Goal: Task Accomplishment & Management: Complete application form

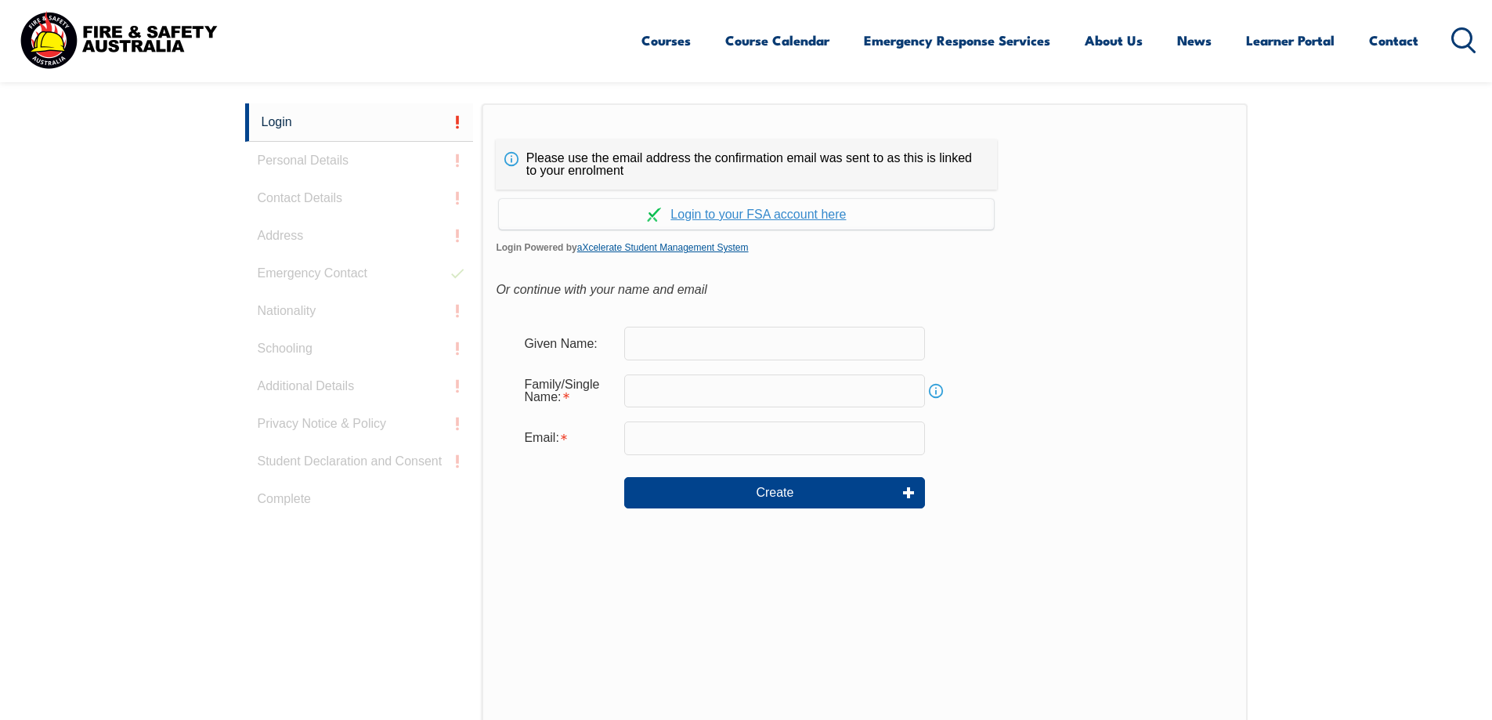
click at [633, 245] on link "aXcelerate Student Management System" at bounding box center [662, 247] width 171 height 11
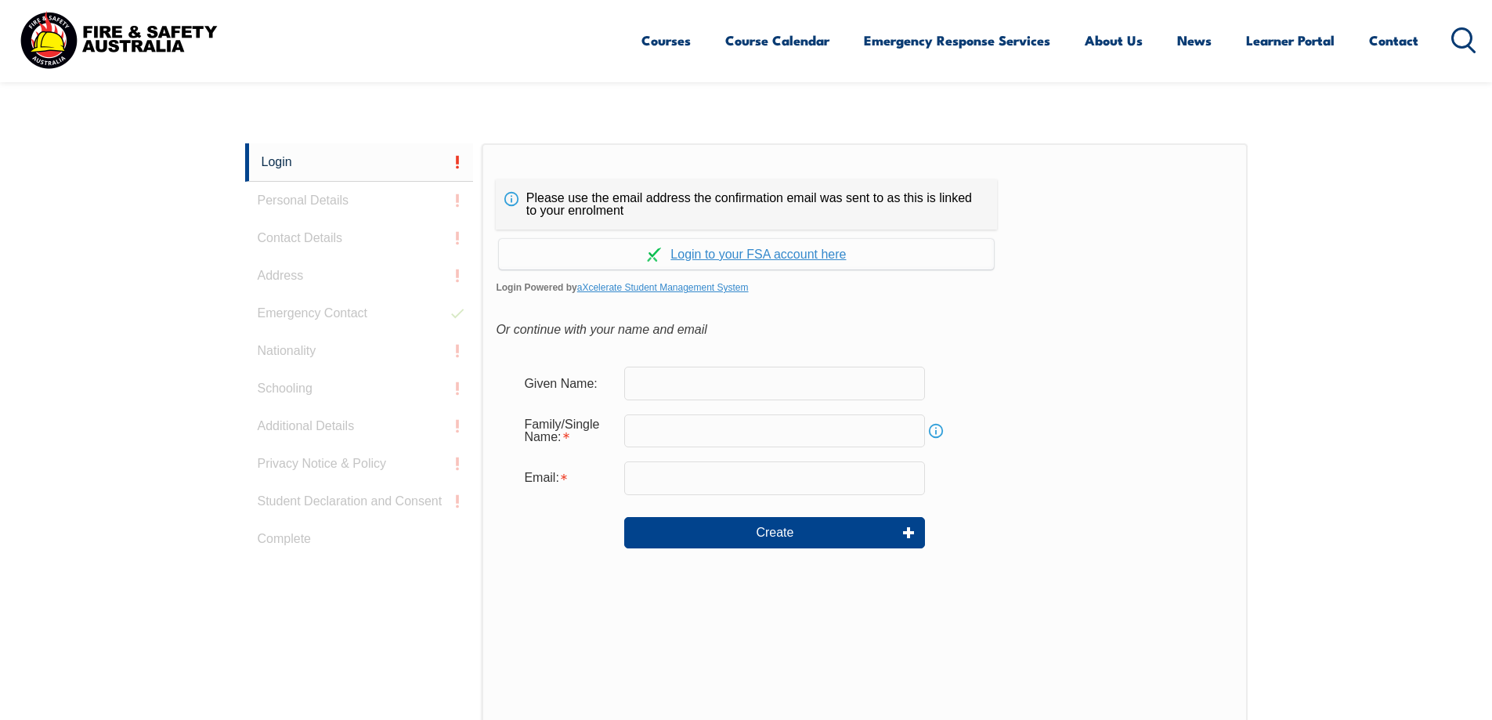
scroll to position [417, 0]
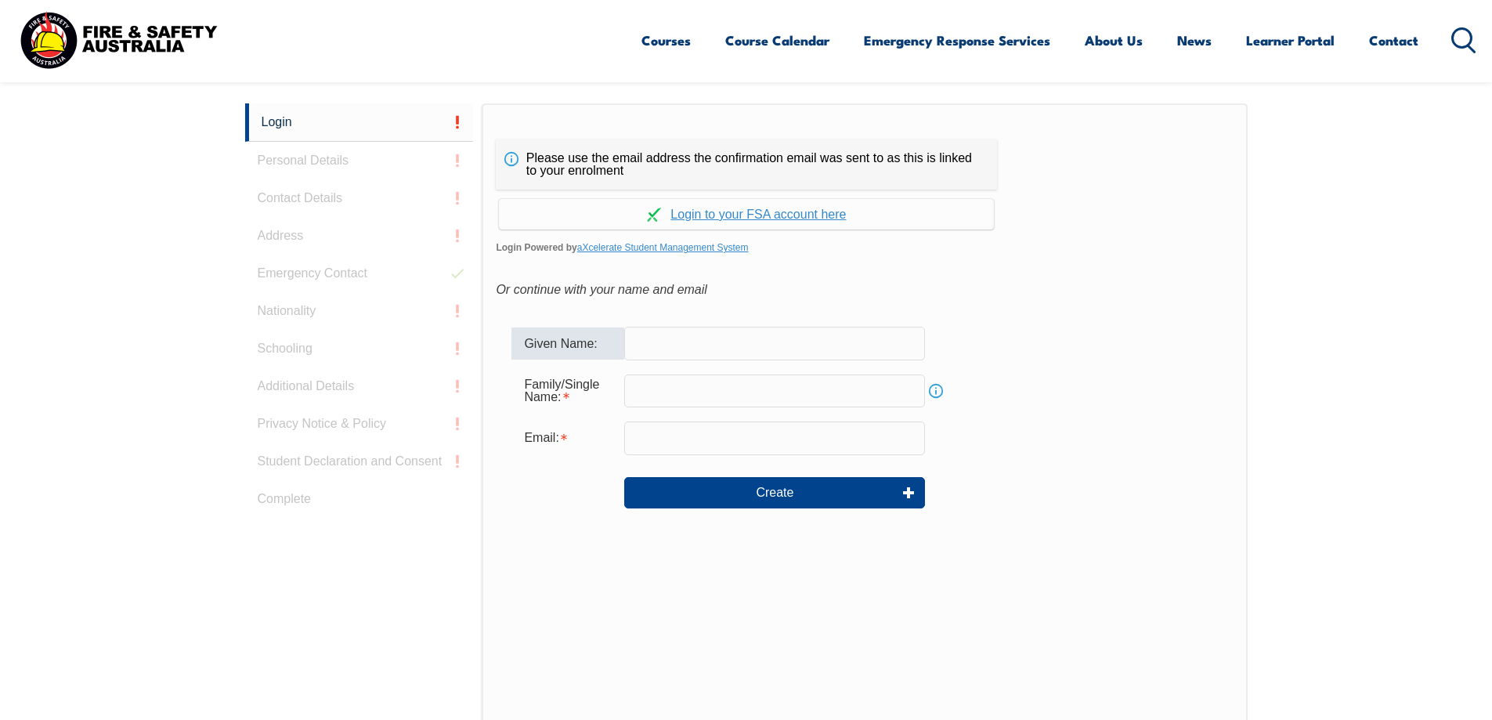
click at [653, 345] on input "text" at bounding box center [774, 343] width 301 height 33
type input "Bob"
click at [665, 384] on input "text" at bounding box center [774, 390] width 301 height 33
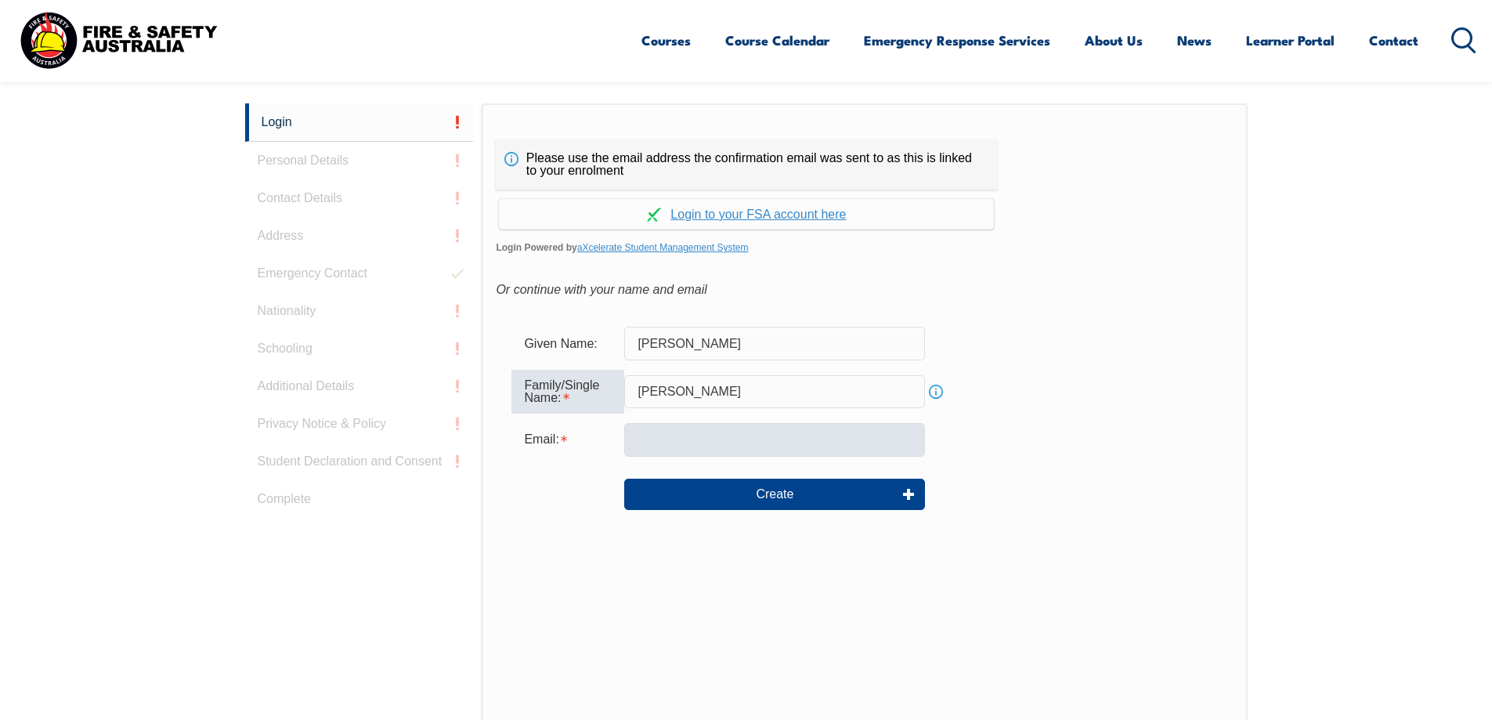
type input "Dennis"
click at [652, 441] on input "email" at bounding box center [774, 439] width 301 height 33
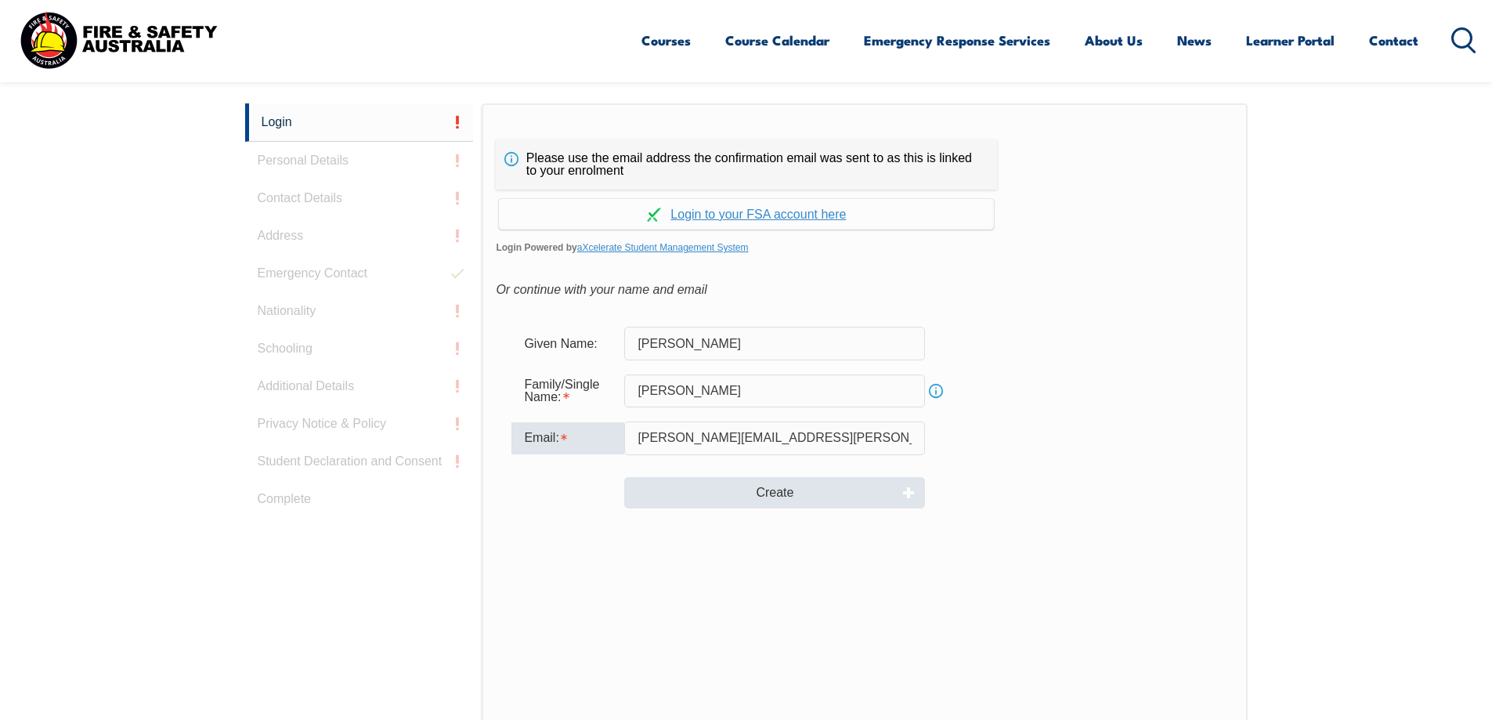
type input "bob.dennis@hendercare.com.au"
click at [761, 491] on button "Create" at bounding box center [774, 492] width 301 height 31
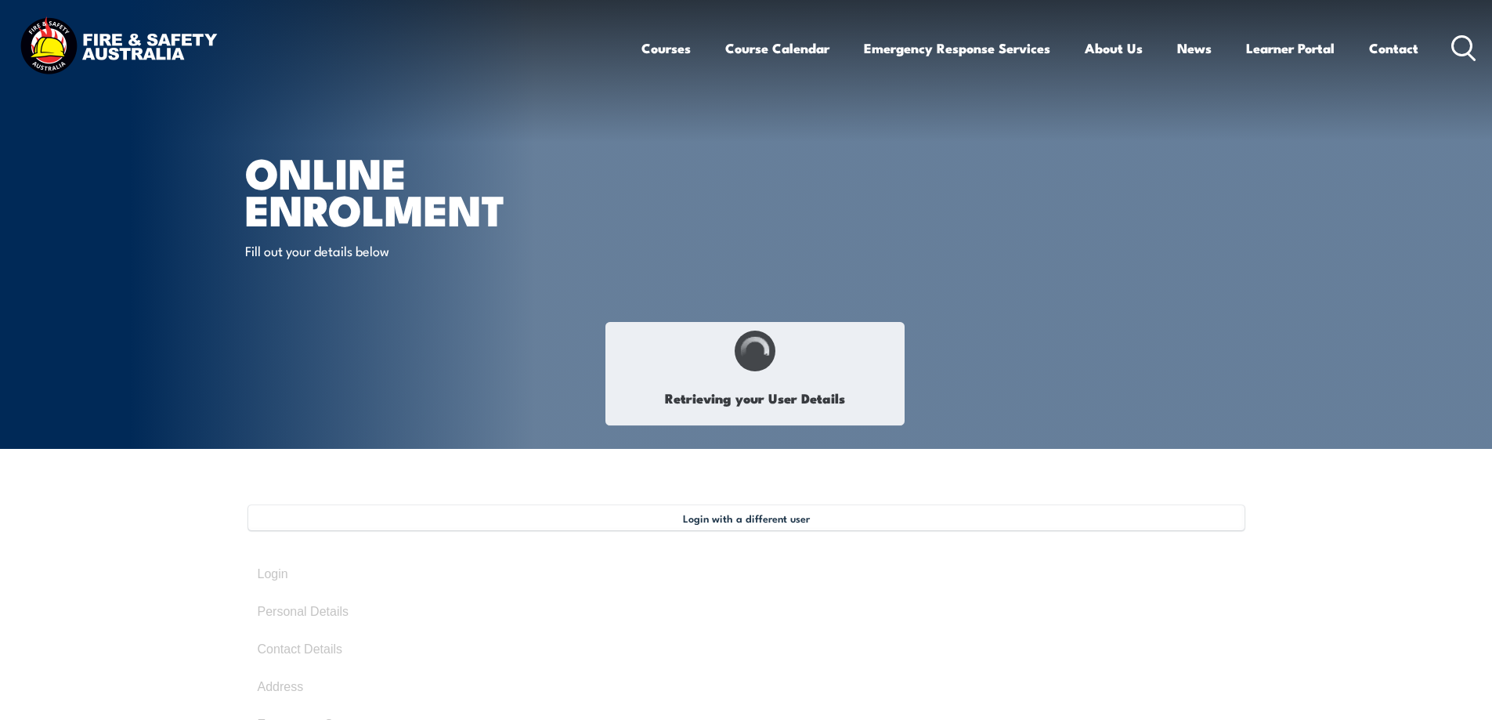
type input "[PERSON_NAME]"
type input "[DATE]"
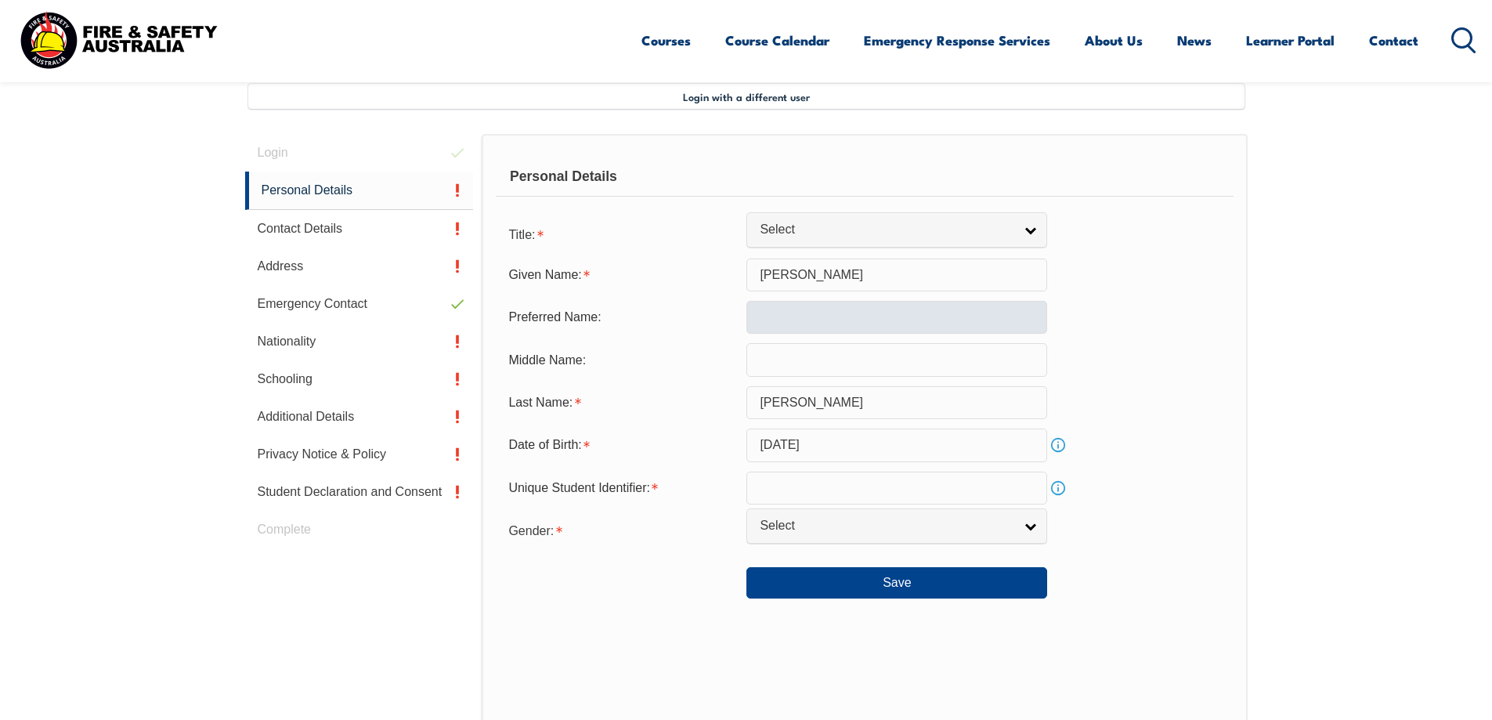
scroll to position [427, 0]
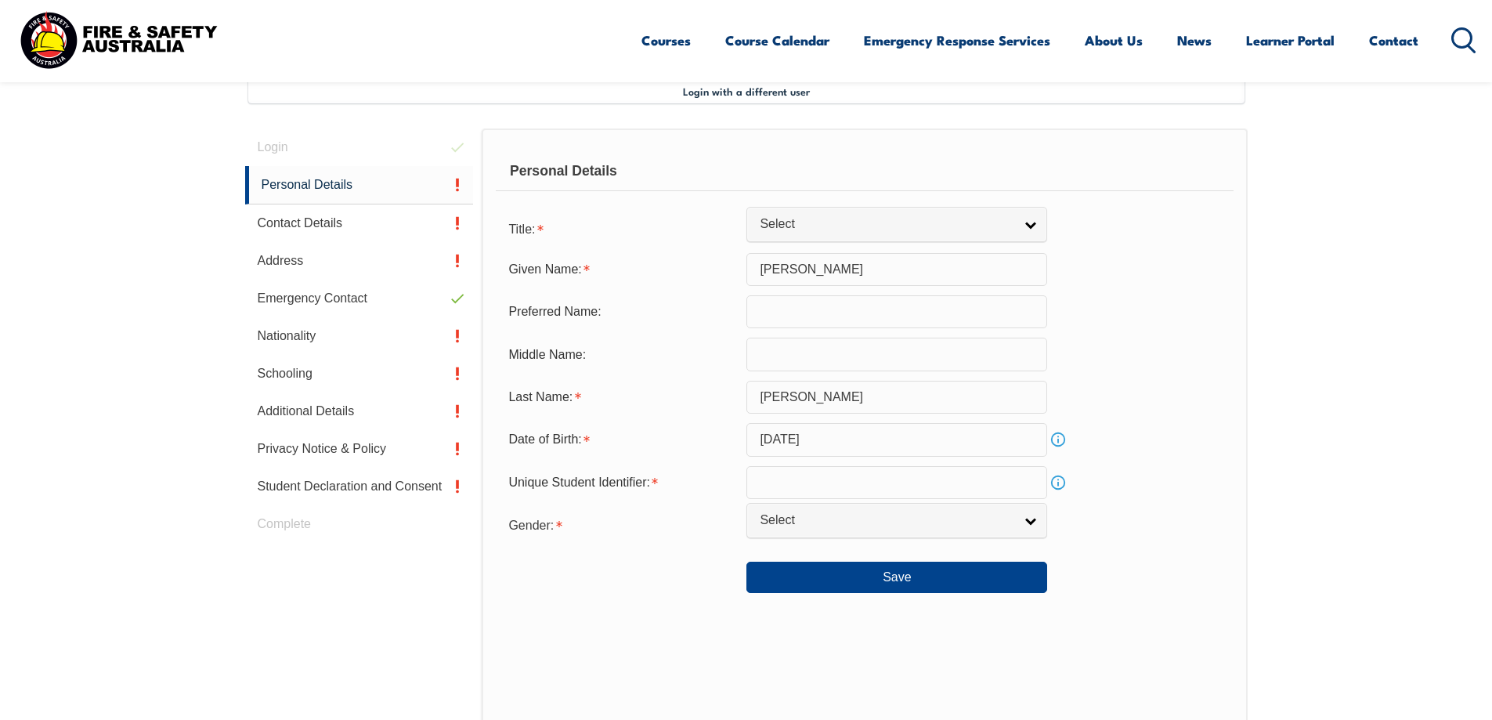
click at [770, 311] on input "text" at bounding box center [896, 311] width 301 height 33
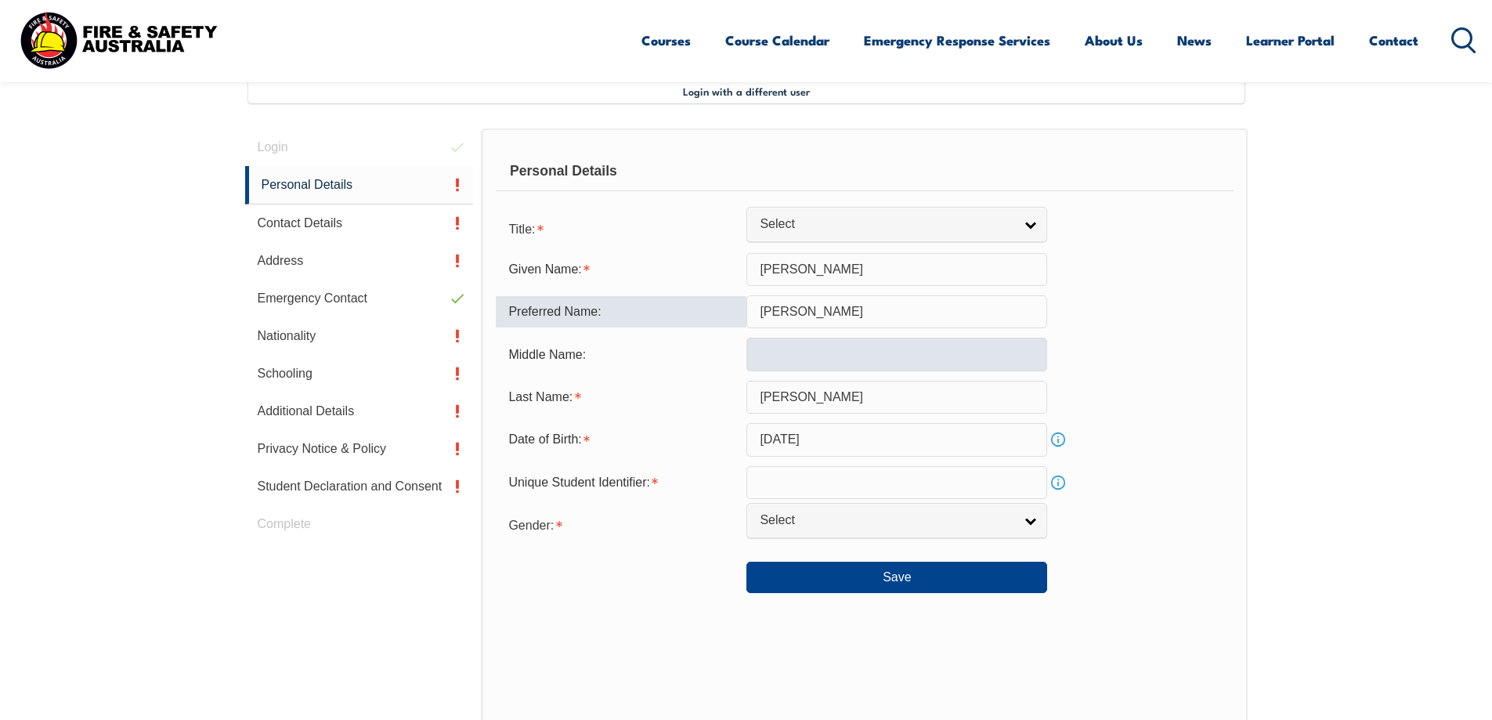
type input "Bob"
click at [778, 353] on input "text" at bounding box center [896, 353] width 301 height 33
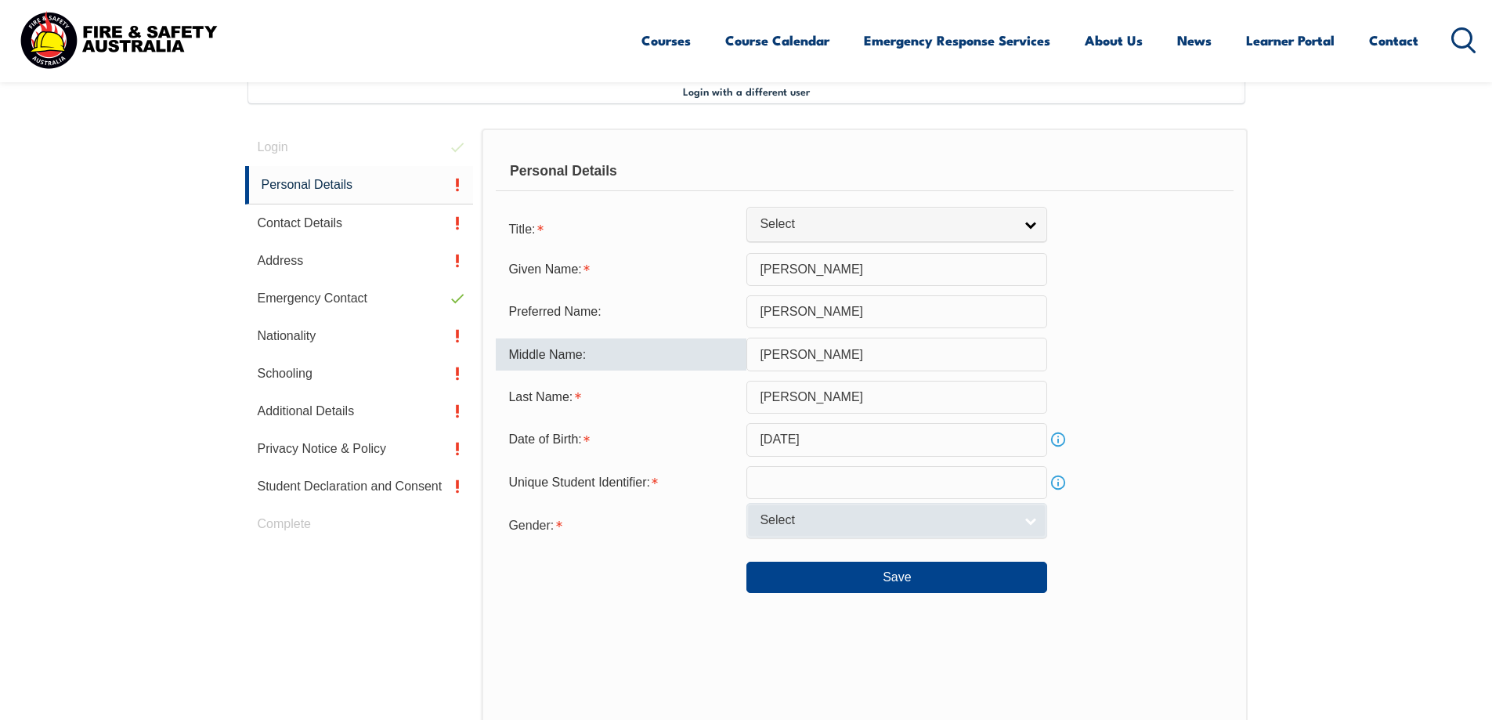
type input "Keith"
click at [981, 517] on span "Select" at bounding box center [887, 520] width 254 height 16
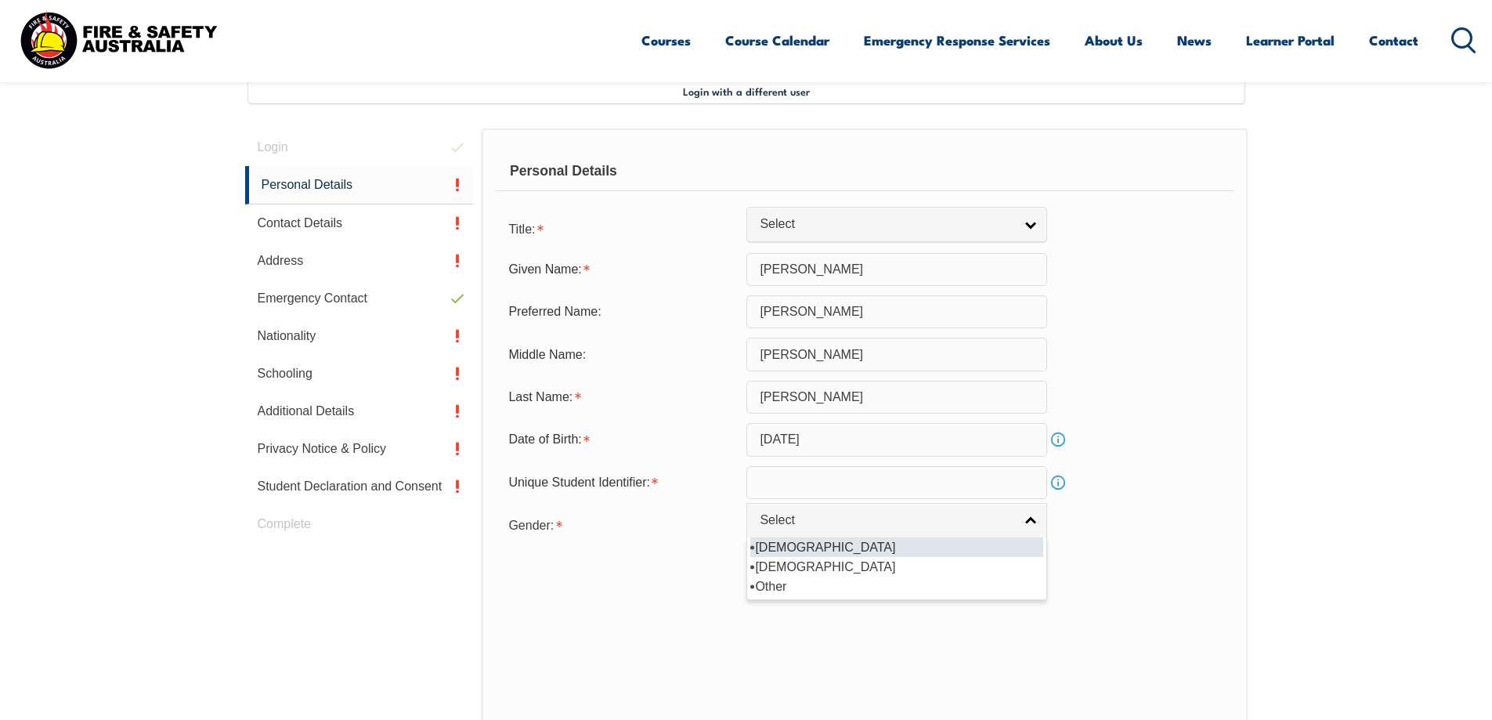
click at [766, 544] on li "Male" at bounding box center [896, 547] width 293 height 20
select select "M"
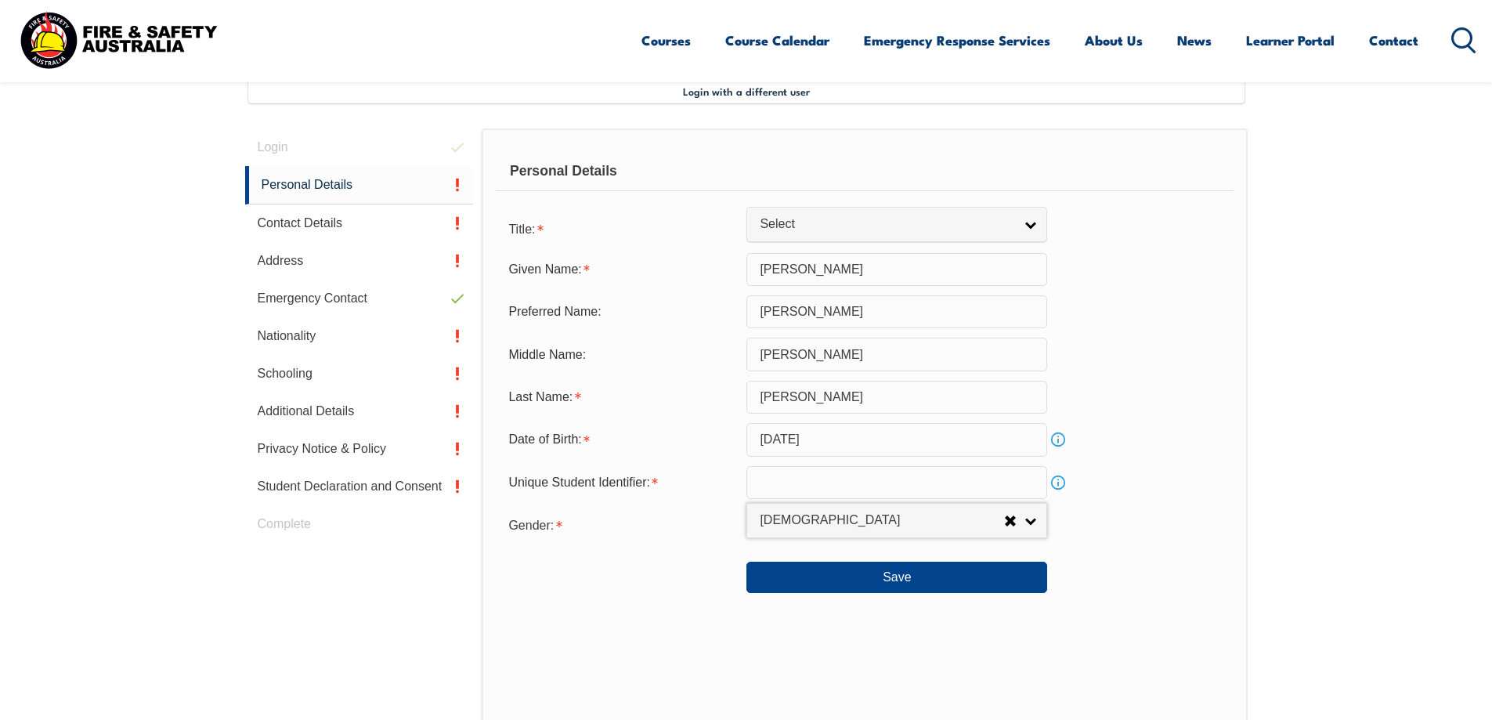
click at [781, 481] on input "text" at bounding box center [896, 482] width 301 height 33
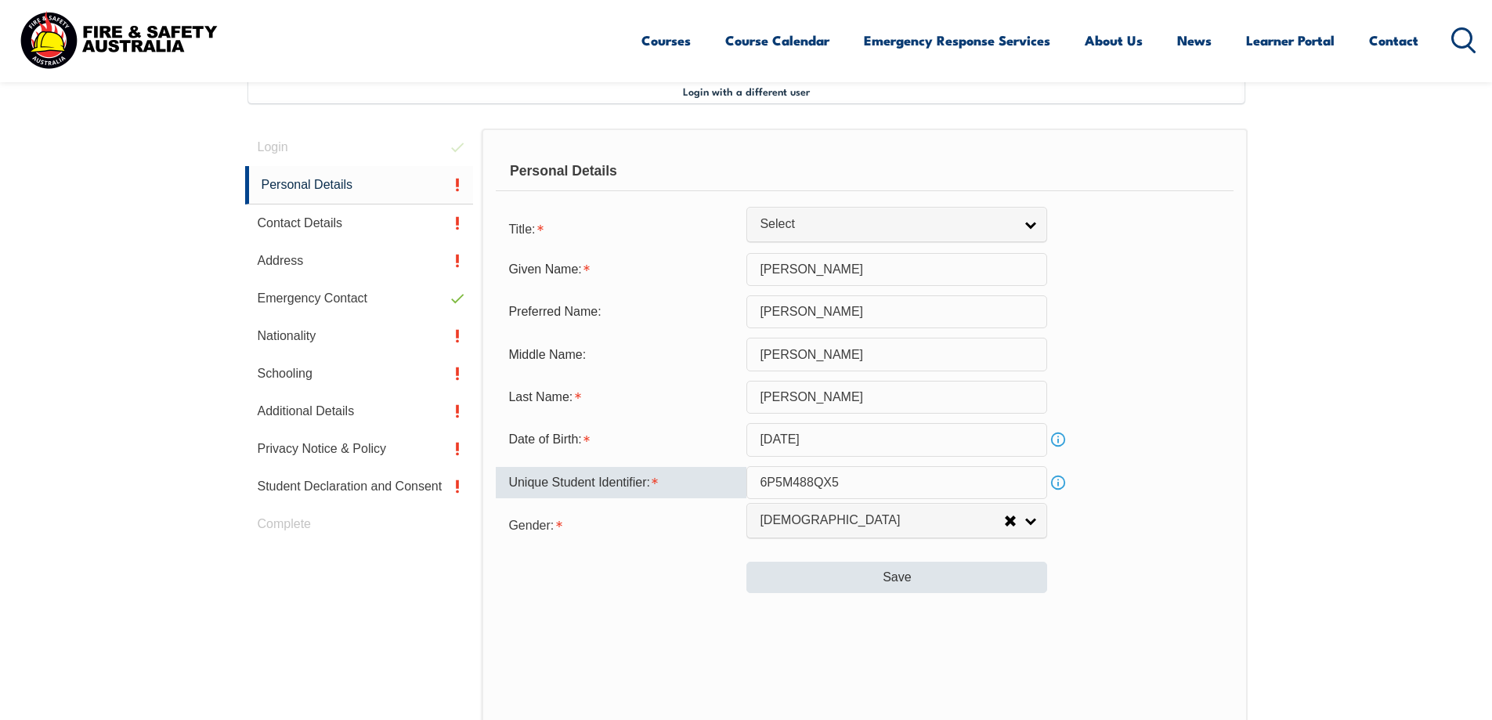
type input "6P5M488QX5"
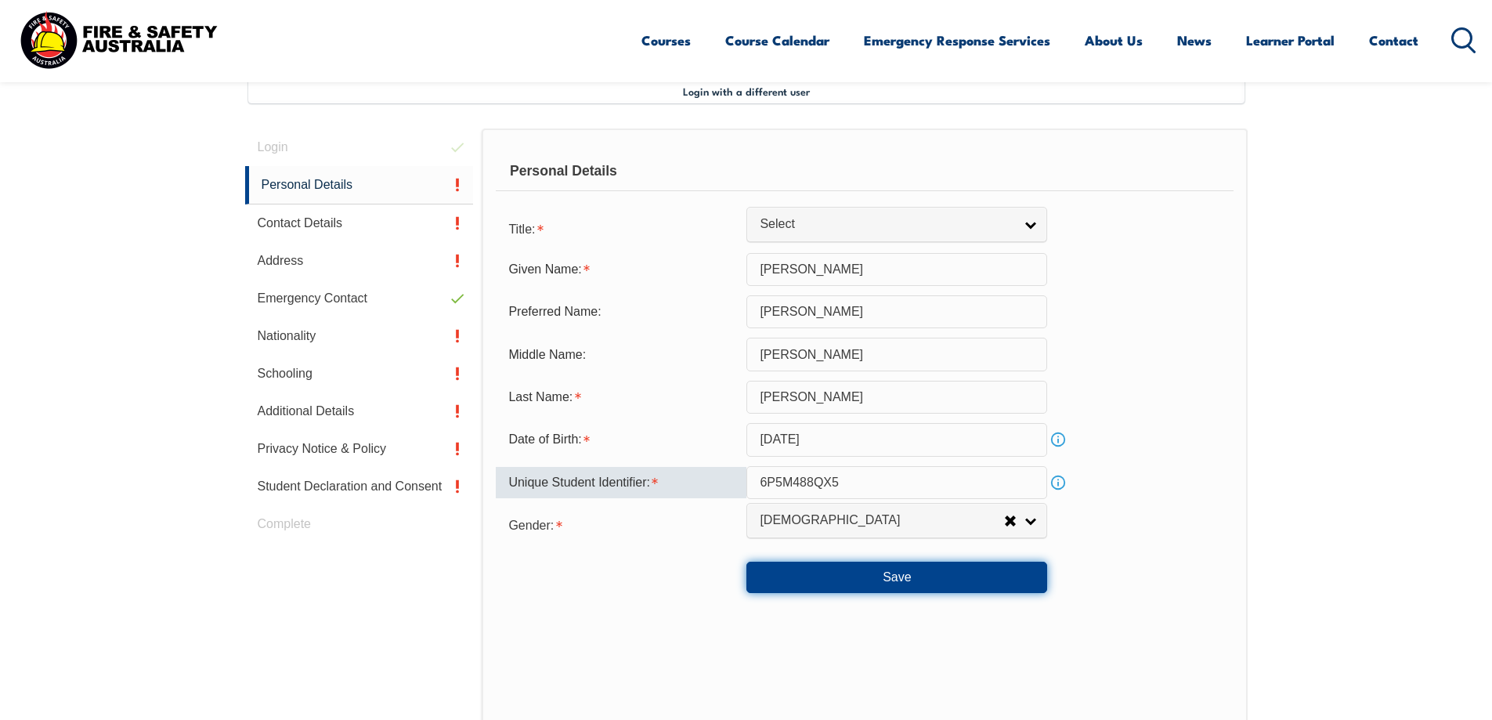
click at [913, 576] on button "Save" at bounding box center [896, 576] width 301 height 31
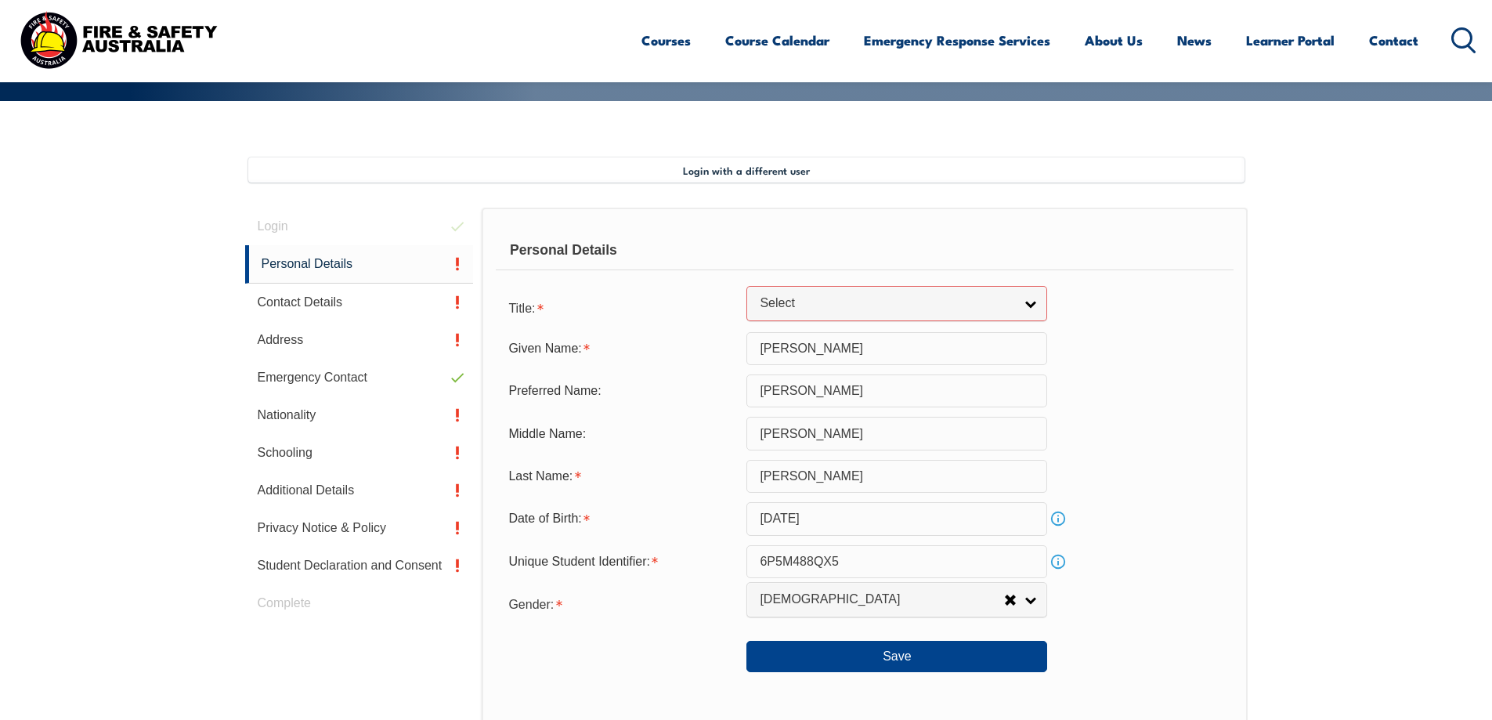
scroll to position [351, 0]
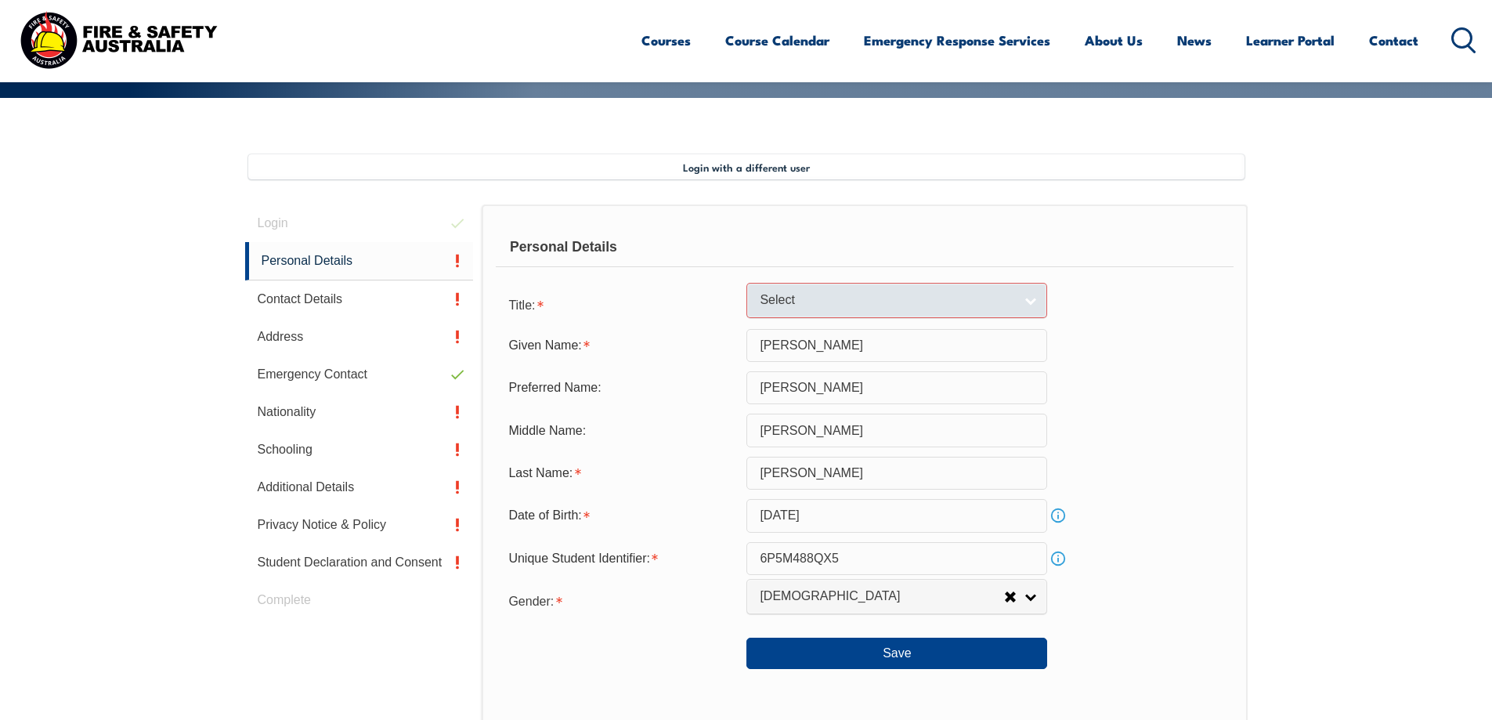
click at [1005, 298] on span "Select" at bounding box center [887, 300] width 254 height 16
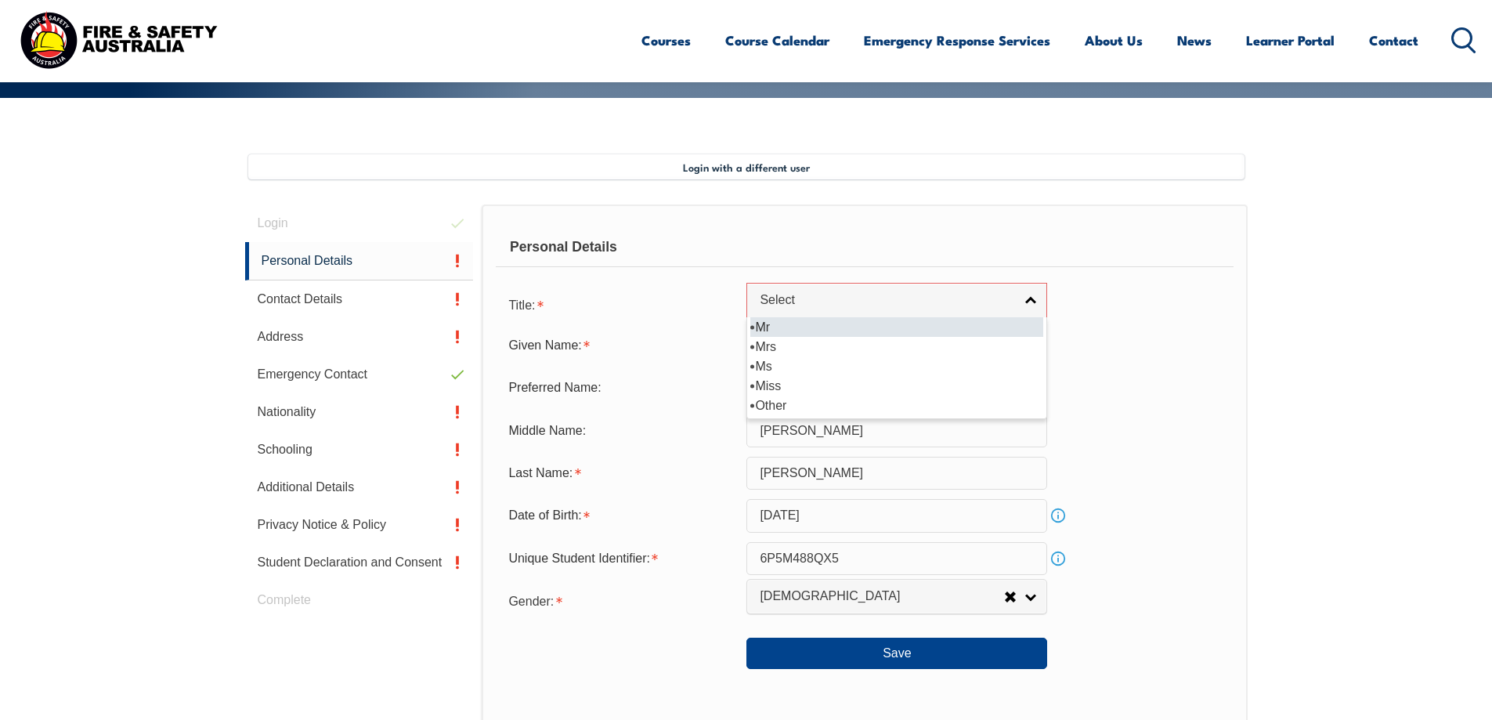
click at [762, 325] on li "Mr" at bounding box center [896, 327] width 293 height 20
select select "Mr"
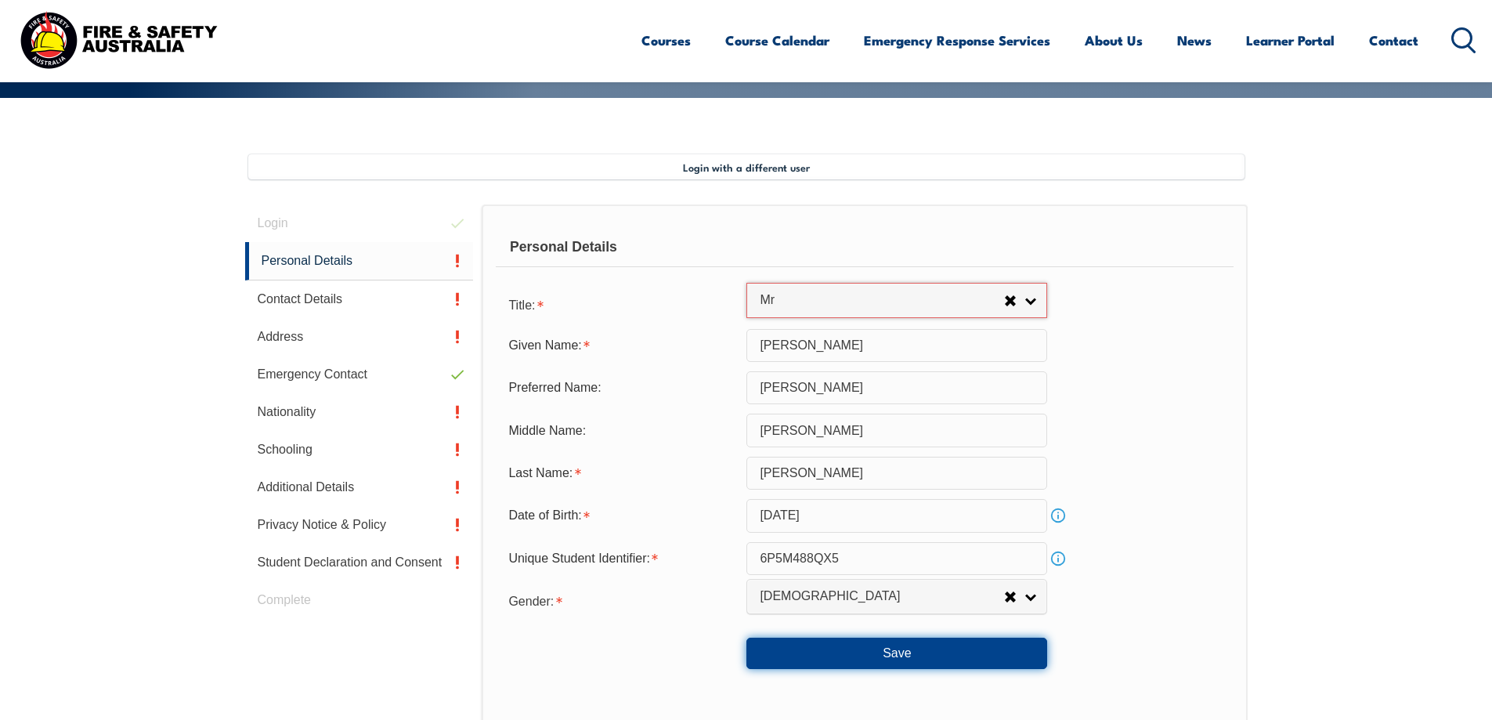
click at [915, 651] on button "Save" at bounding box center [896, 652] width 301 height 31
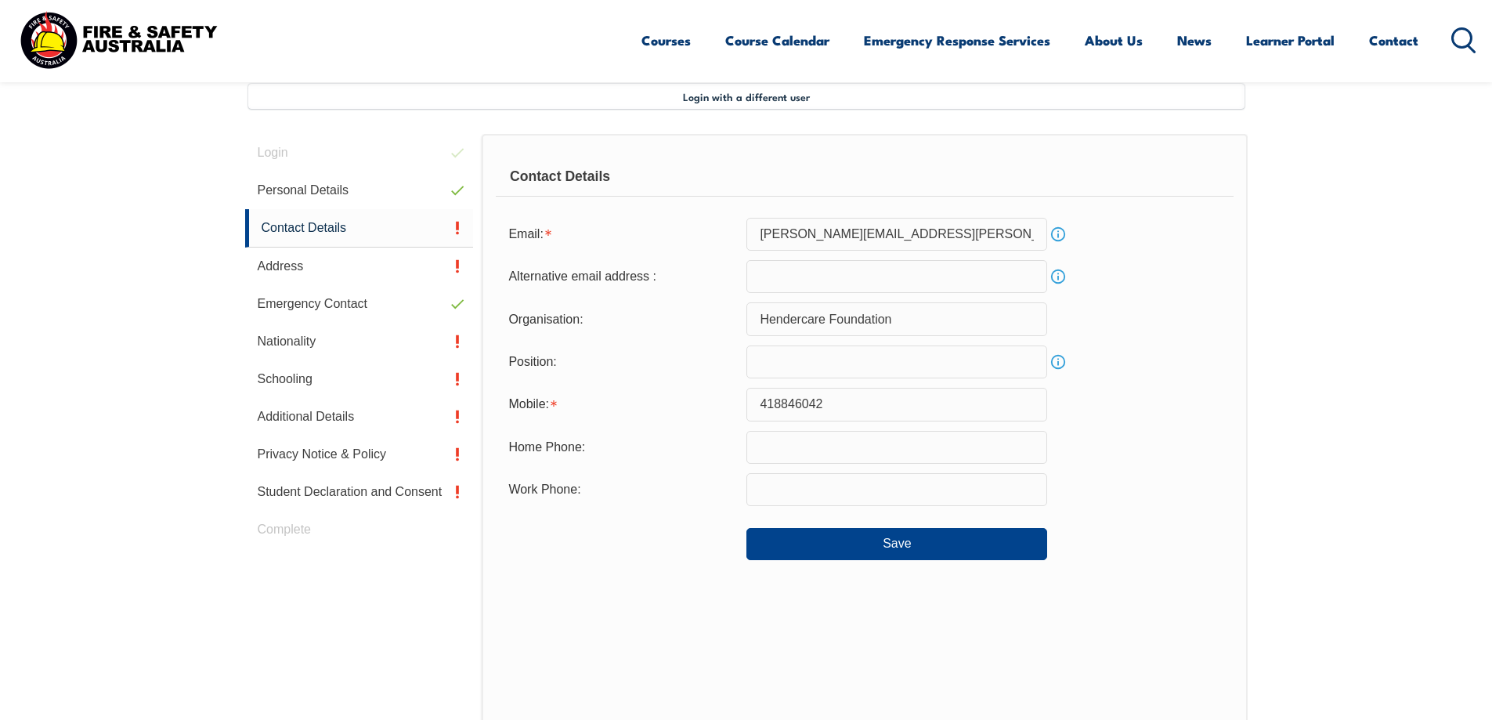
scroll to position [427, 0]
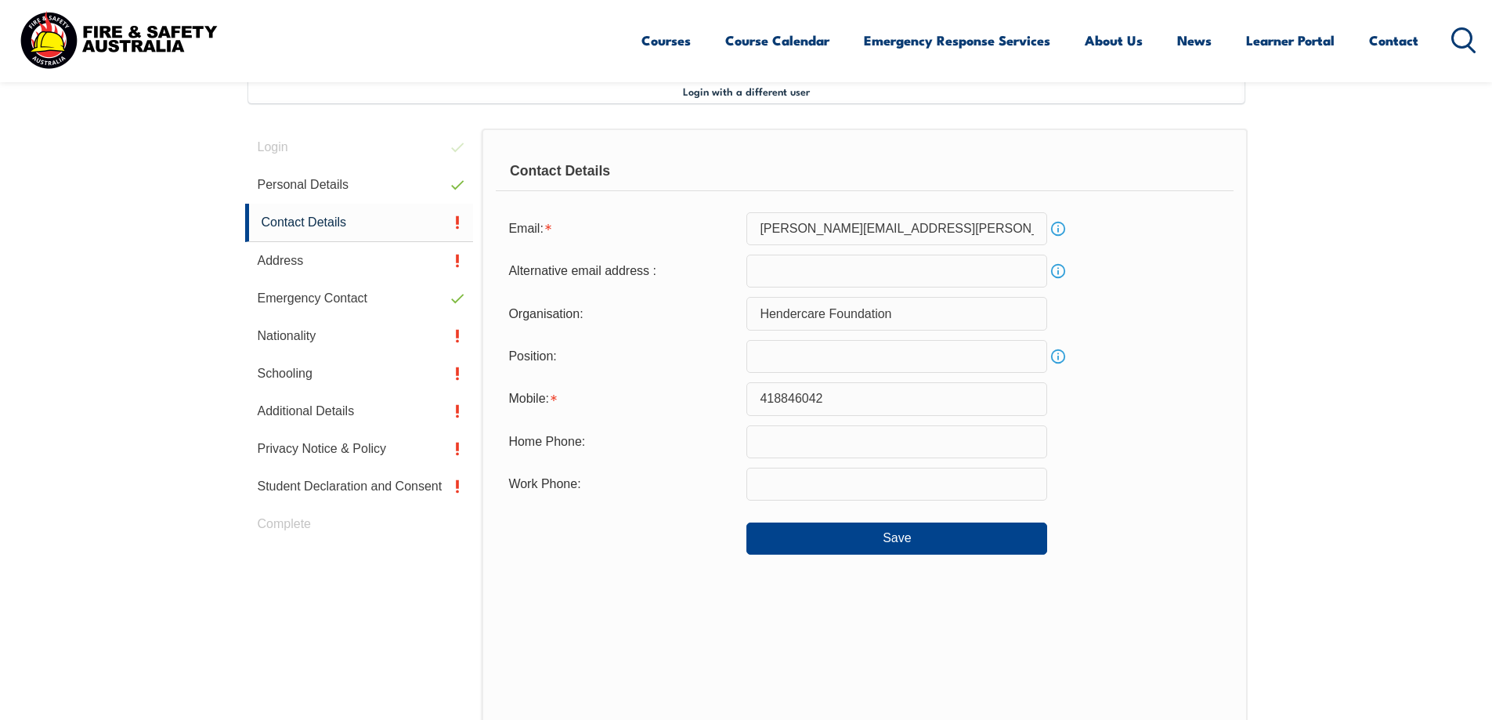
click at [771, 359] on input "text" at bounding box center [896, 356] width 301 height 33
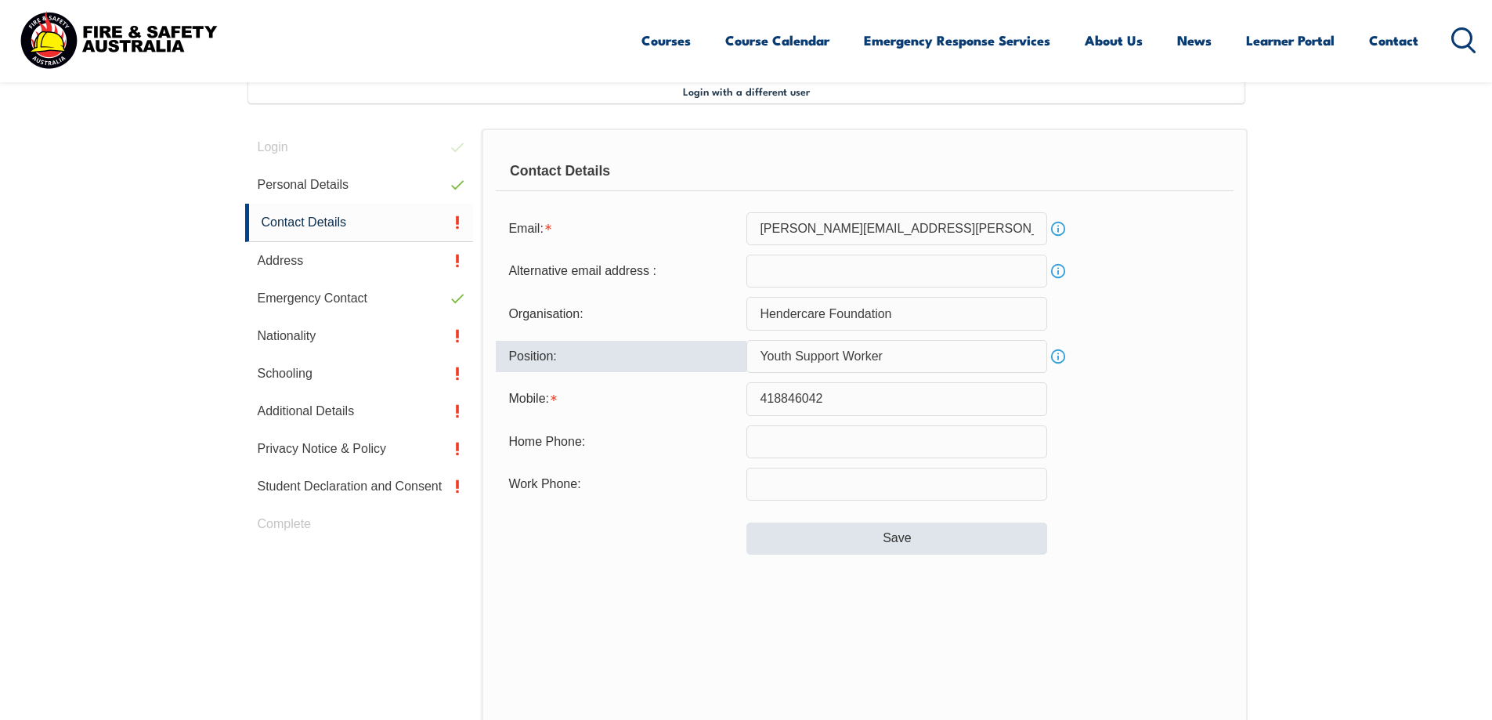
type input "Youth Support Worker"
click at [901, 536] on button "Save" at bounding box center [896, 537] width 301 height 31
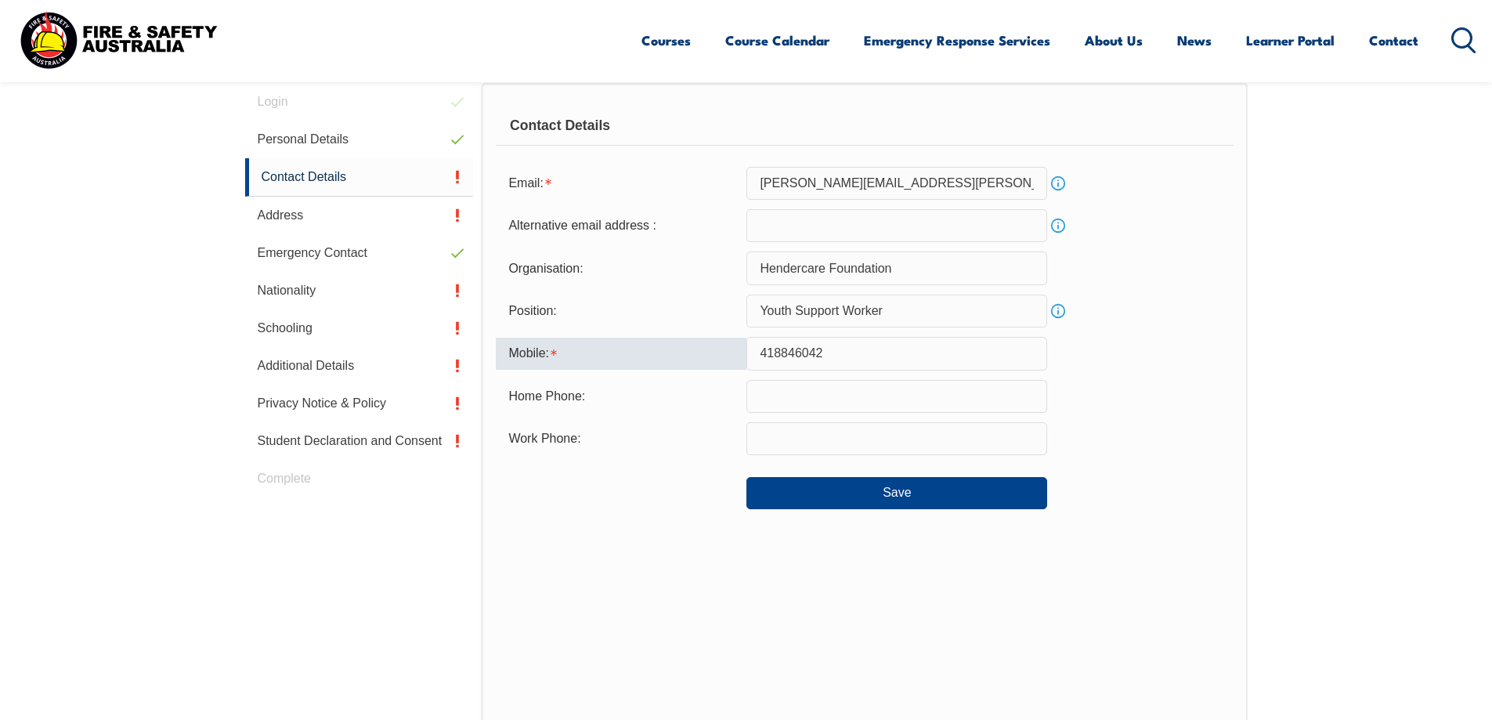
scroll to position [469, 0]
click at [1020, 406] on input "text" at bounding box center [896, 399] width 301 height 33
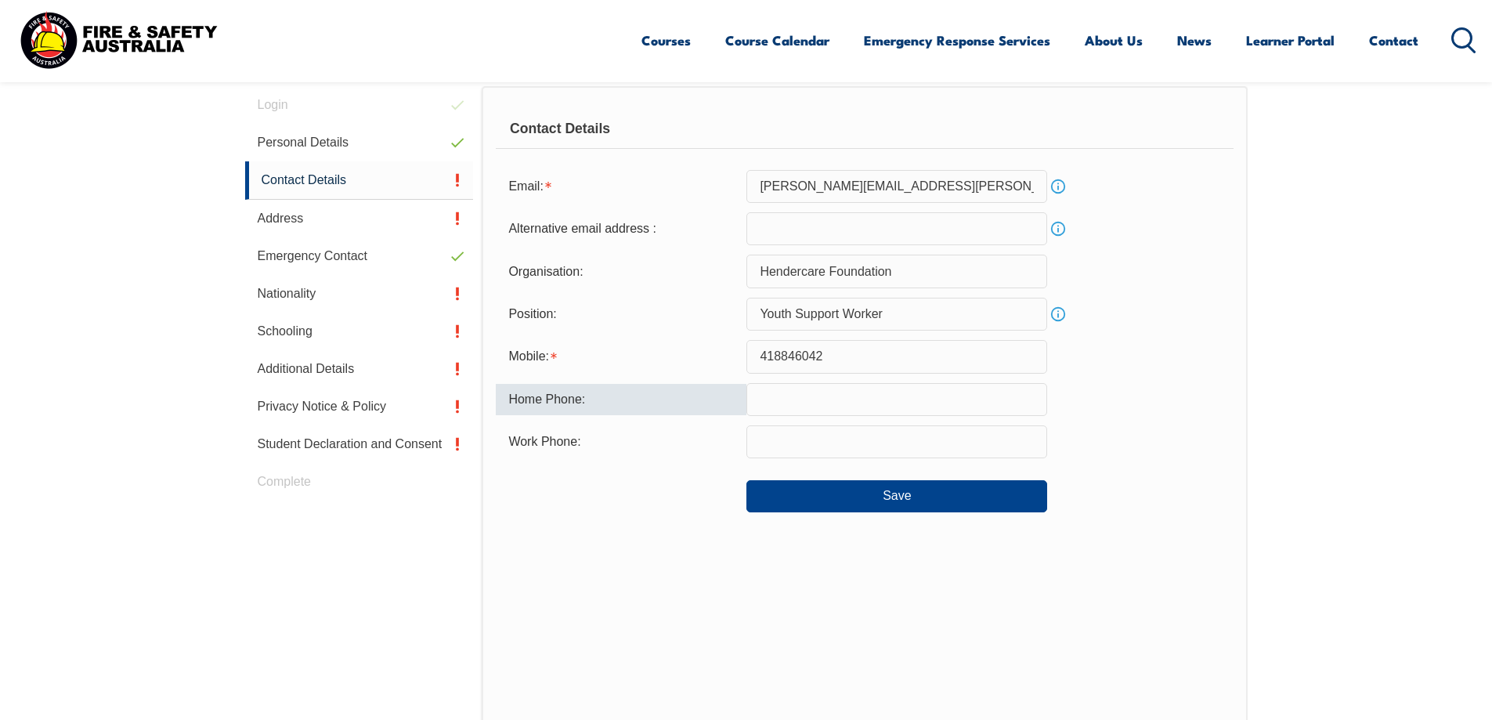
click at [758, 355] on input "418846042" at bounding box center [896, 356] width 301 height 33
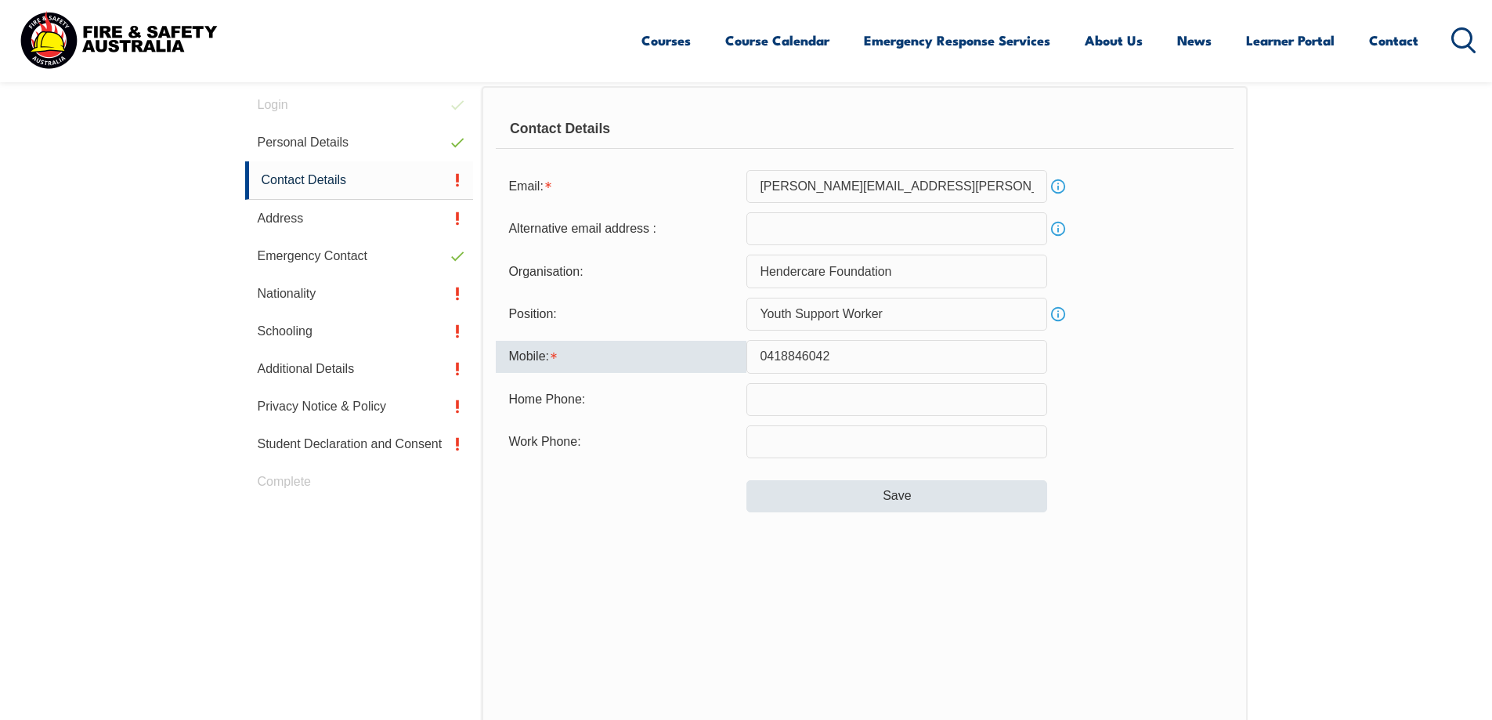
type input "0418846042"
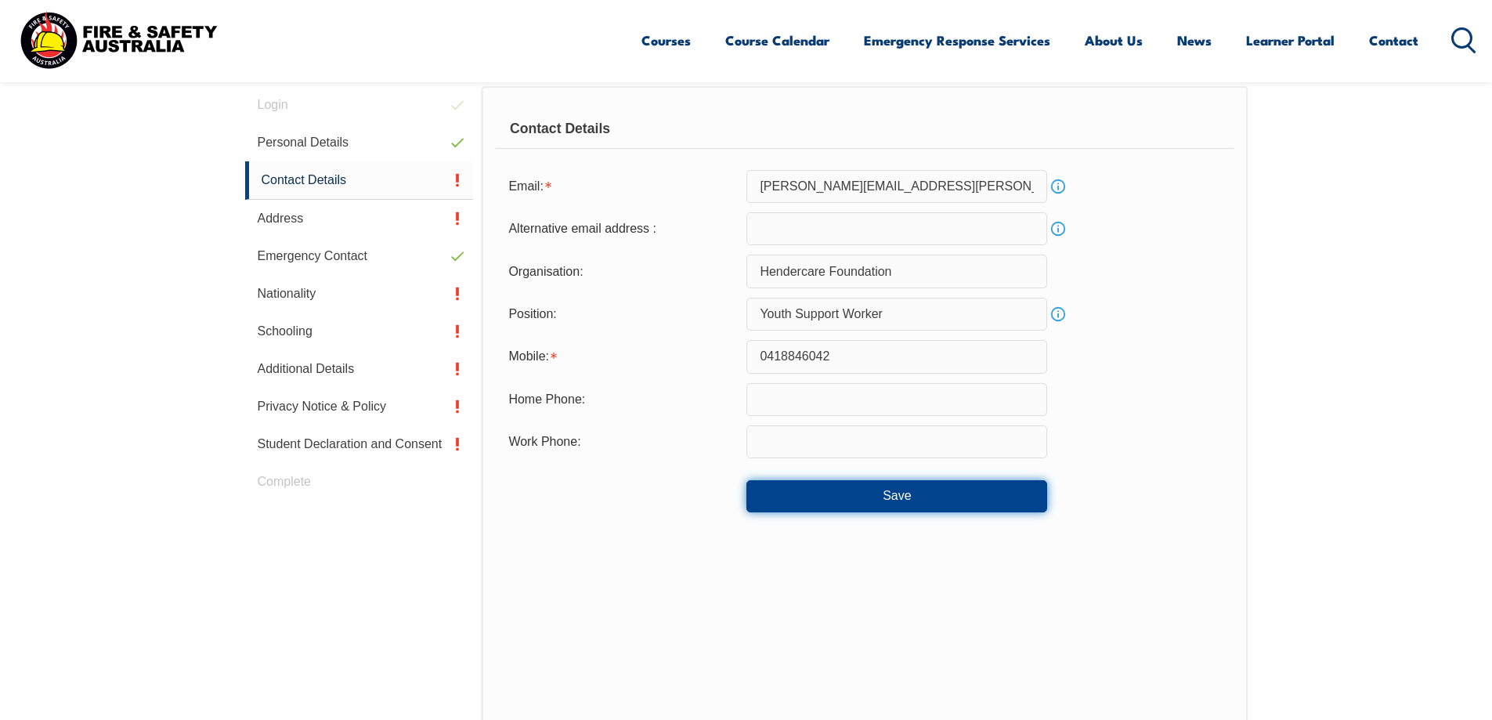
click at [924, 494] on button "Save" at bounding box center [896, 495] width 301 height 31
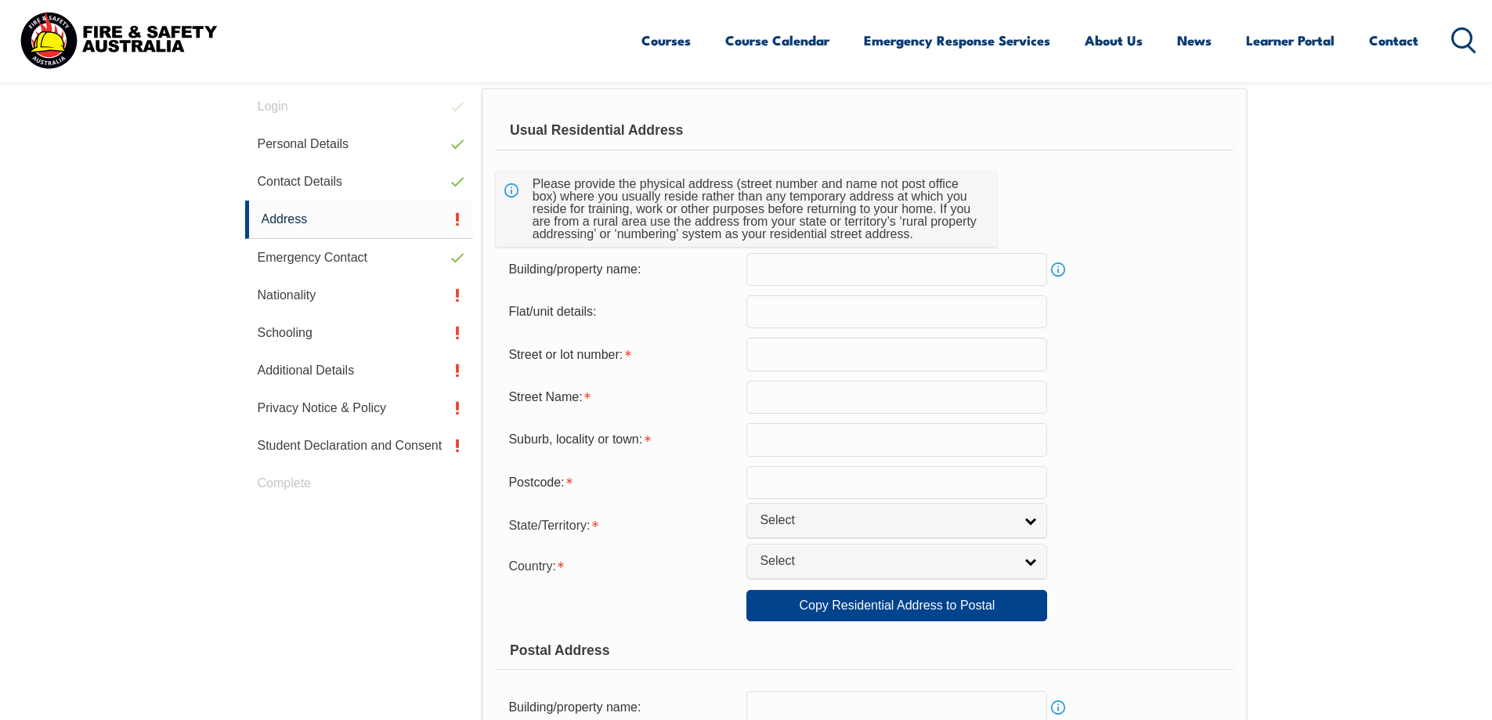
scroll to position [427, 0]
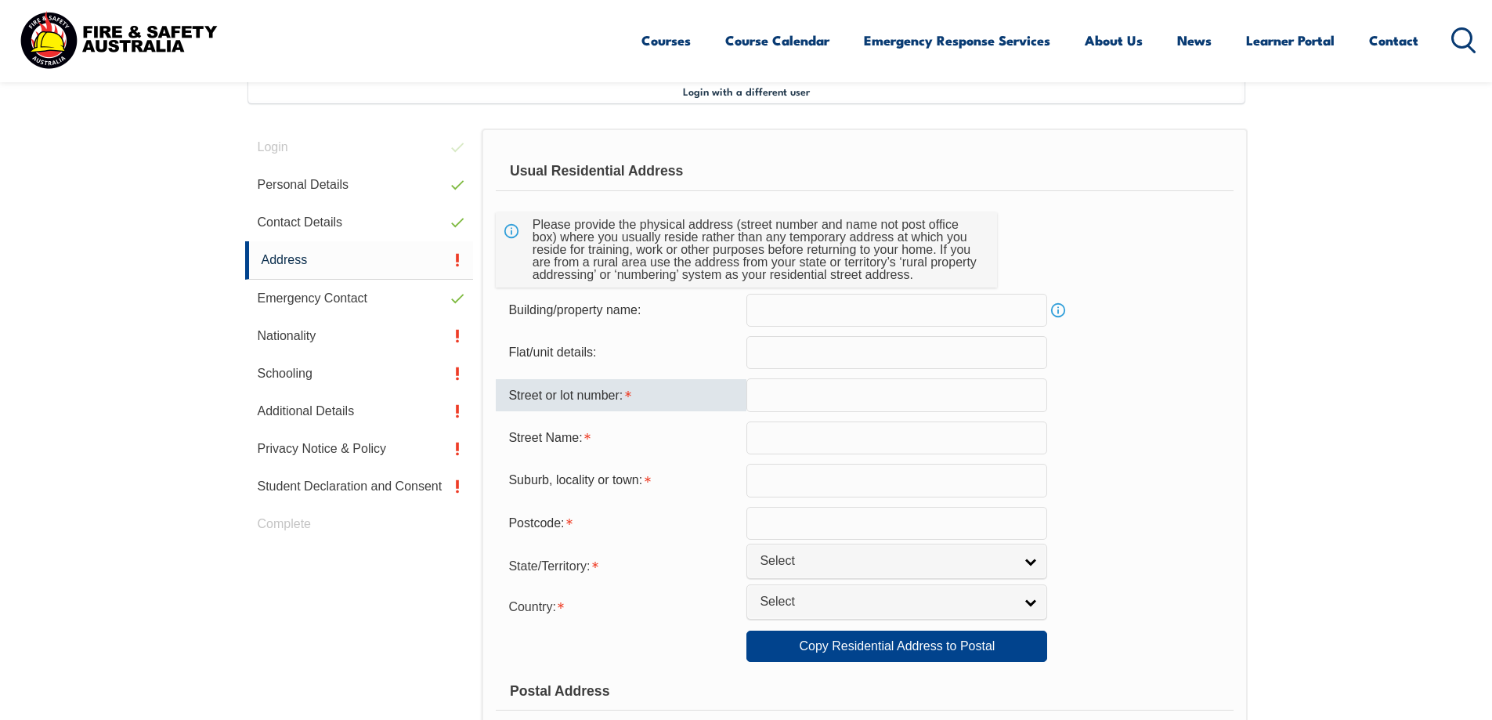
click at [769, 399] on input "text" at bounding box center [896, 394] width 301 height 33
type input "1394"
click at [638, 435] on div "Street Name:" at bounding box center [621, 438] width 251 height 30
click at [772, 441] on input "text" at bounding box center [896, 437] width 301 height 33
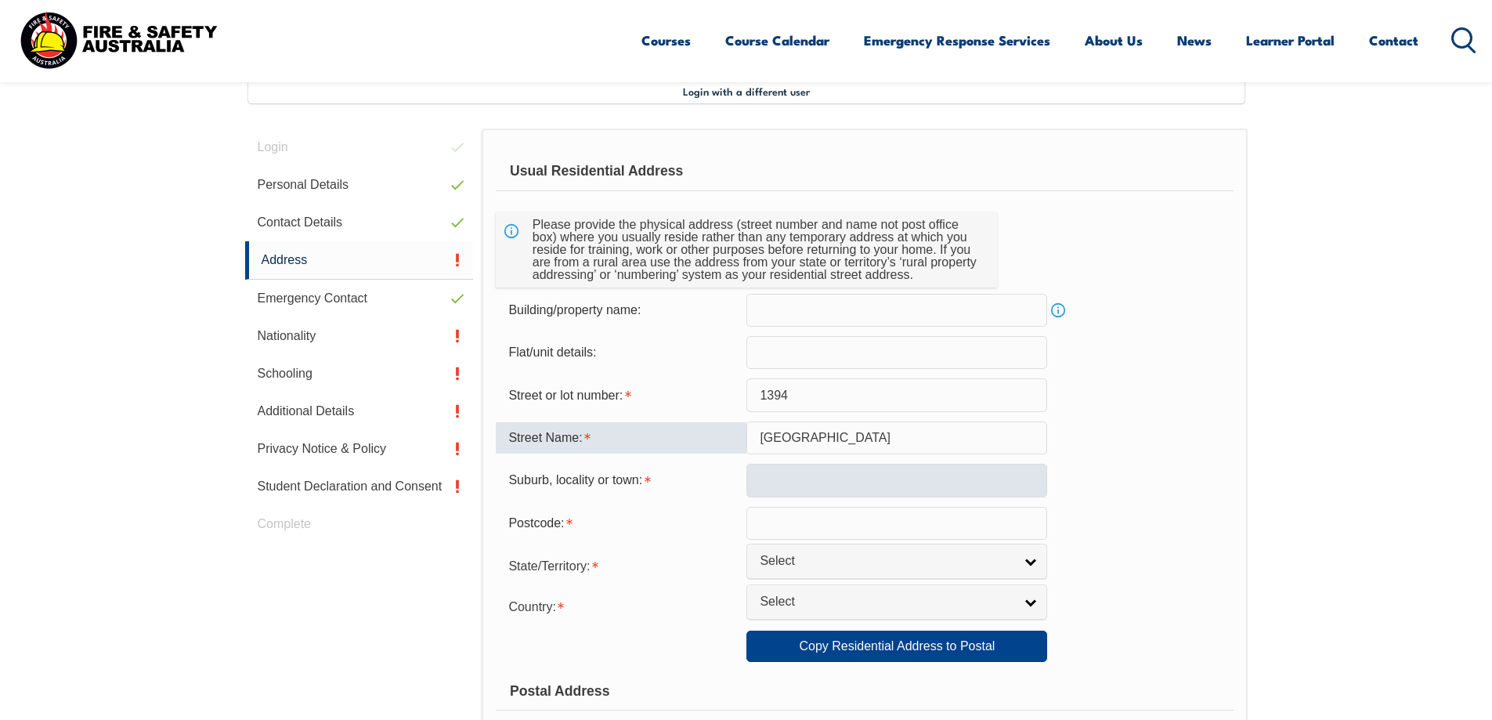
type input "Upper Yorke Road"
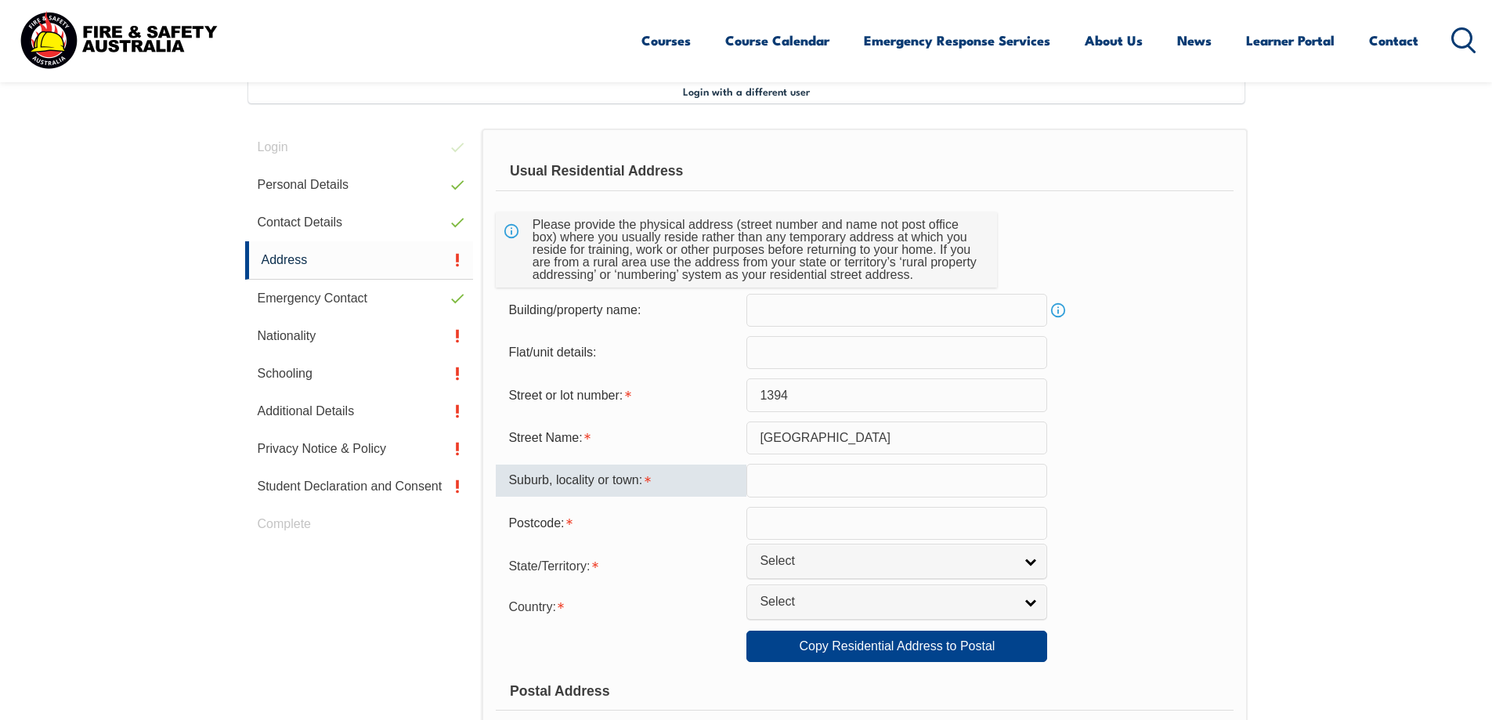
click at [766, 484] on input "text" at bounding box center [896, 480] width 301 height 33
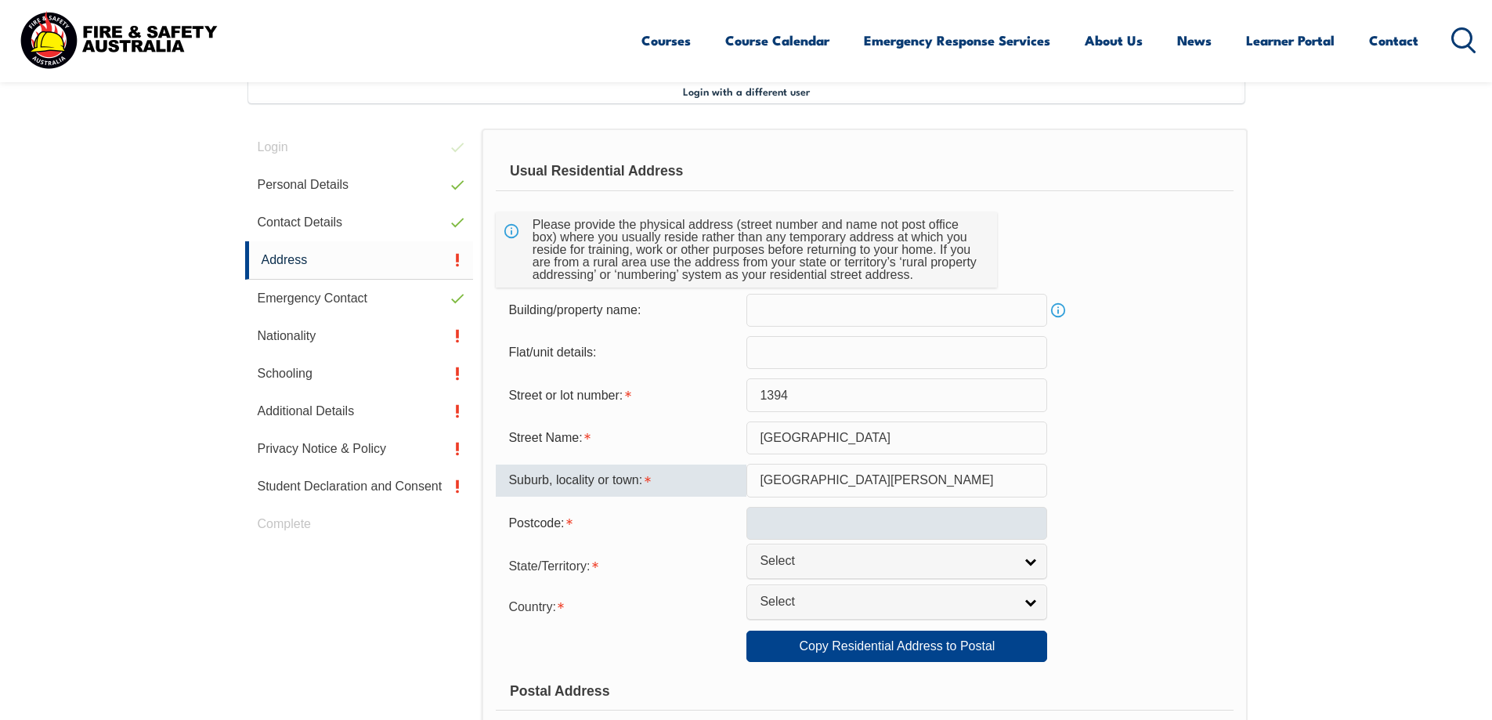
type input "Port Broughton"
click at [789, 525] on input "text" at bounding box center [896, 523] width 301 height 33
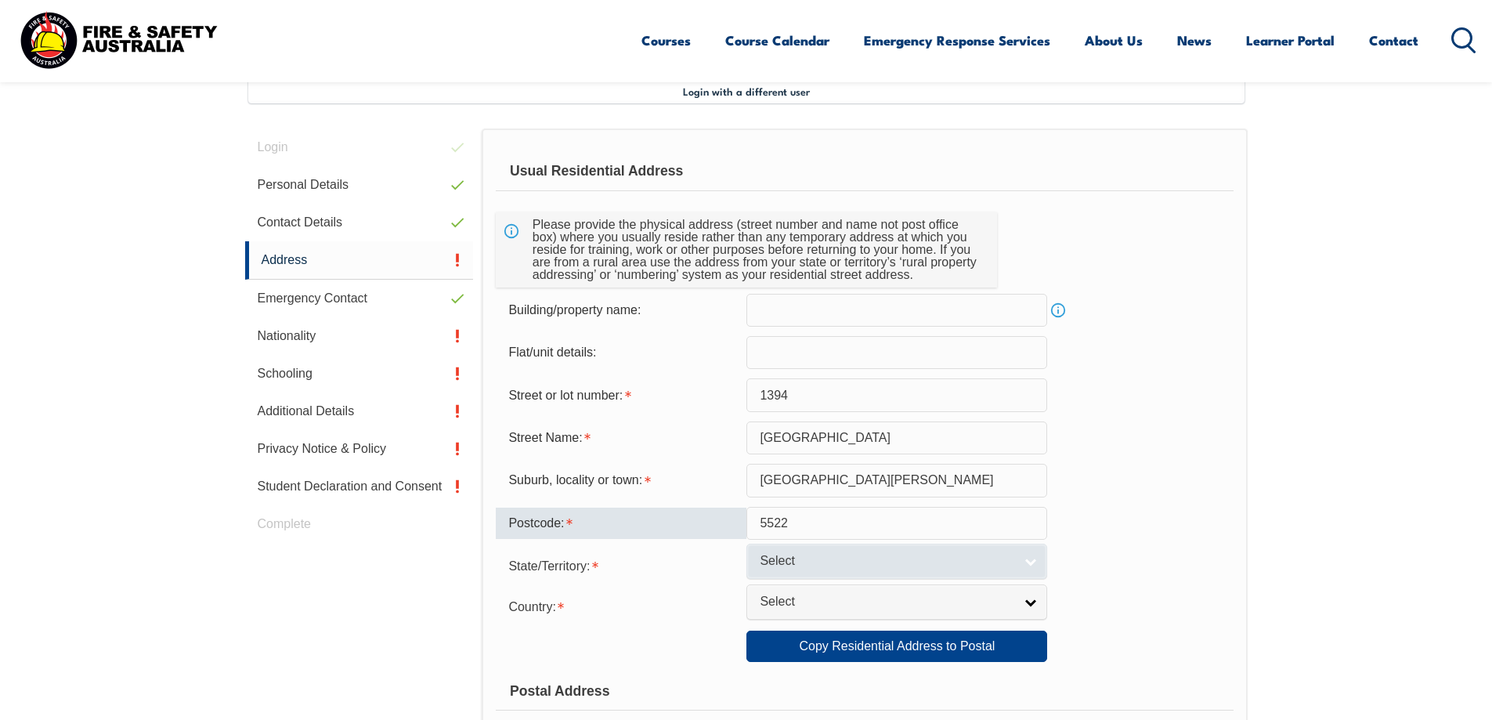
type input "5522"
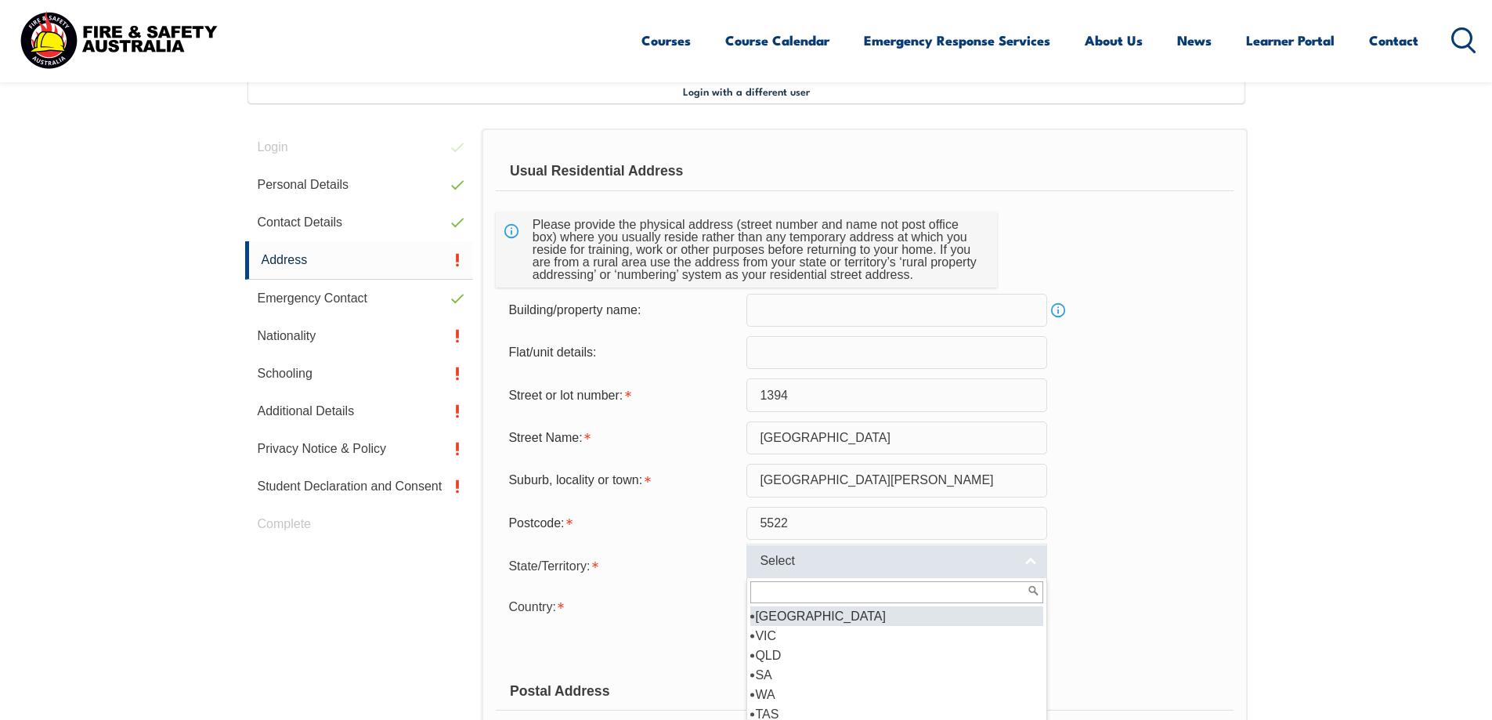
click at [875, 558] on span "Select" at bounding box center [887, 561] width 254 height 16
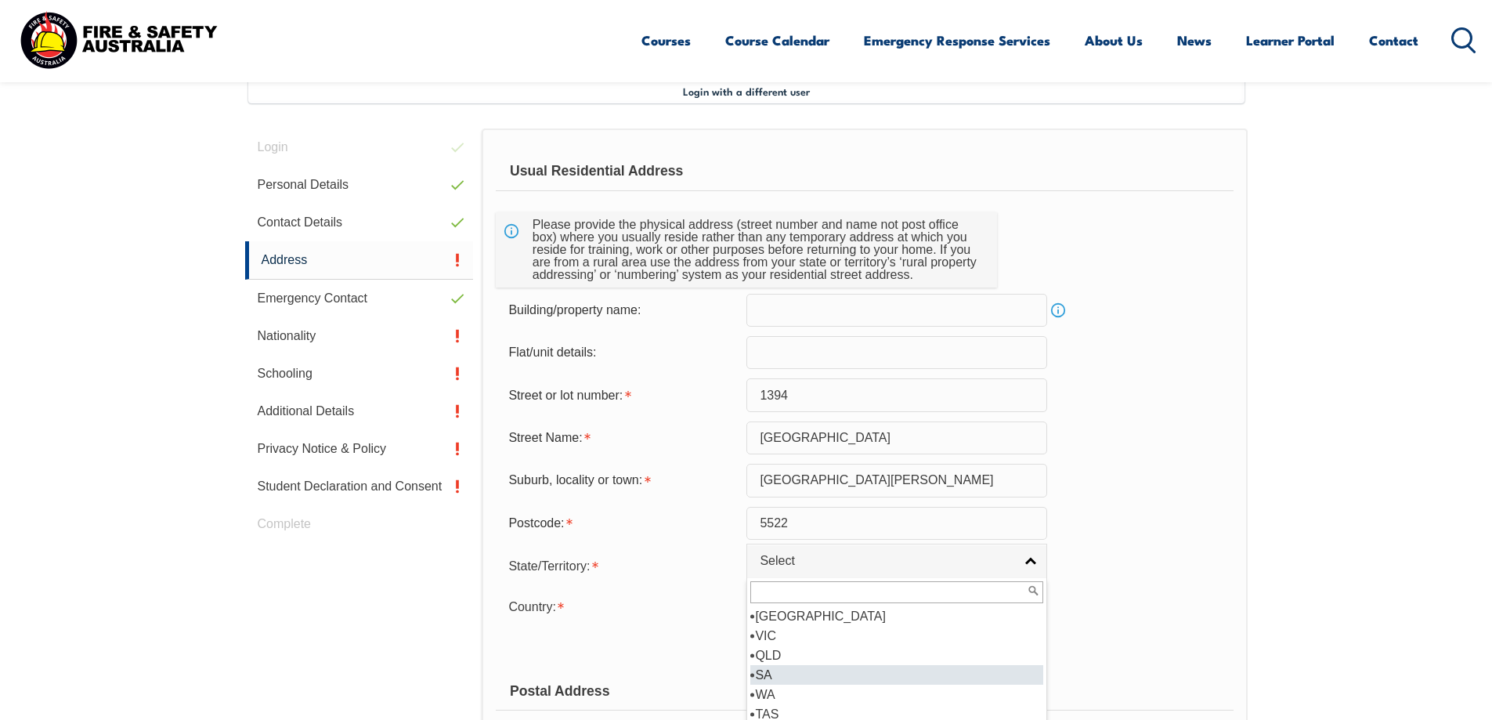
click at [764, 674] on li "SA" at bounding box center [896, 675] width 293 height 20
select select "SA"
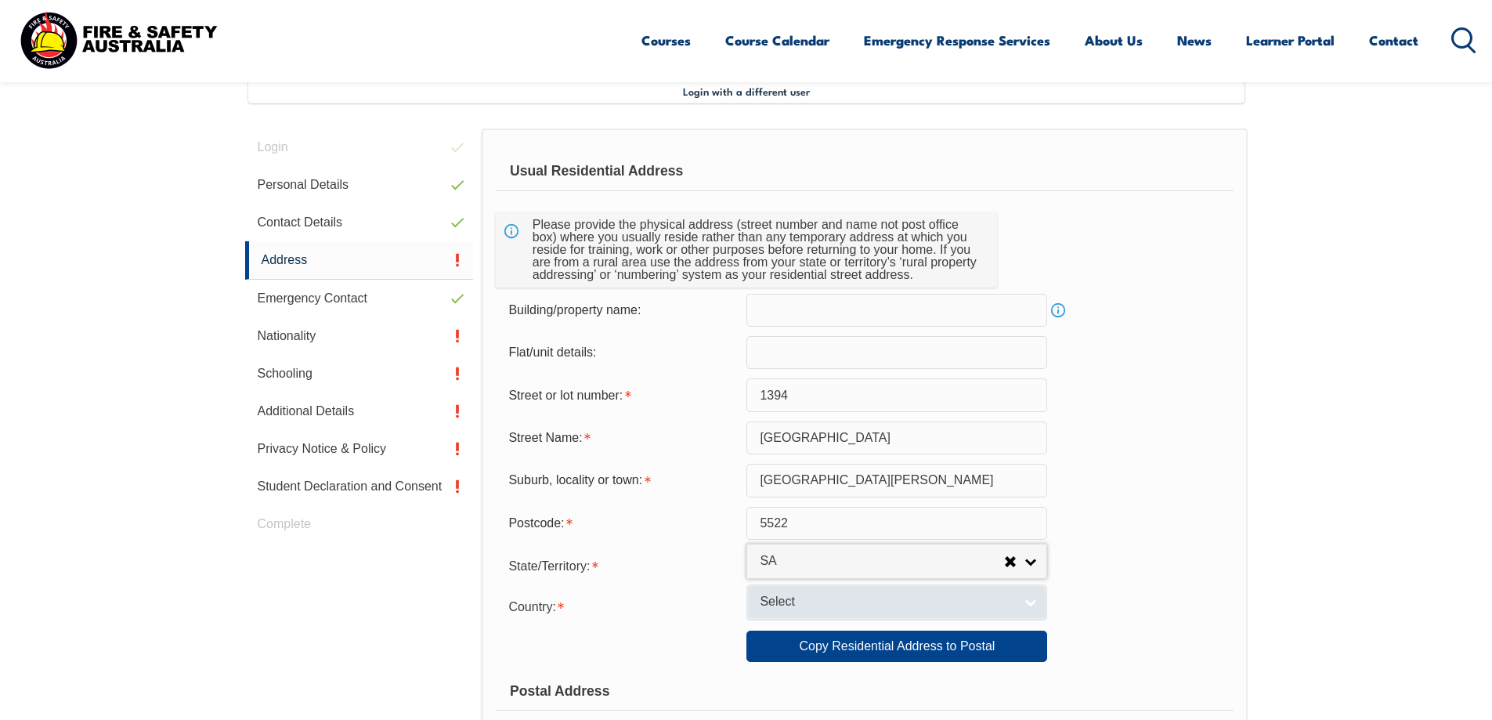
click at [983, 602] on span "Select" at bounding box center [887, 602] width 254 height 16
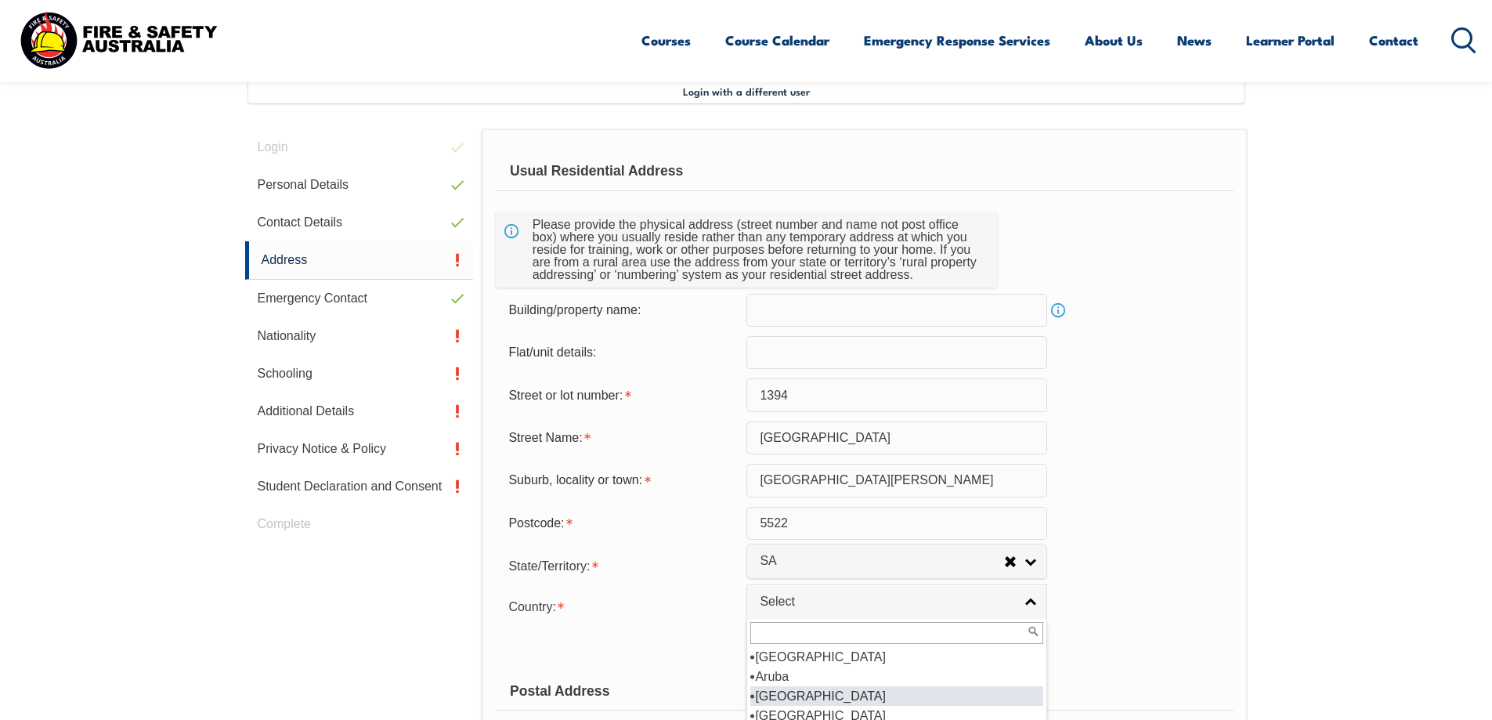
scroll to position [236, 0]
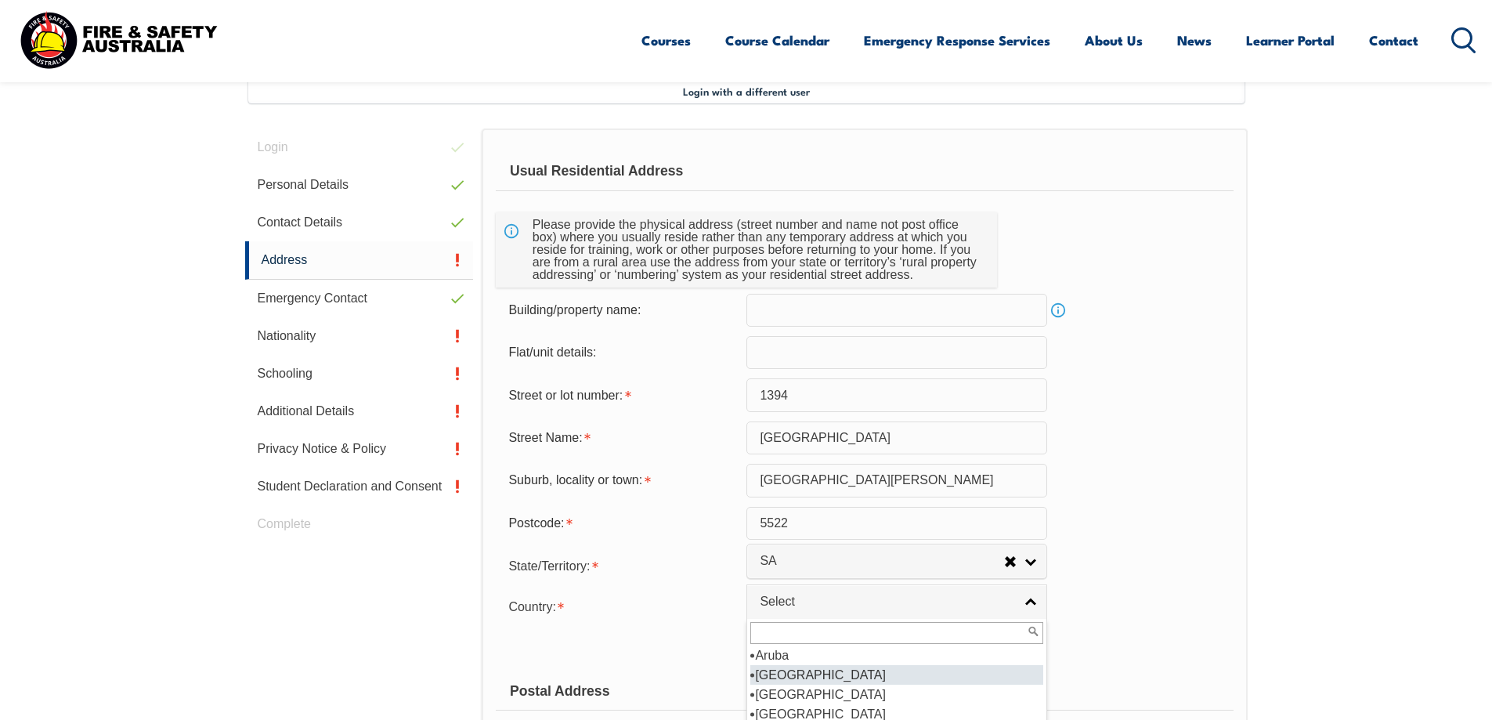
click at [792, 672] on li "Australia" at bounding box center [896, 675] width 293 height 20
select select "1101"
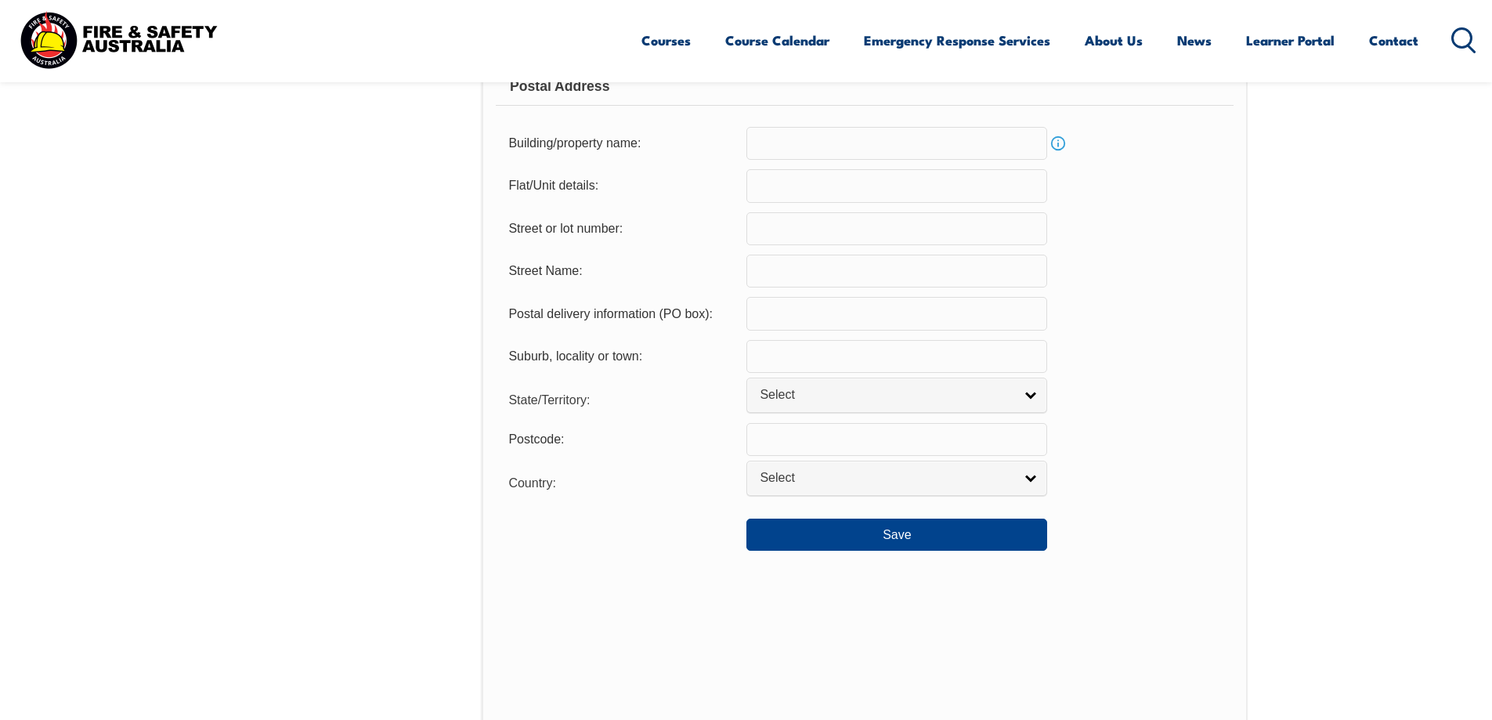
scroll to position [1048, 0]
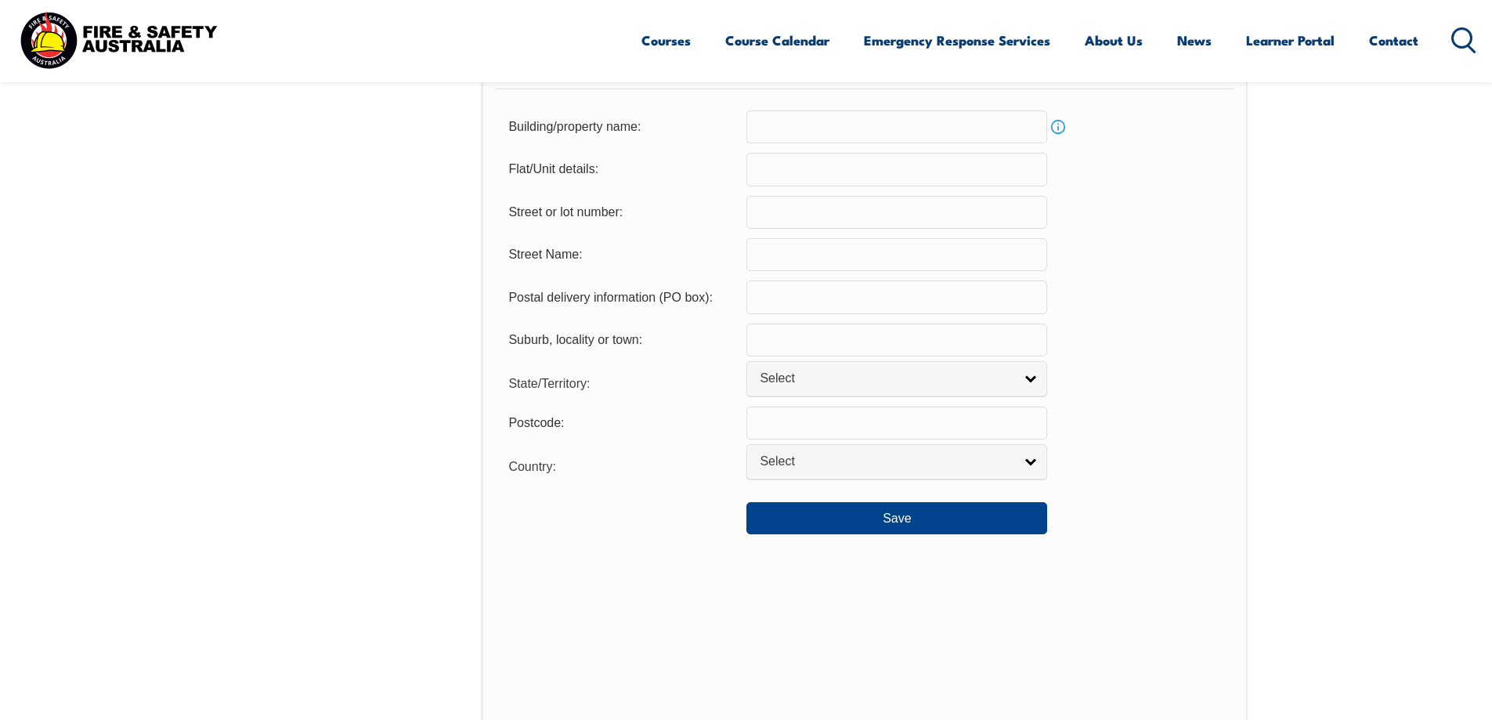
drag, startPoint x: 767, startPoint y: 299, endPoint x: 785, endPoint y: 297, distance: 18.9
click at [767, 298] on input "text" at bounding box center [896, 296] width 301 height 33
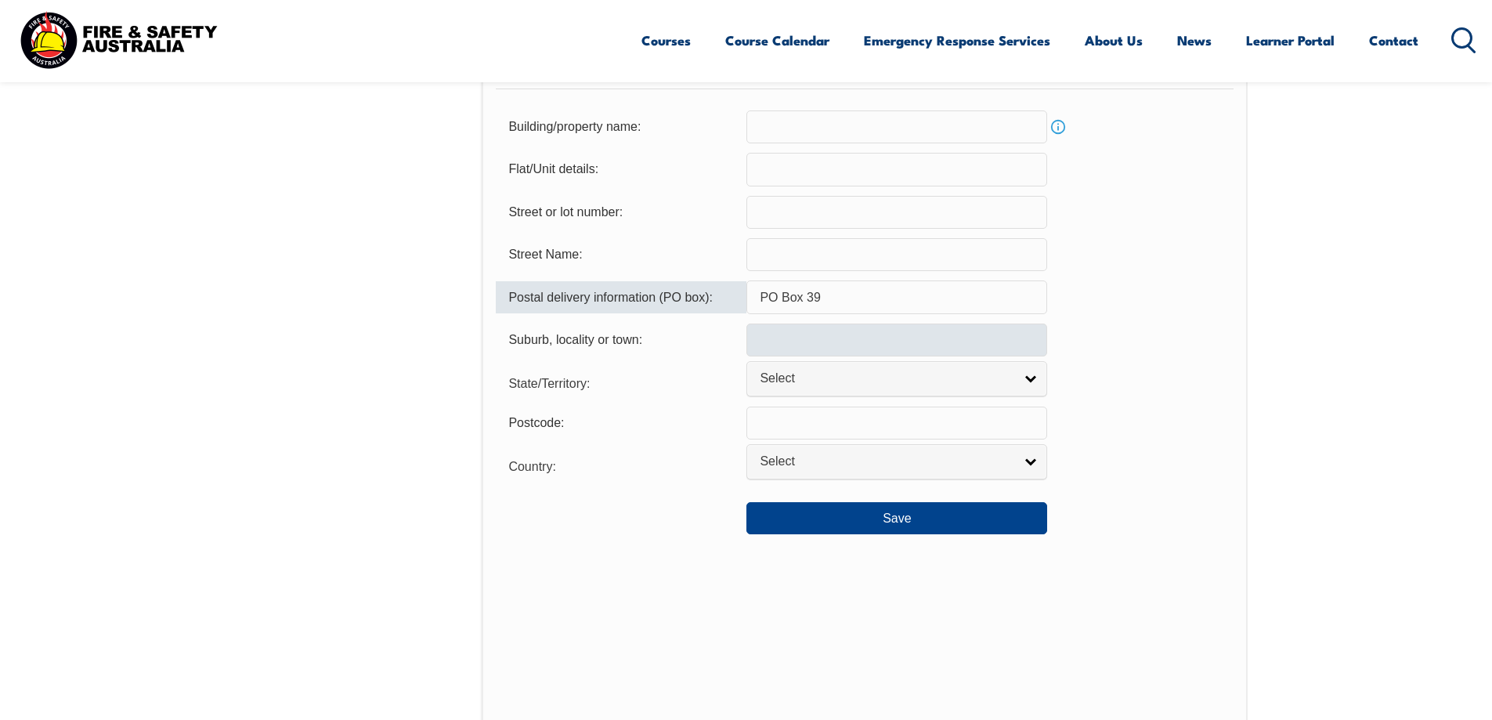
type input "PO Box 39"
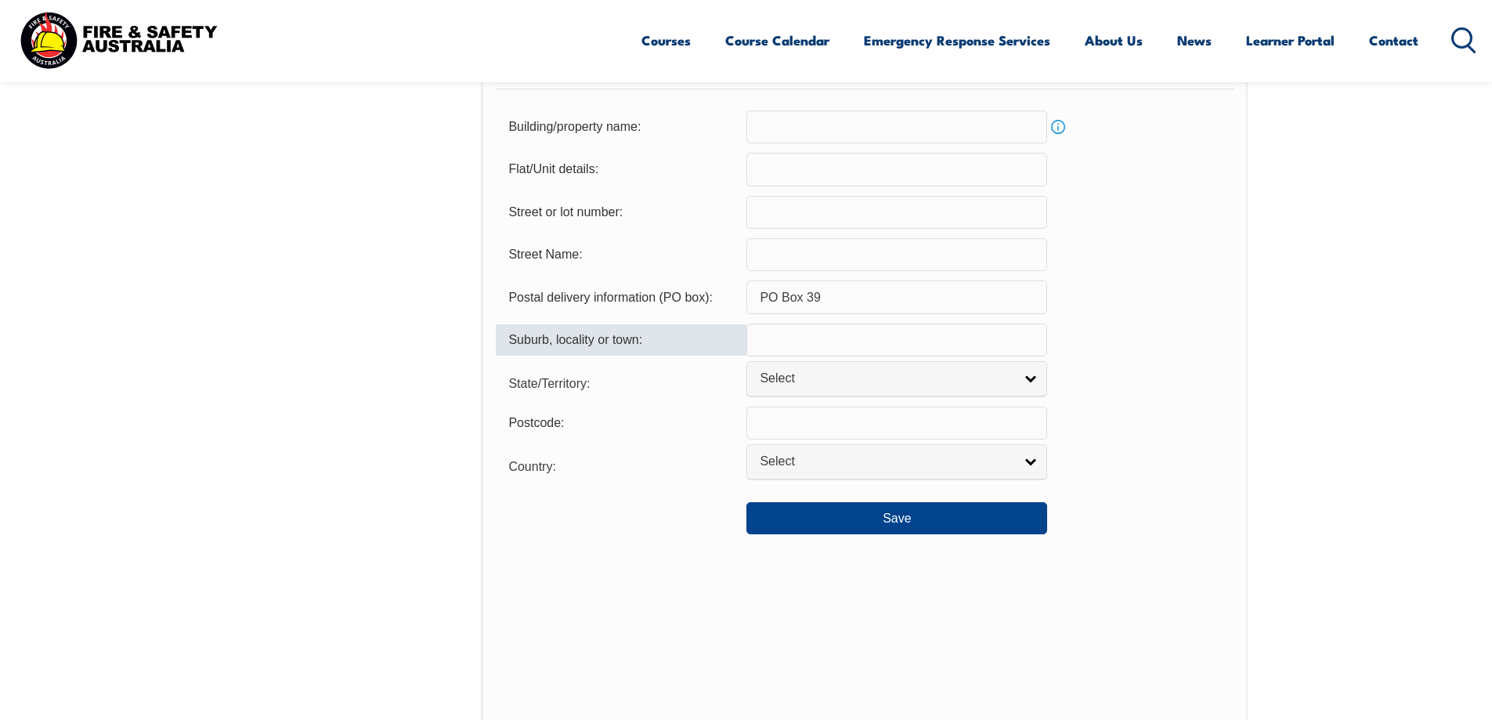
click at [778, 338] on input "text" at bounding box center [896, 339] width 301 height 33
type input "Port Broughton"
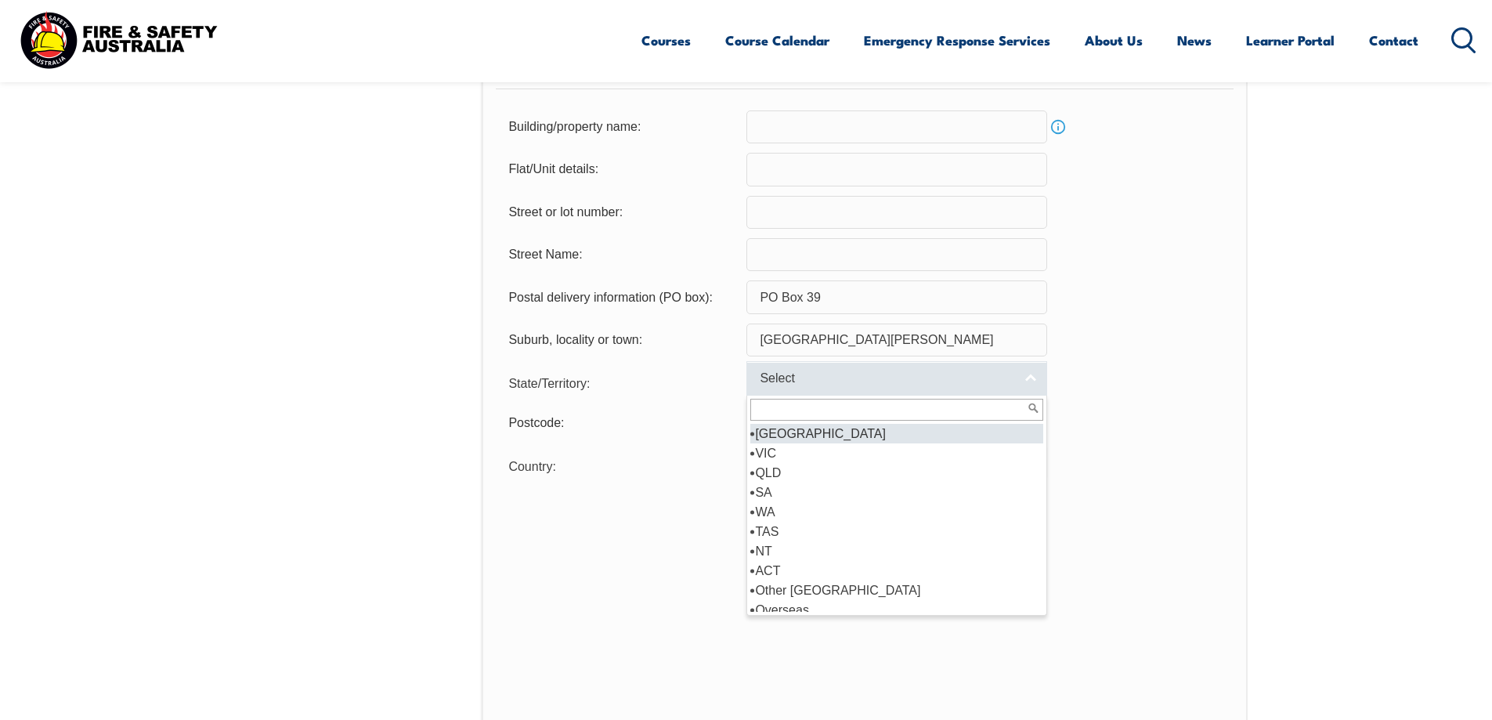
click at [808, 379] on span "Select" at bounding box center [887, 378] width 254 height 16
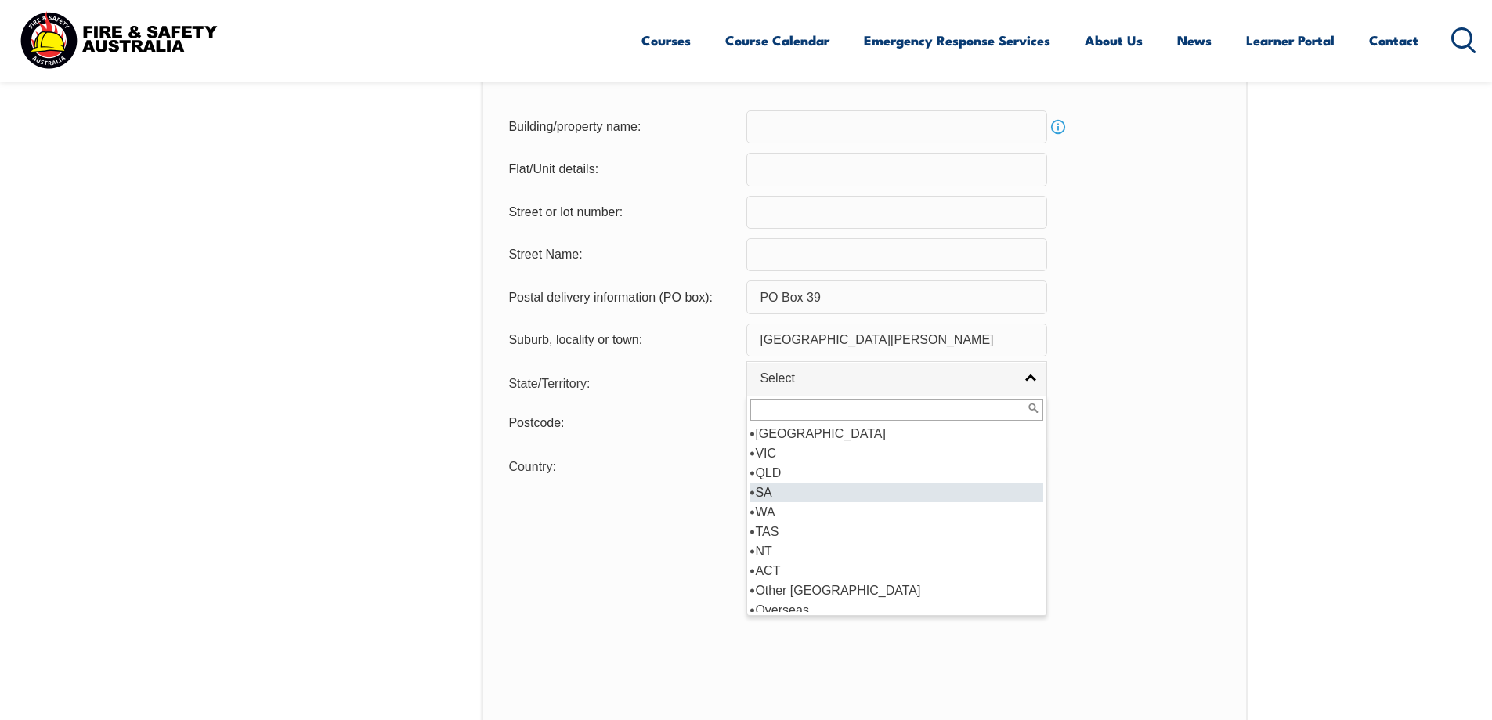
click at [761, 492] on li "SA" at bounding box center [896, 492] width 293 height 20
select select "SA"
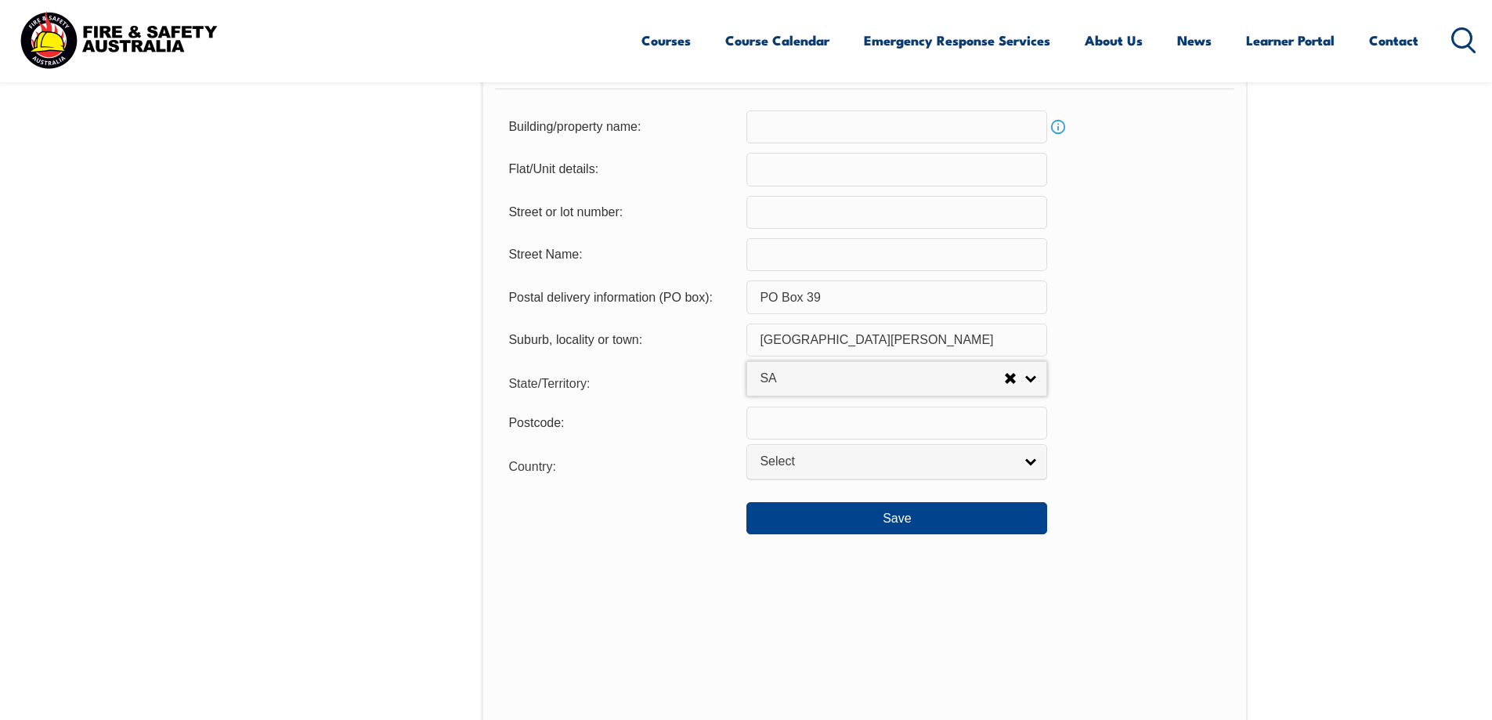
click at [812, 419] on input "text" at bounding box center [896, 422] width 301 height 33
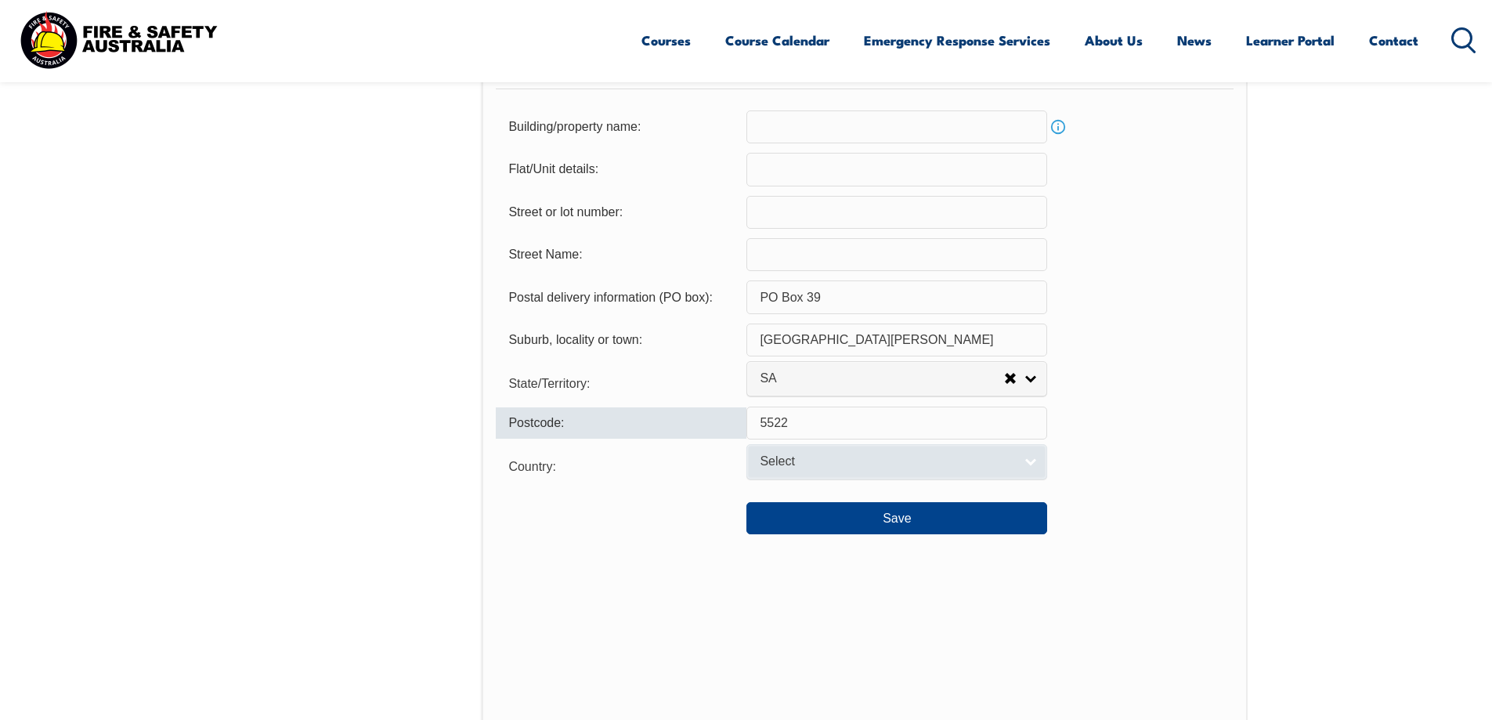
type input "5522"
click at [890, 465] on span "Select" at bounding box center [887, 461] width 254 height 16
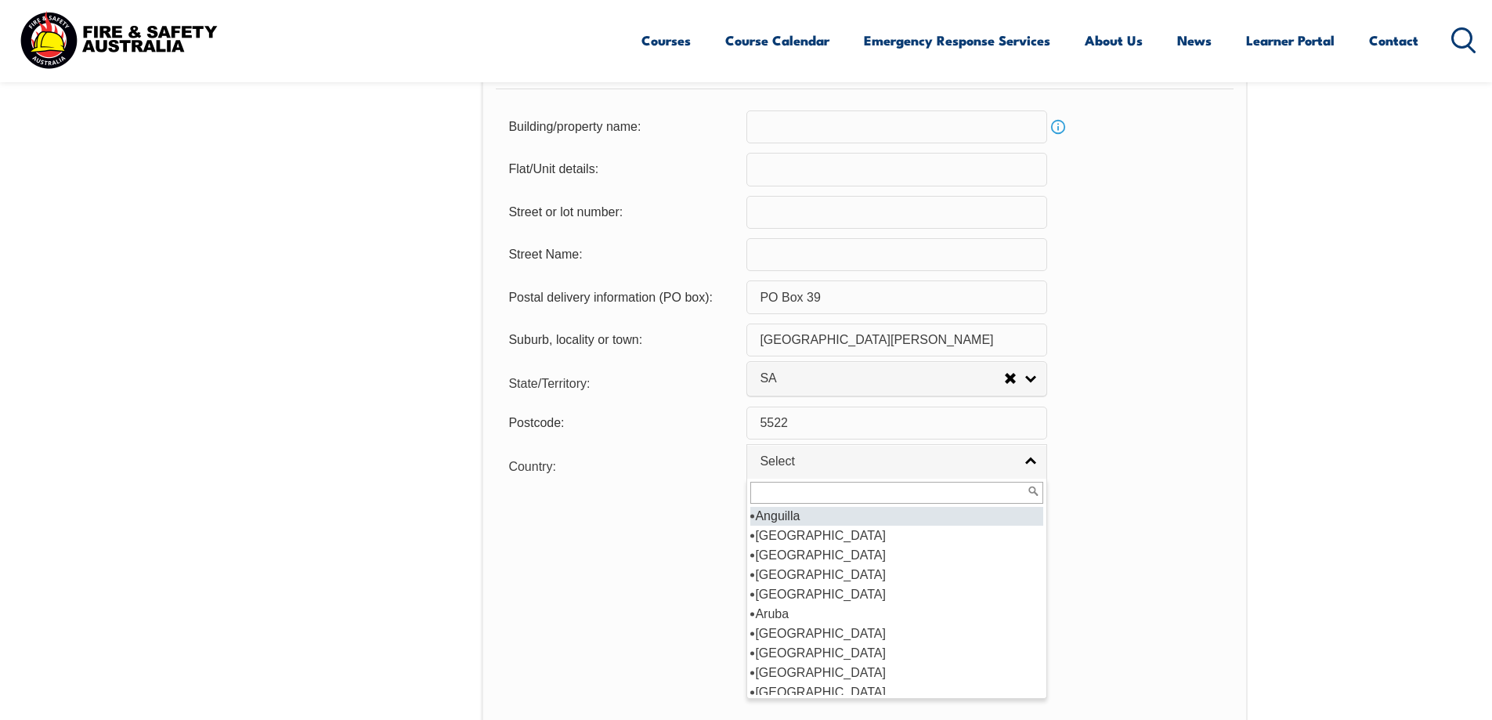
scroll to position [197, 0]
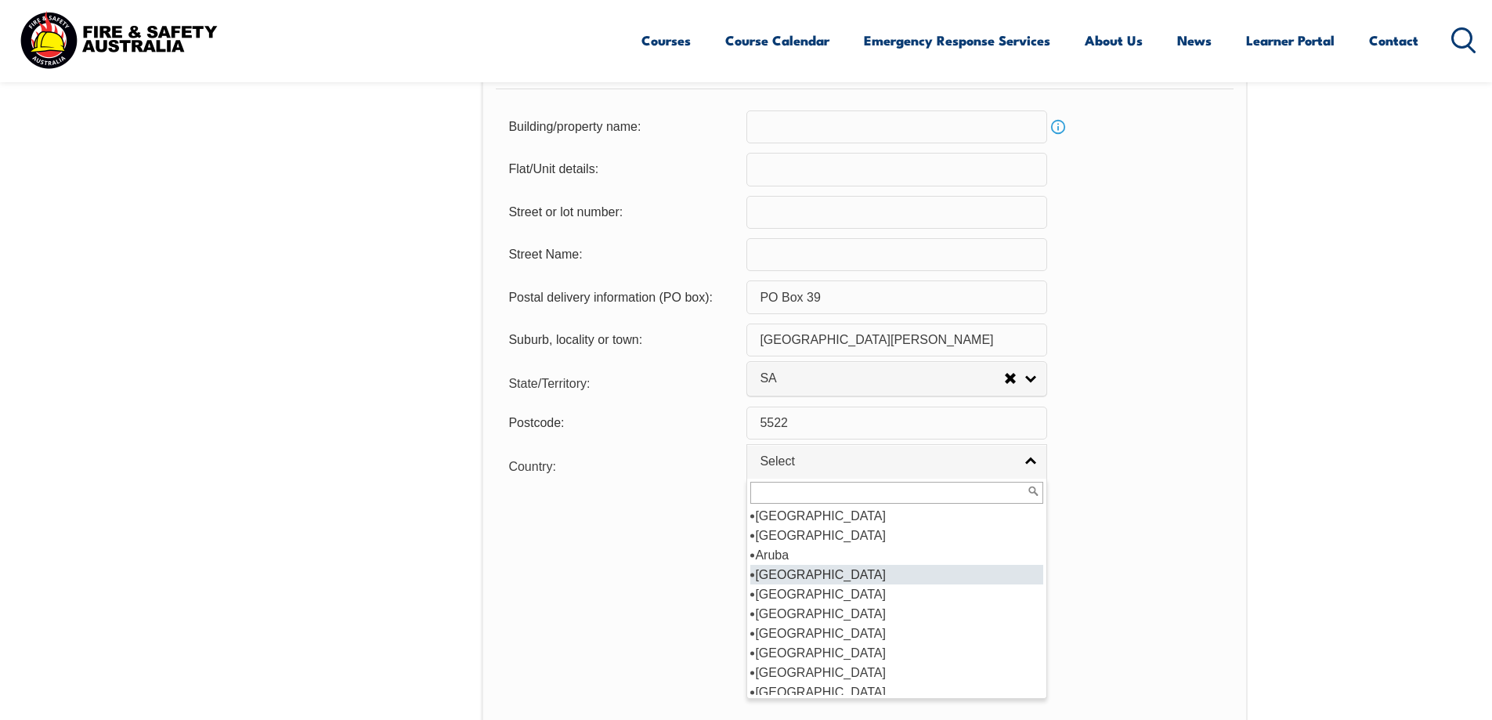
click at [786, 572] on li "Australia" at bounding box center [896, 575] width 293 height 20
select select "1101"
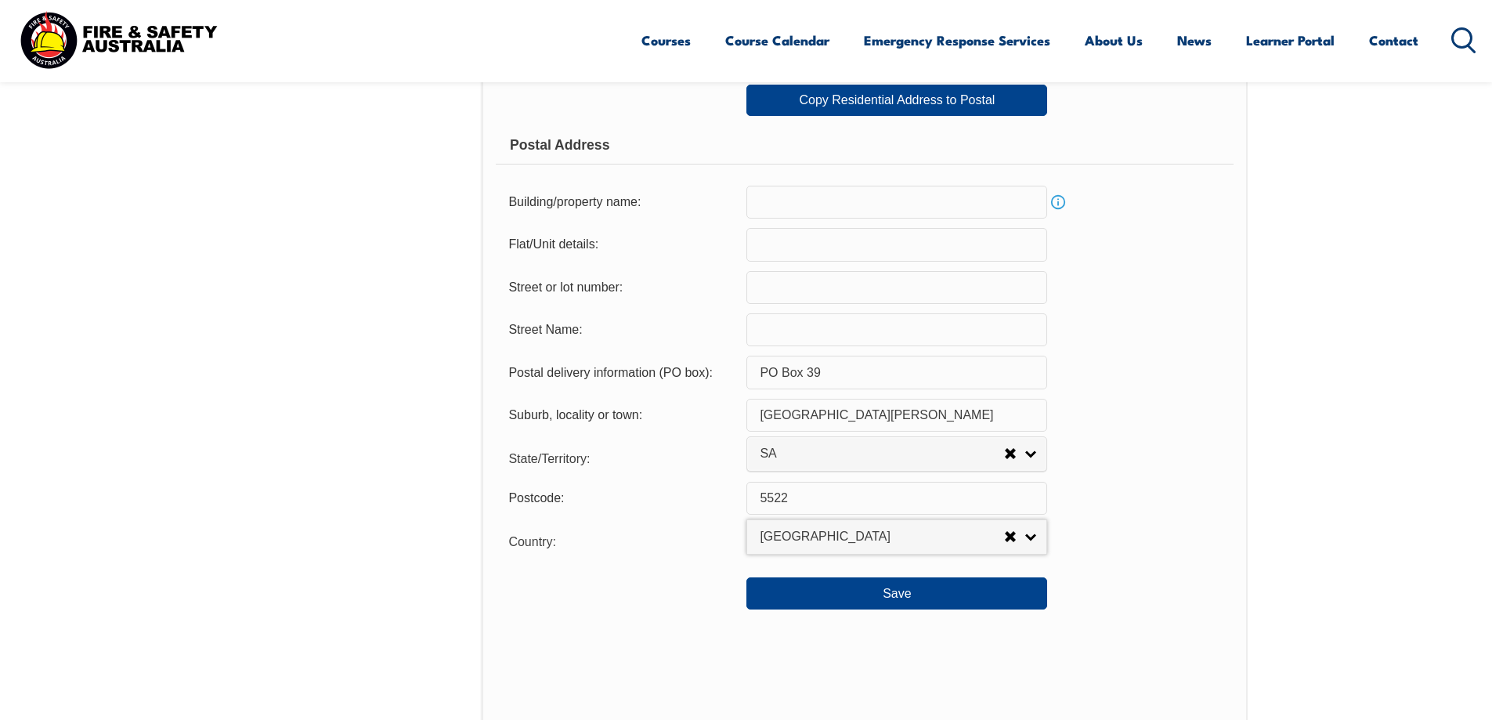
scroll to position [951, 0]
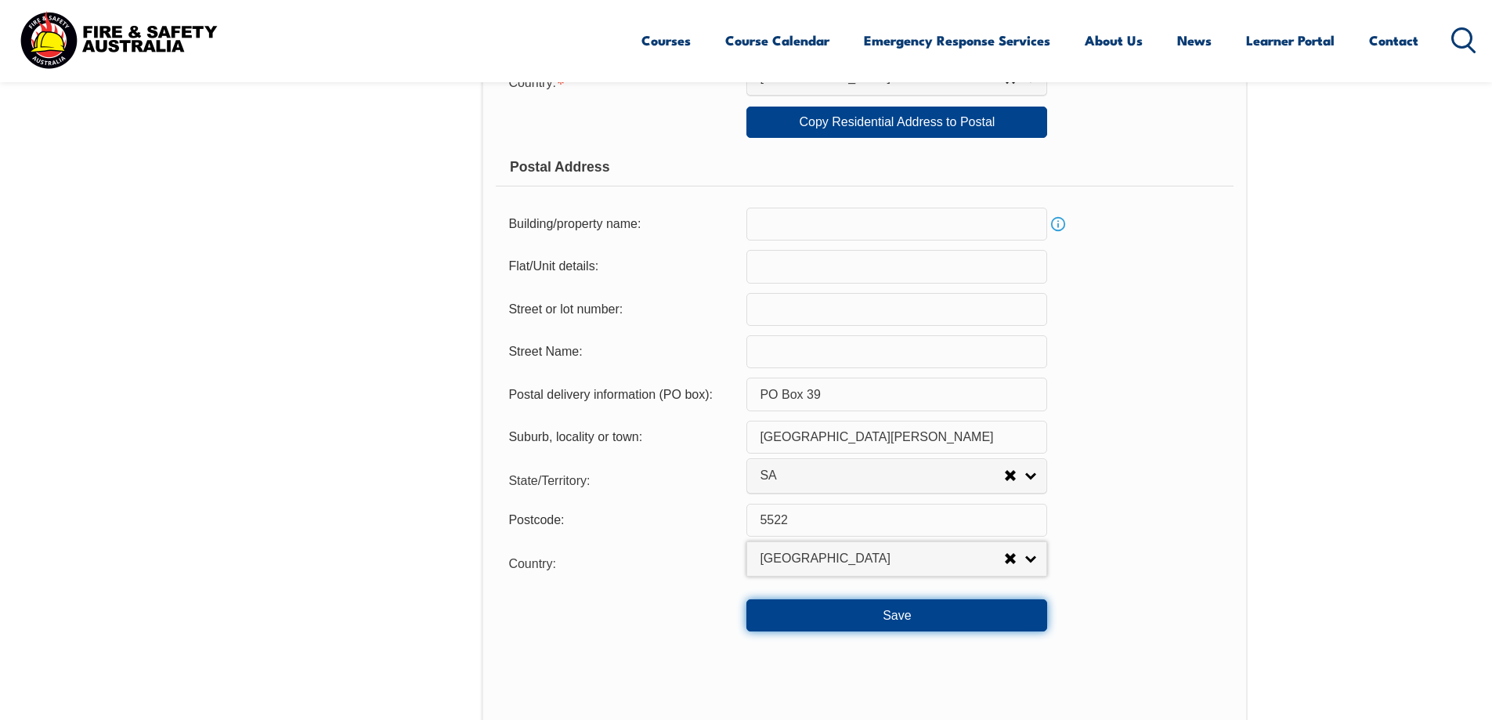
click at [902, 612] on button "Save" at bounding box center [896, 614] width 301 height 31
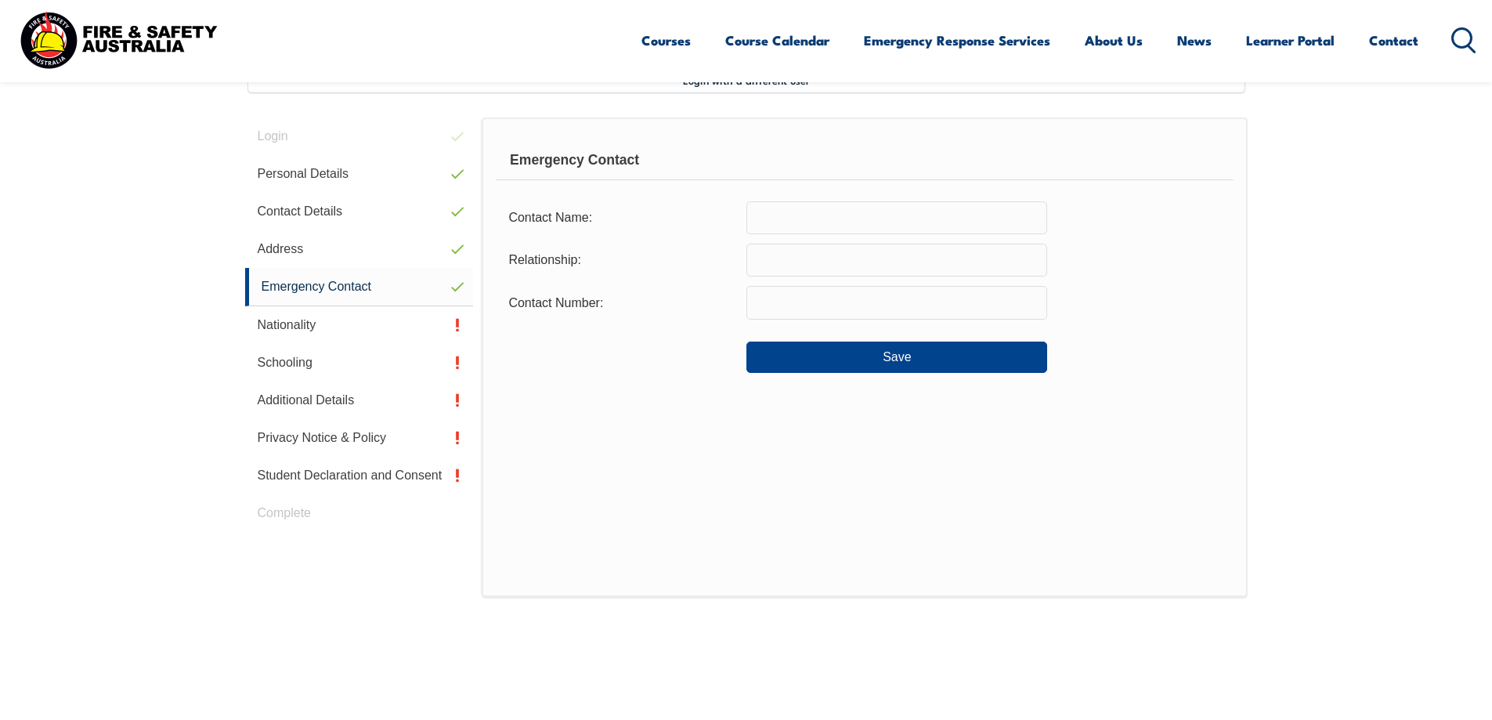
scroll to position [427, 0]
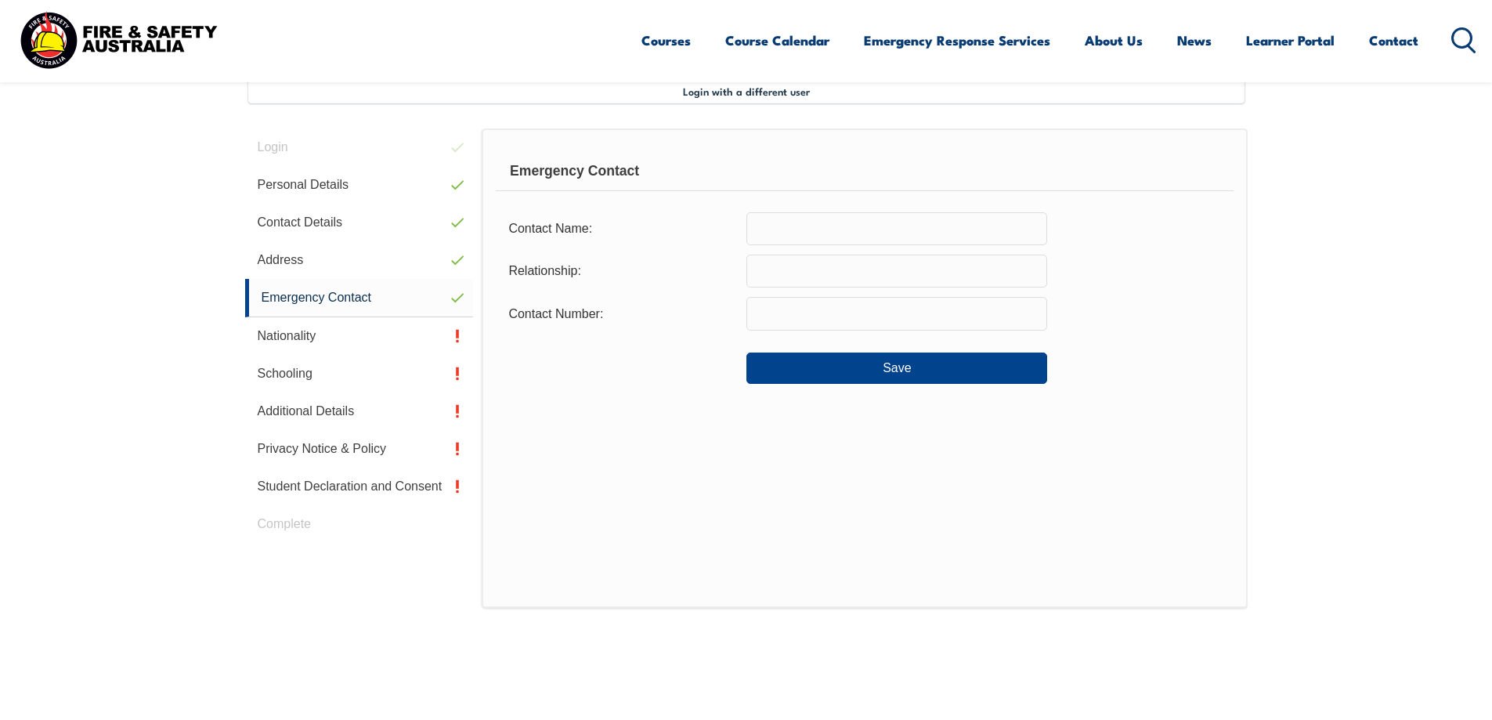
click at [767, 229] on input "text" at bounding box center [896, 228] width 301 height 33
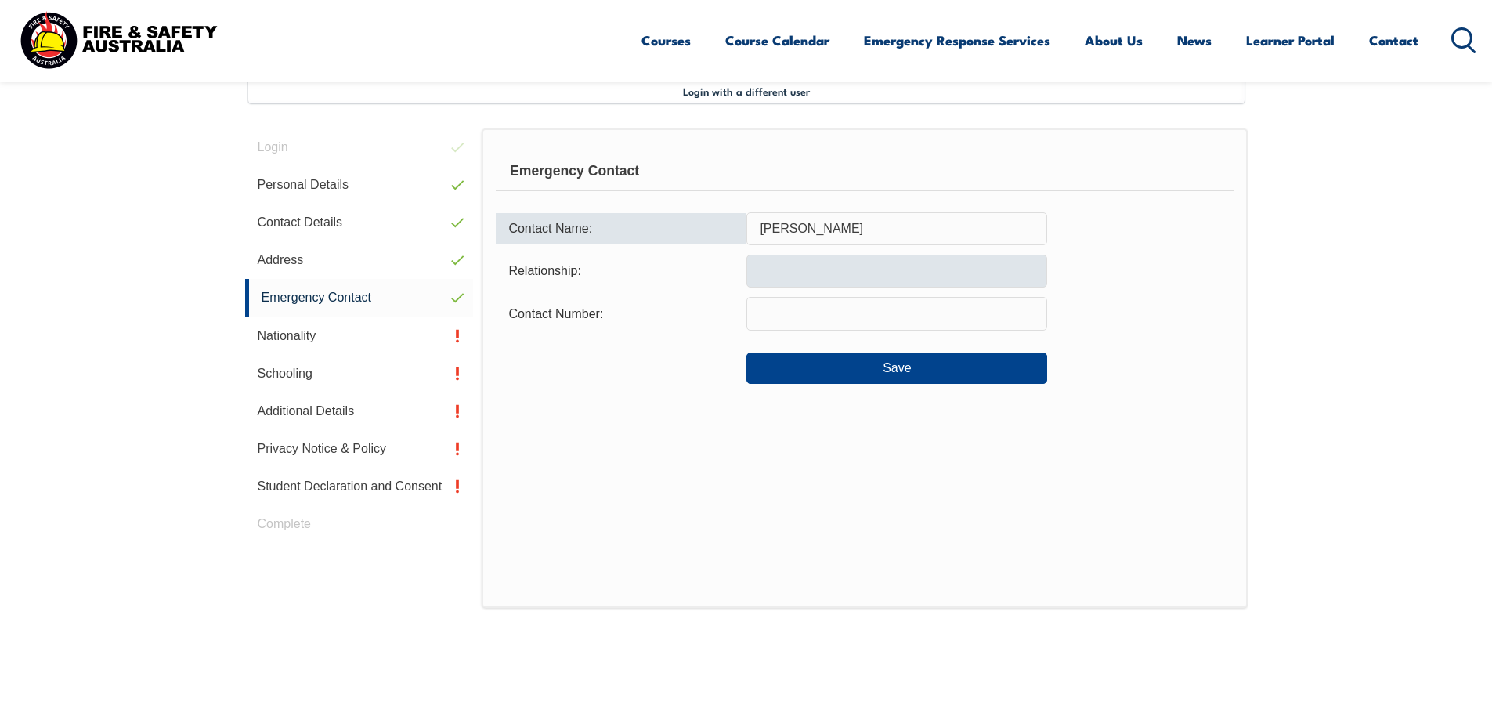
type input "Todd Dennis"
click at [789, 270] on input "text" at bounding box center [896, 270] width 301 height 33
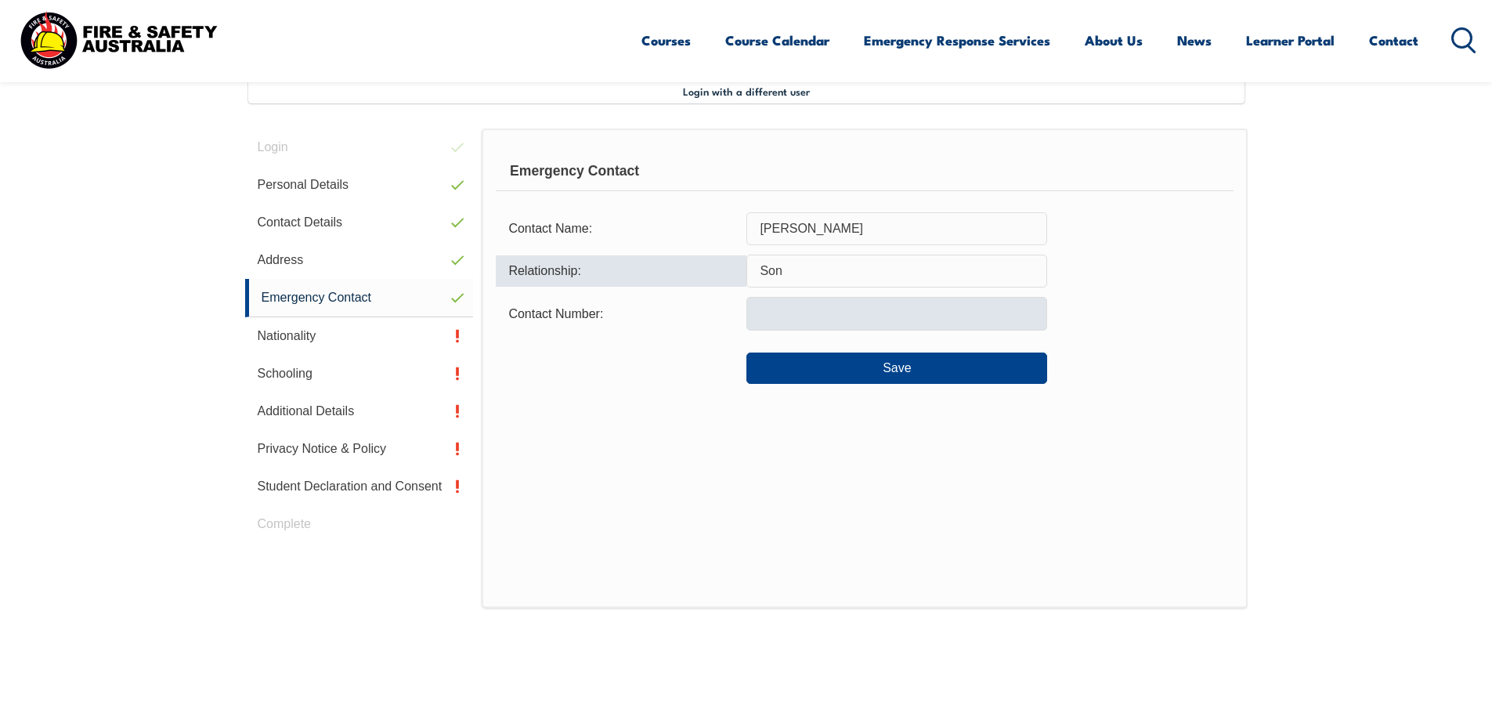
type input "Son"
click at [778, 310] on input "text" at bounding box center [896, 313] width 301 height 33
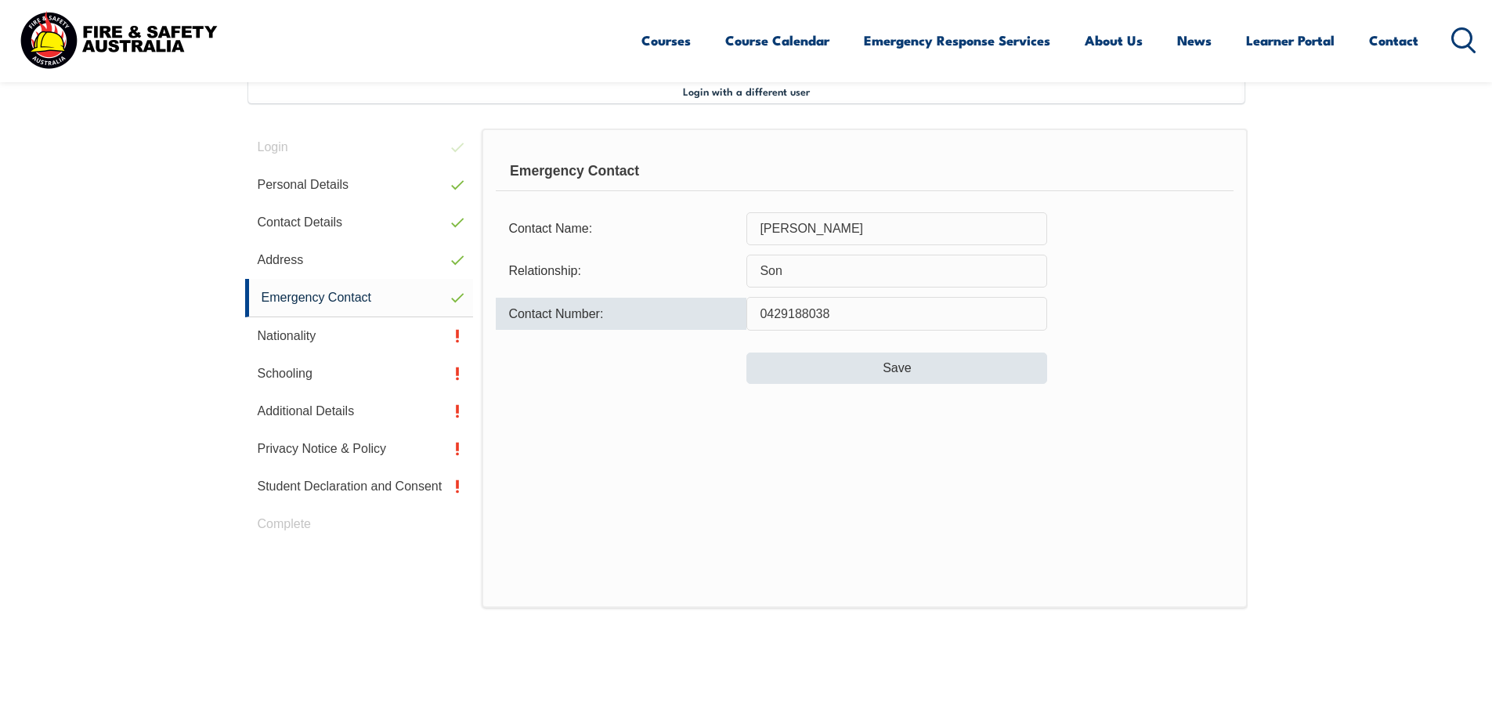
type input "0429188038"
click at [948, 363] on button "Save" at bounding box center [896, 367] width 301 height 31
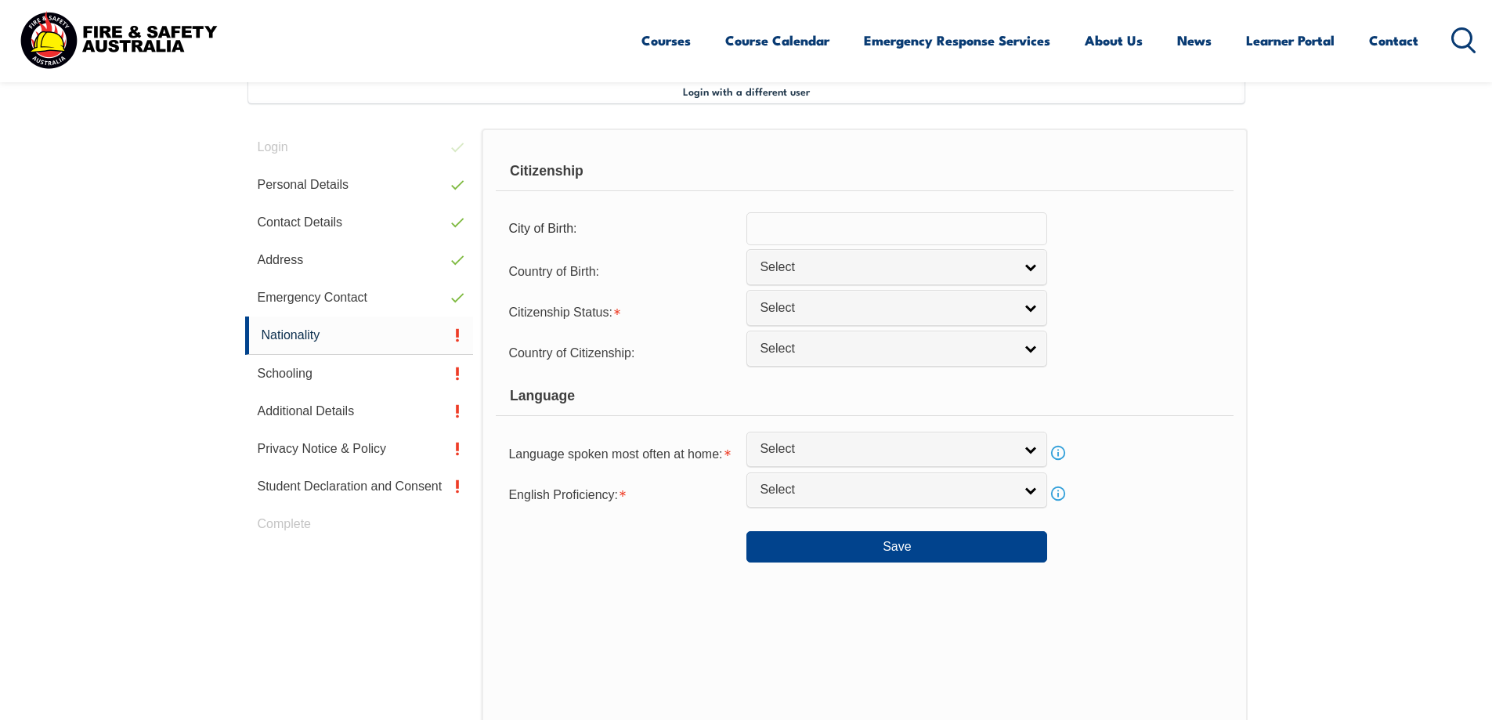
click at [798, 236] on input "text" at bounding box center [896, 228] width 301 height 33
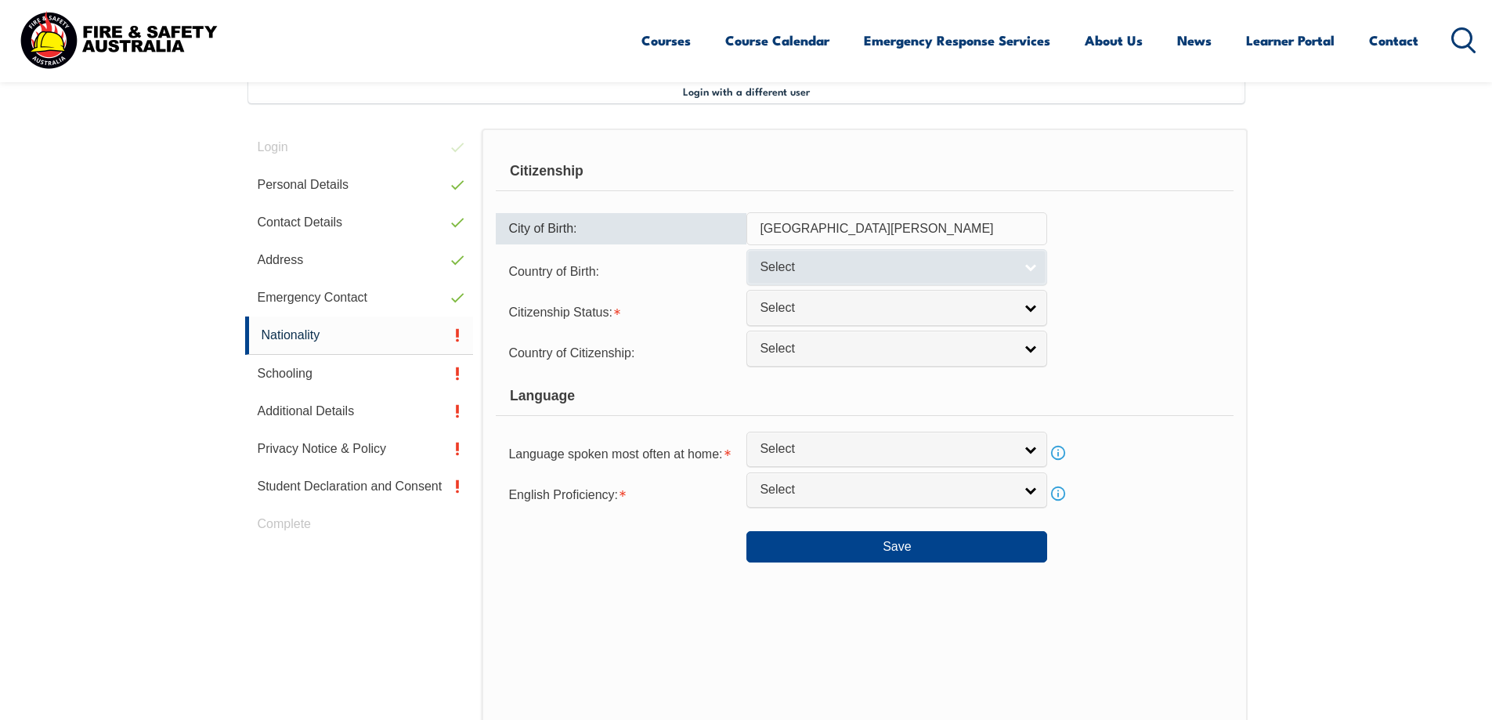
type input "Port Broughton"
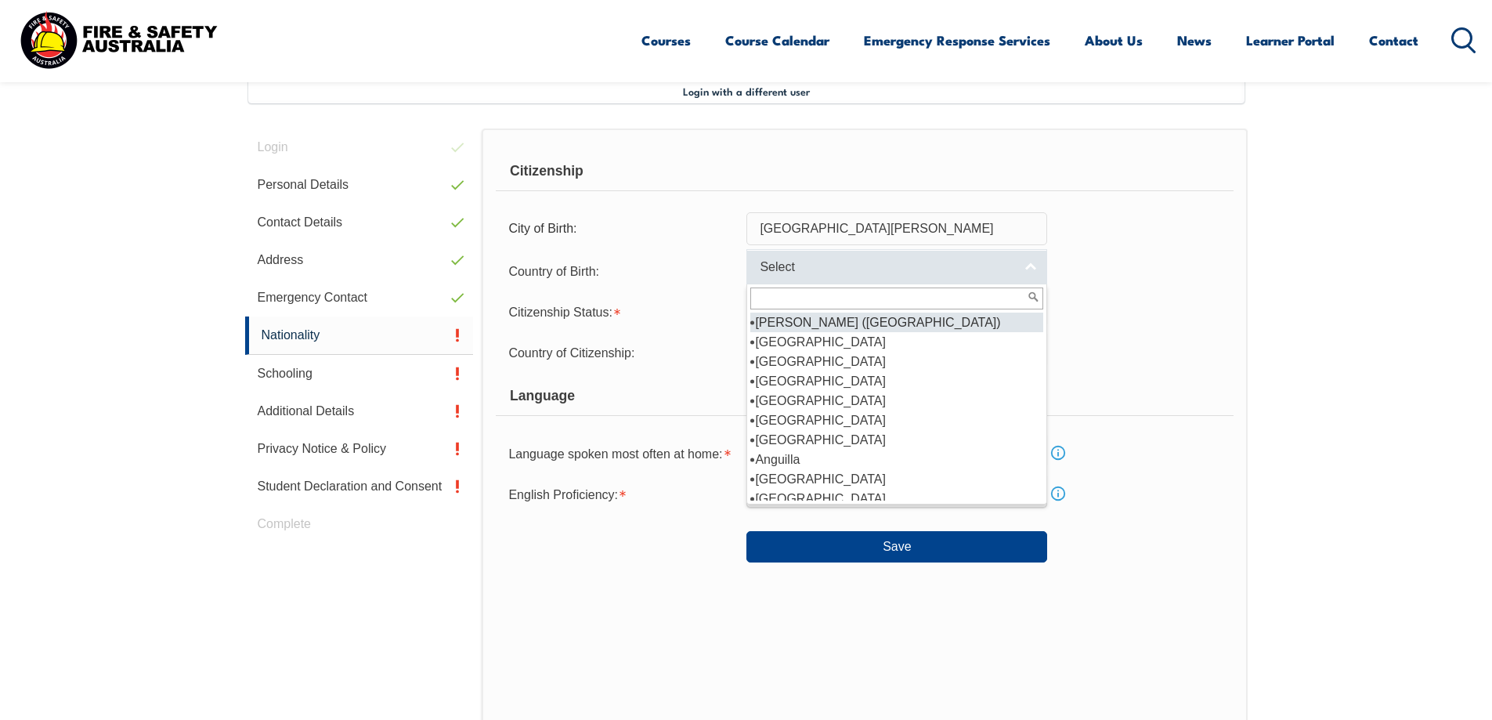
click at [806, 265] on span "Select" at bounding box center [887, 267] width 254 height 16
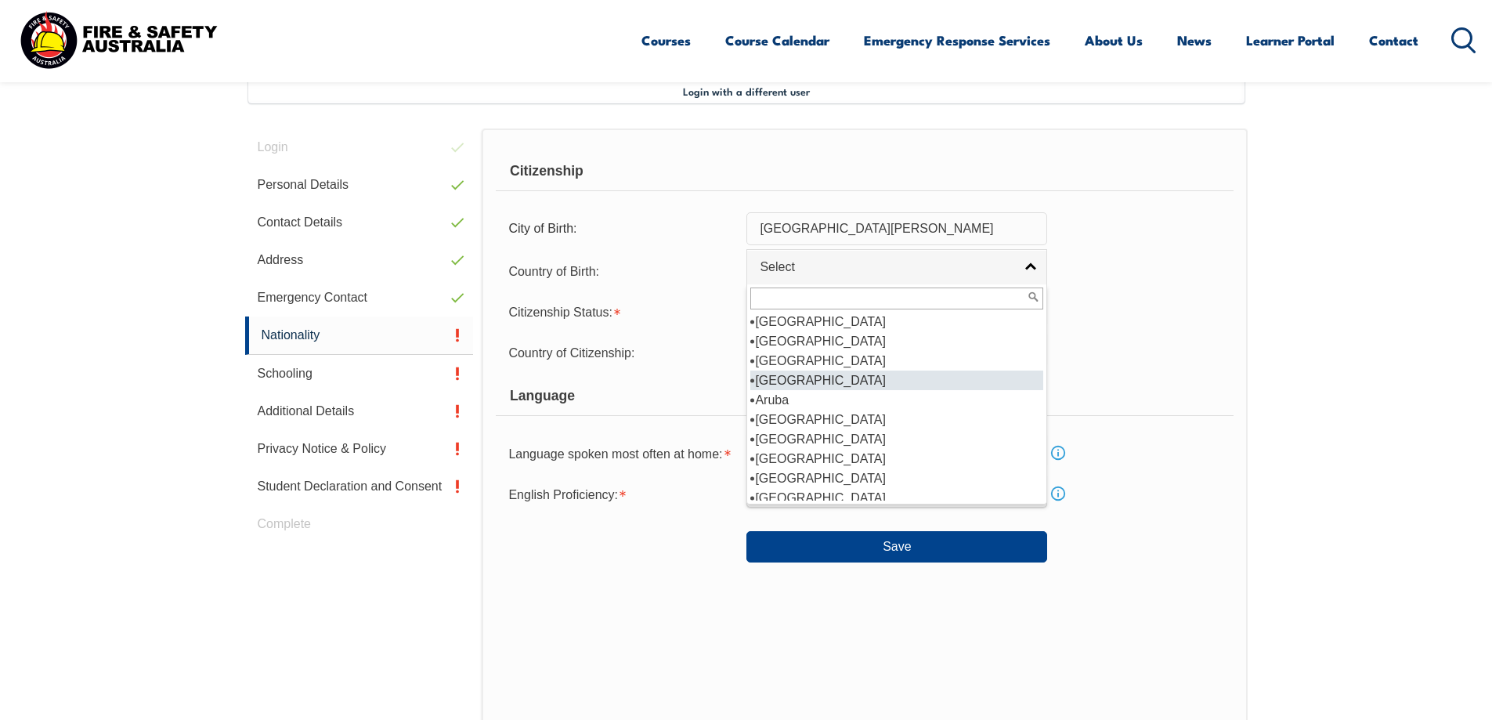
scroll to position [179, 0]
click at [794, 395] on li "Australia" at bounding box center [896, 398] width 293 height 20
select select "1101"
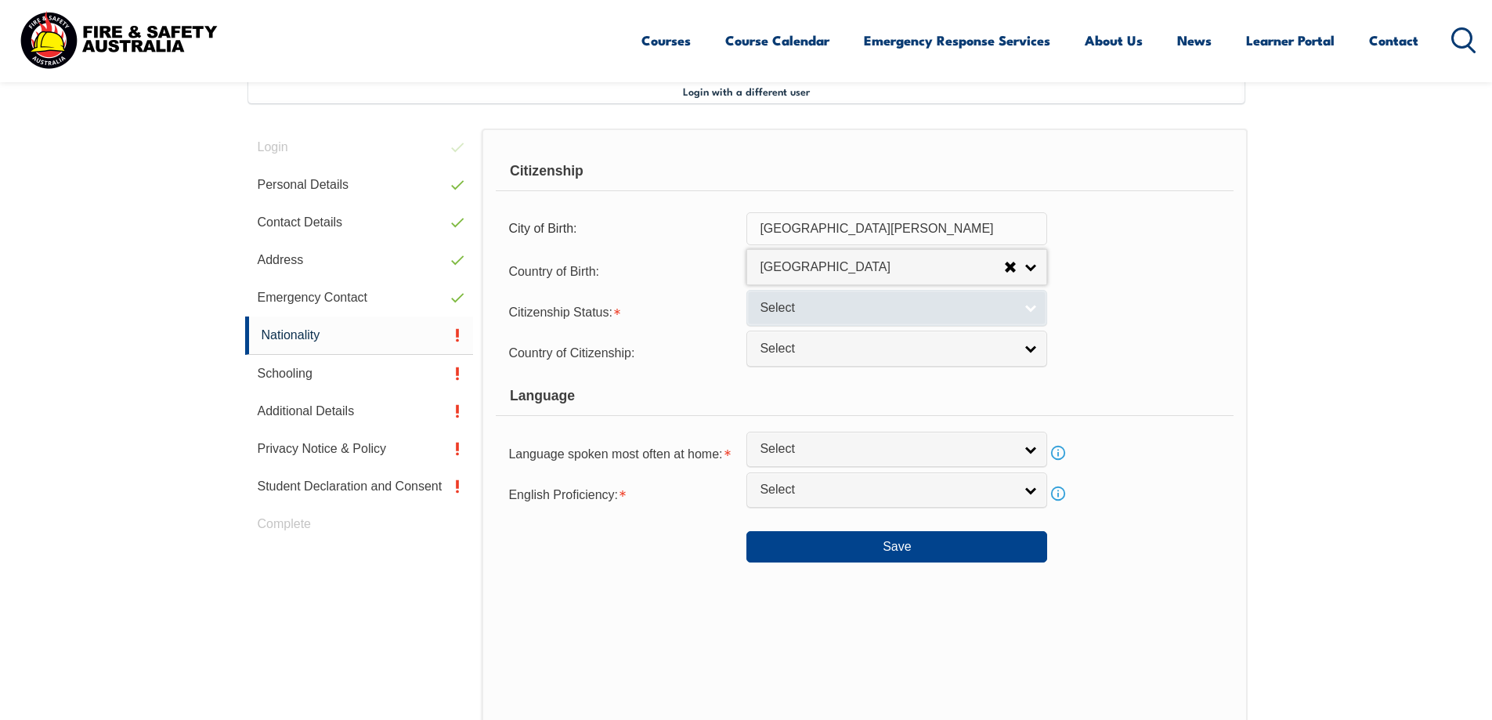
click at [889, 305] on span "Select" at bounding box center [887, 308] width 254 height 16
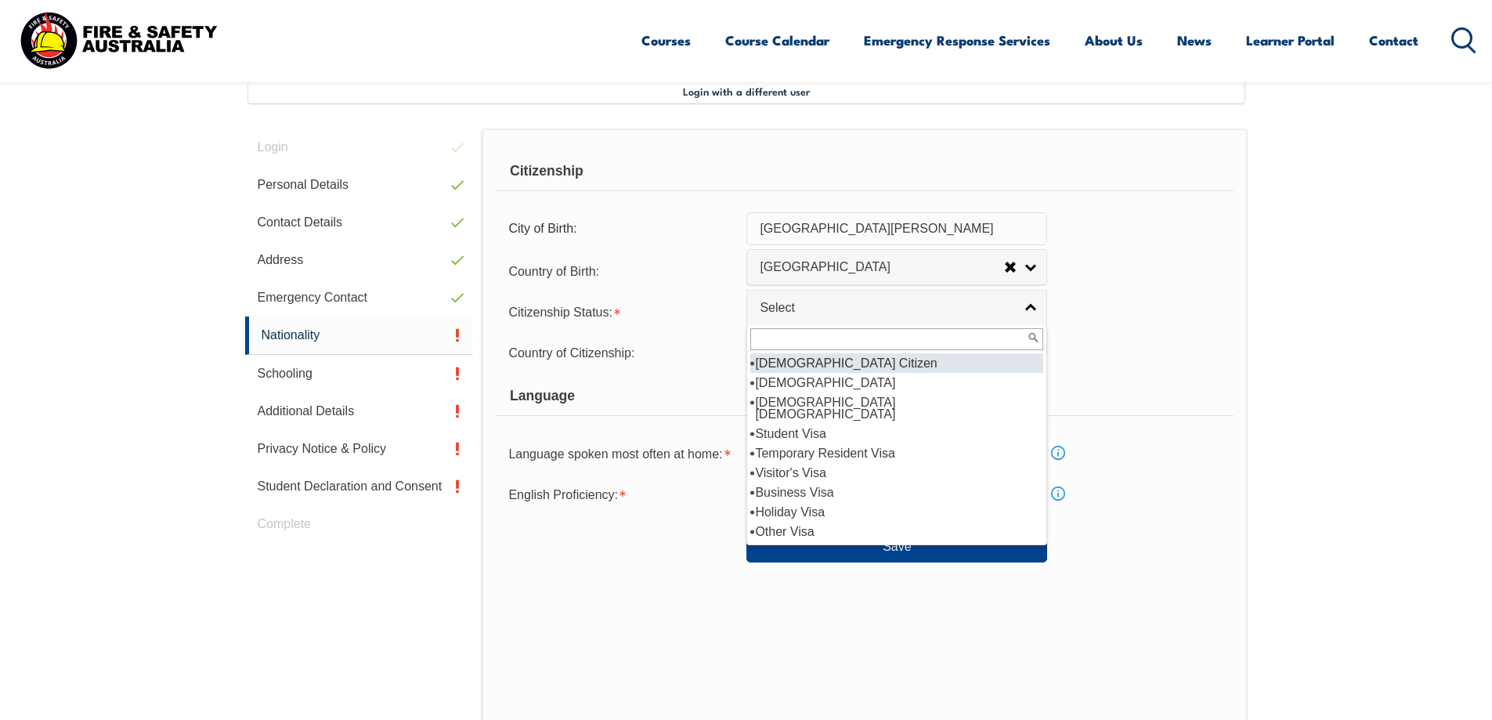
click at [838, 362] on li "Australian Citizen" at bounding box center [896, 363] width 293 height 20
select select "1"
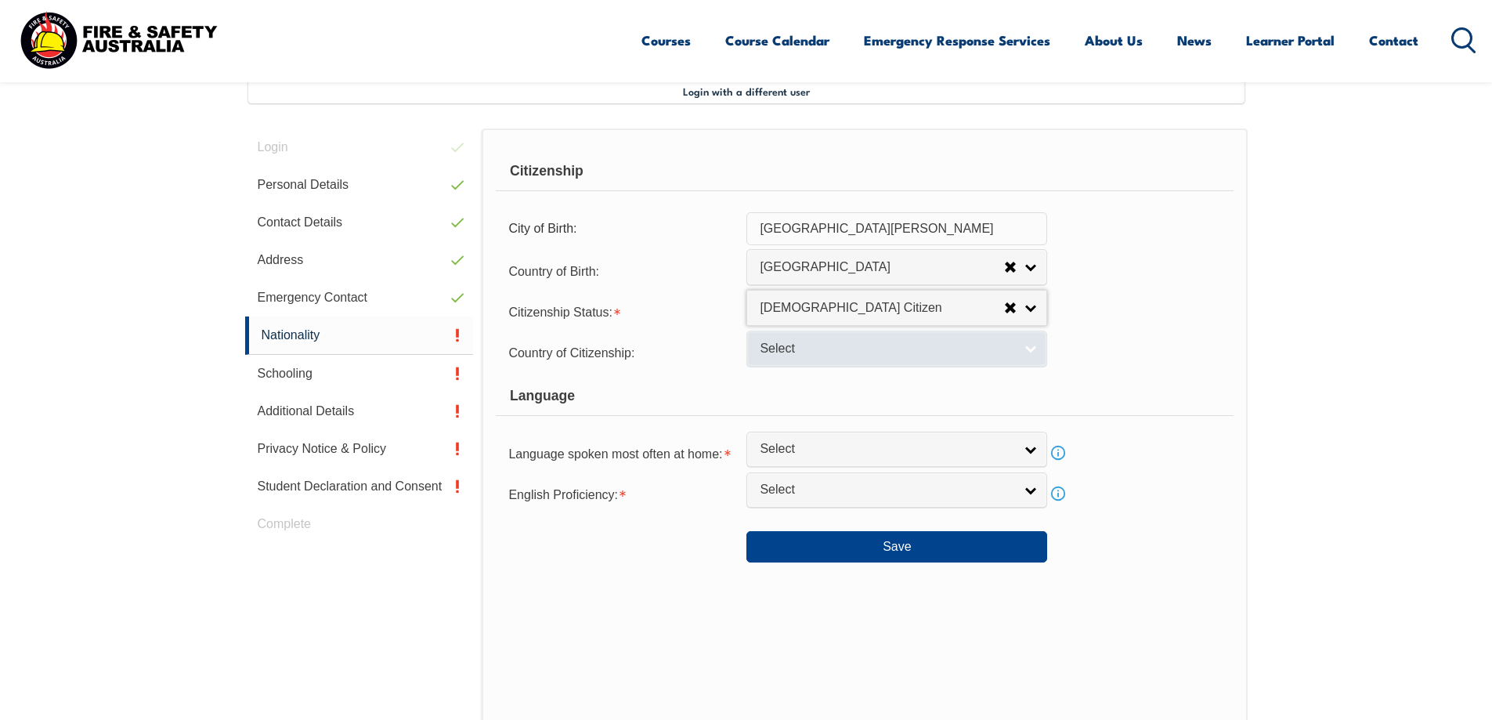
click at [821, 349] on span "Select" at bounding box center [887, 349] width 254 height 16
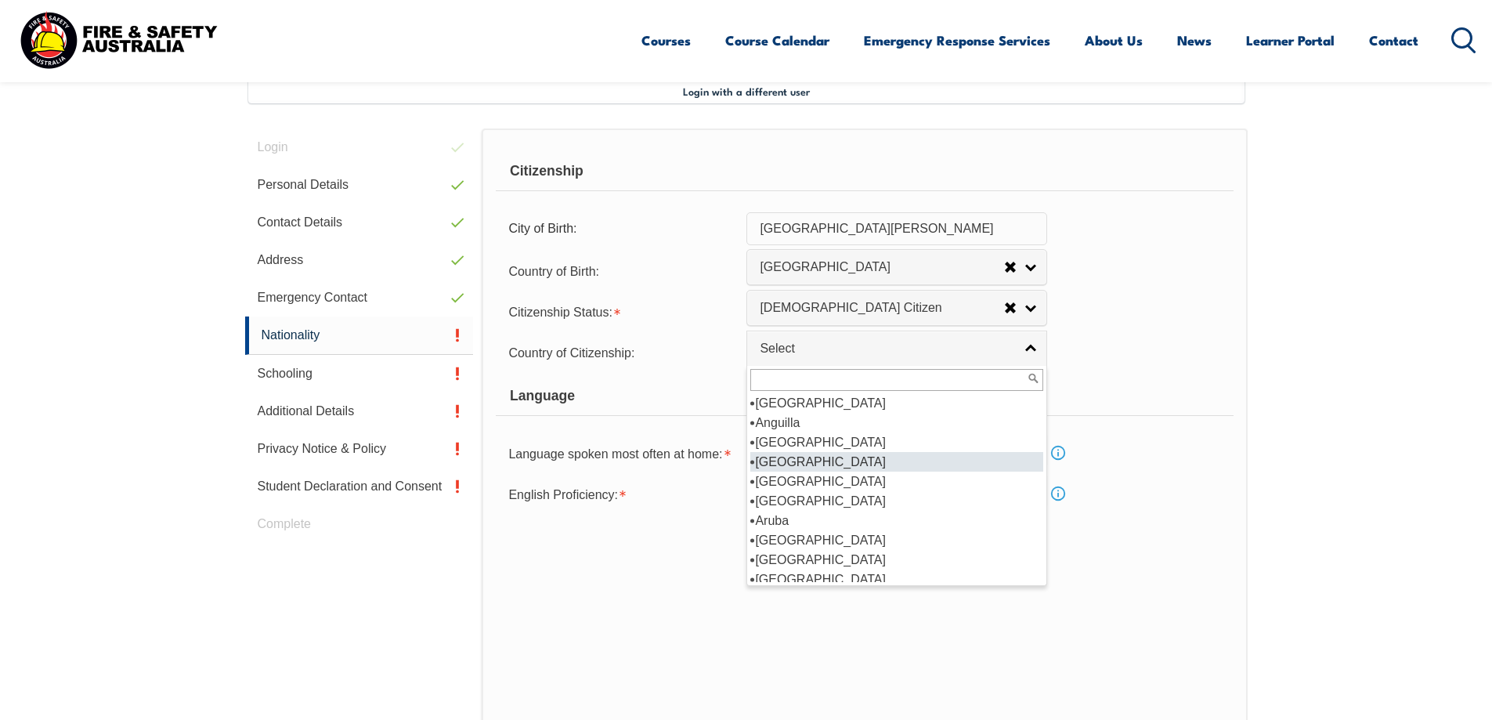
scroll to position [138, 0]
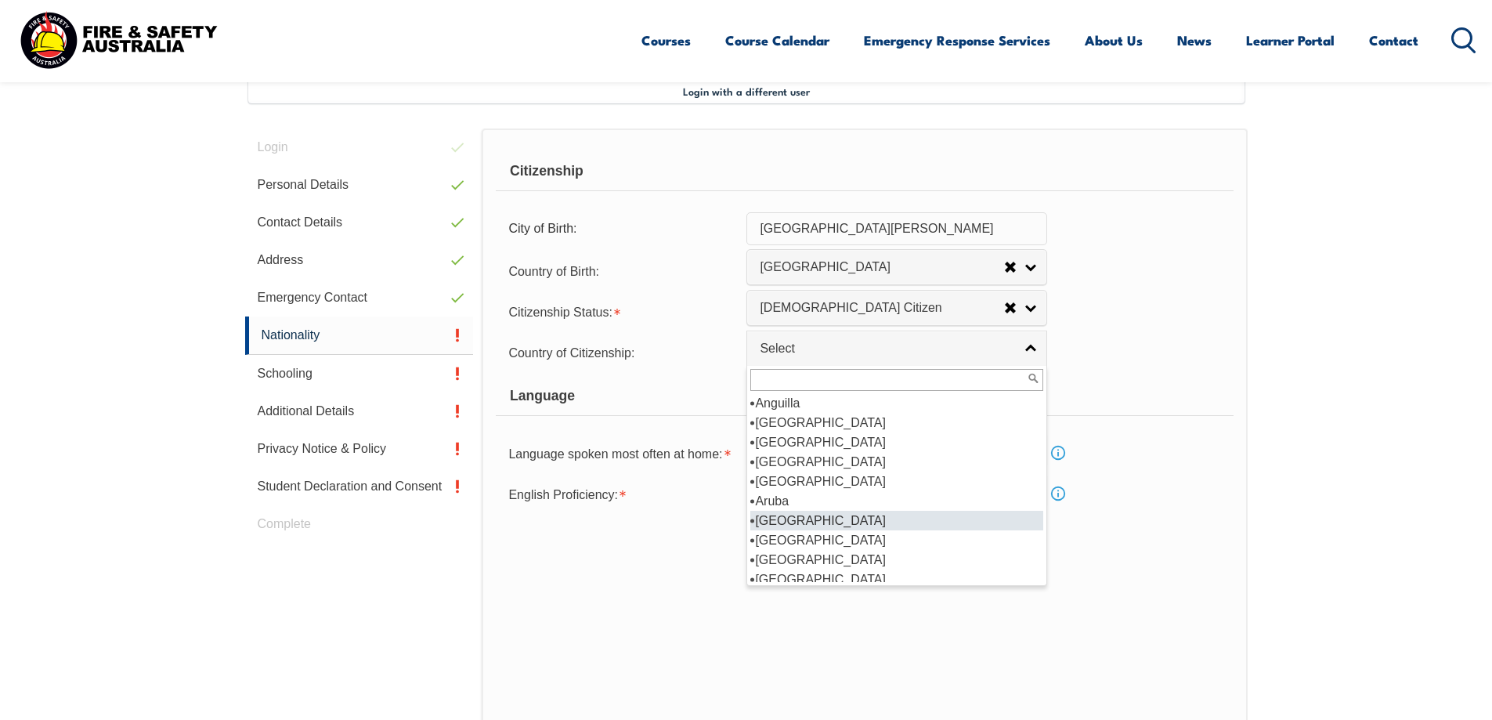
click at [785, 517] on li "Australia" at bounding box center [896, 521] width 293 height 20
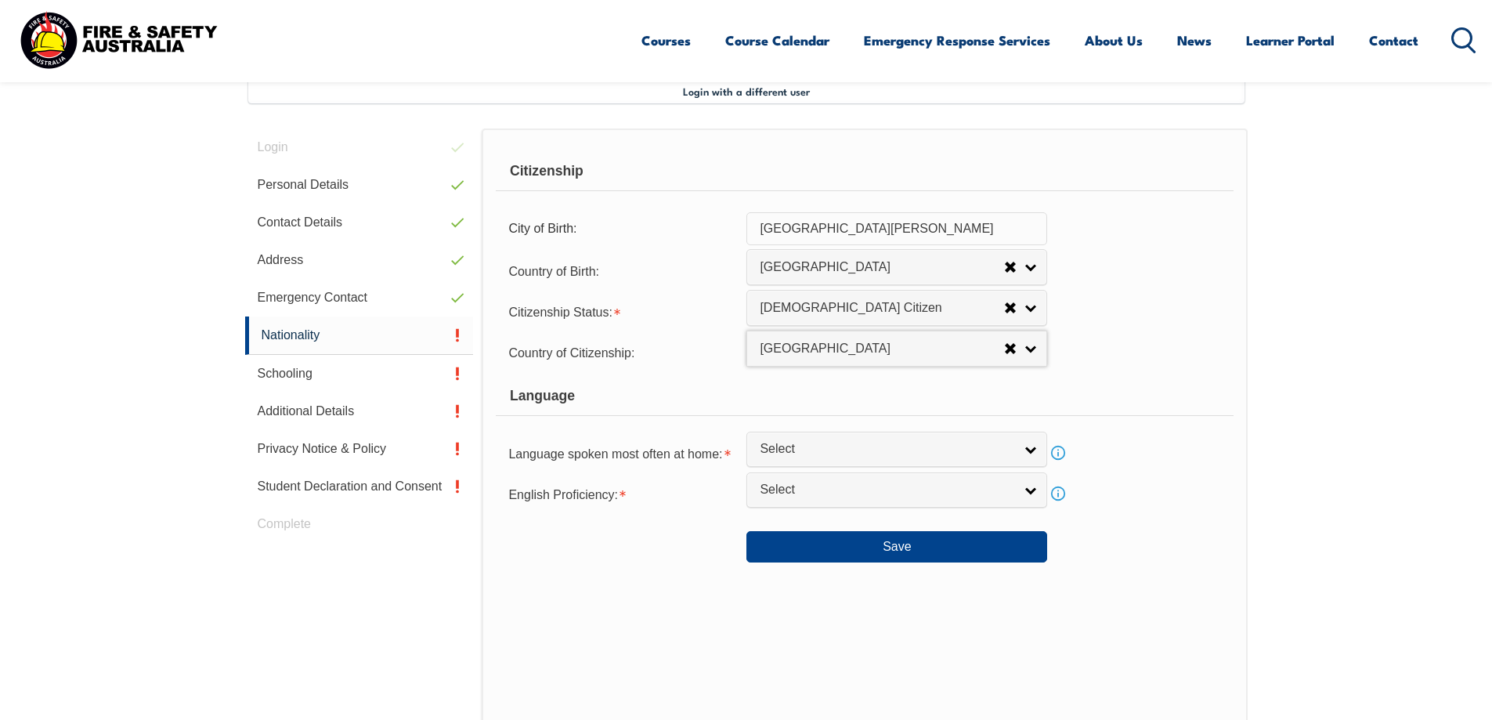
select select "1101"
click at [877, 445] on span "Select" at bounding box center [887, 449] width 254 height 16
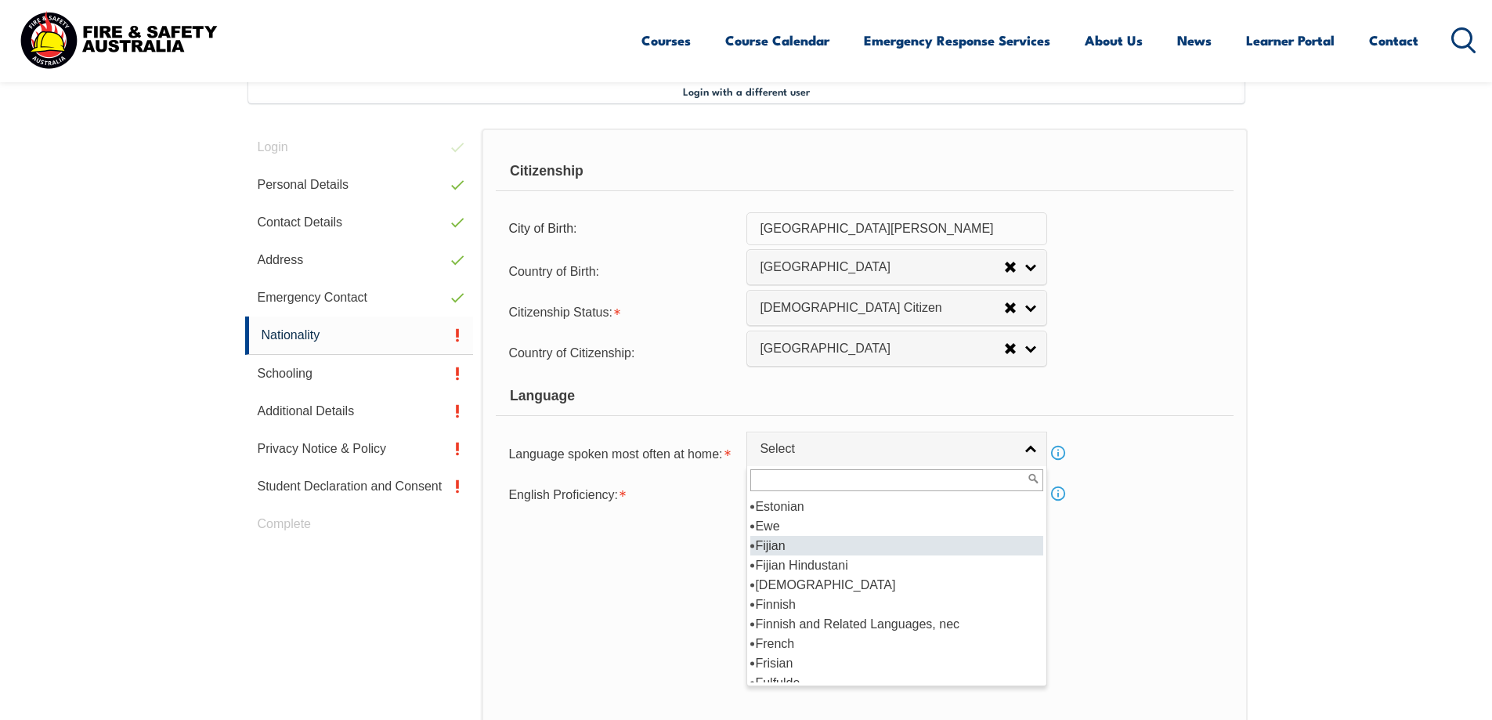
scroll to position [1928, 0]
click at [776, 543] on li "English" at bounding box center [896, 546] width 293 height 20
select select "1201"
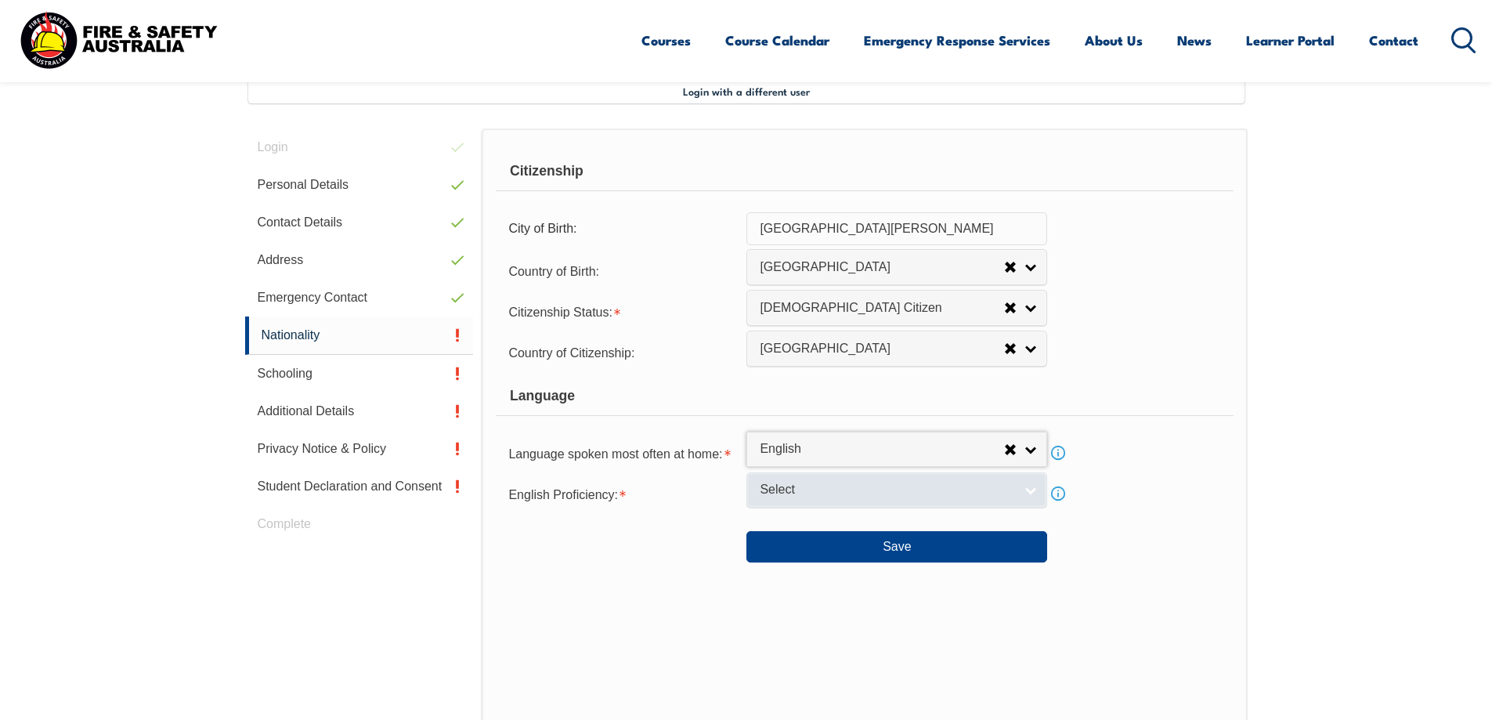
click at [918, 490] on span "Select" at bounding box center [887, 490] width 254 height 16
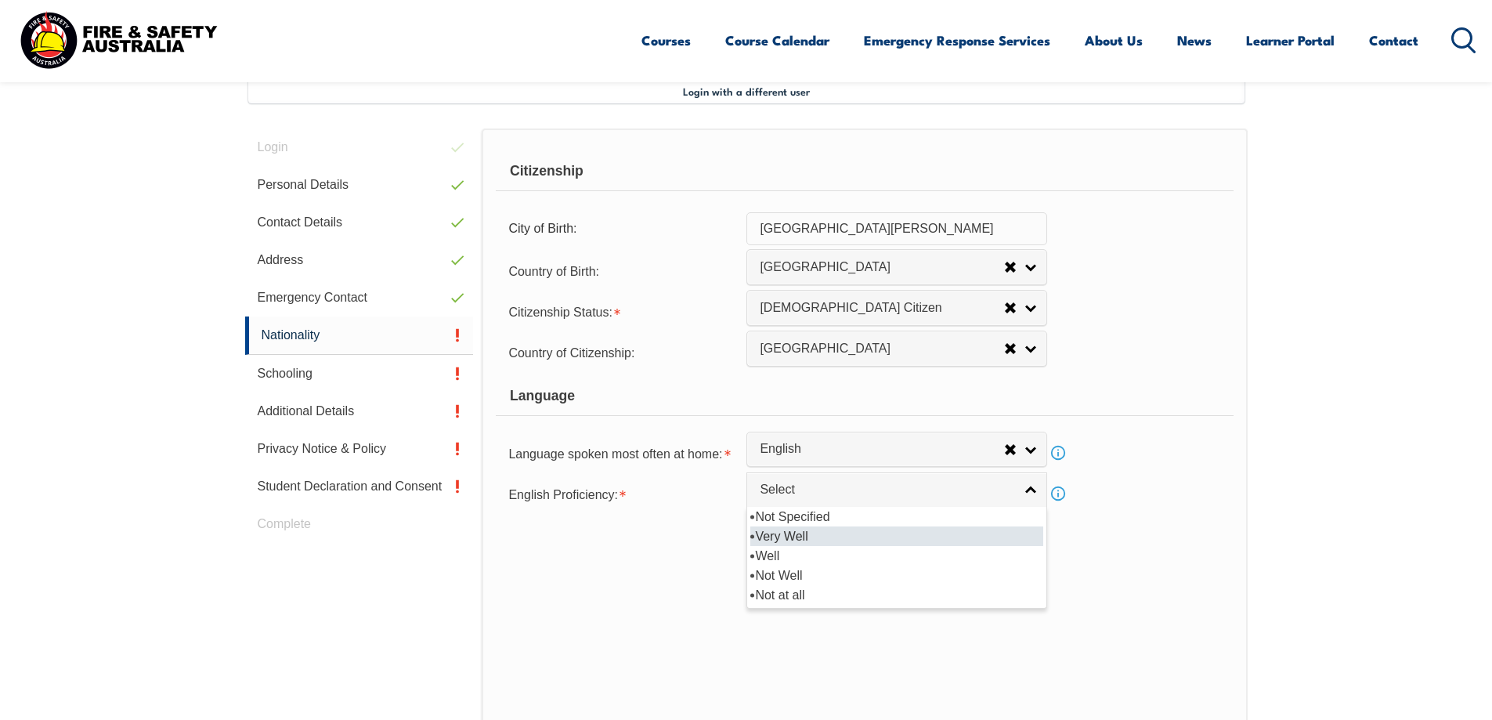
click at [785, 533] on li "Very Well" at bounding box center [896, 536] width 293 height 20
select select "1"
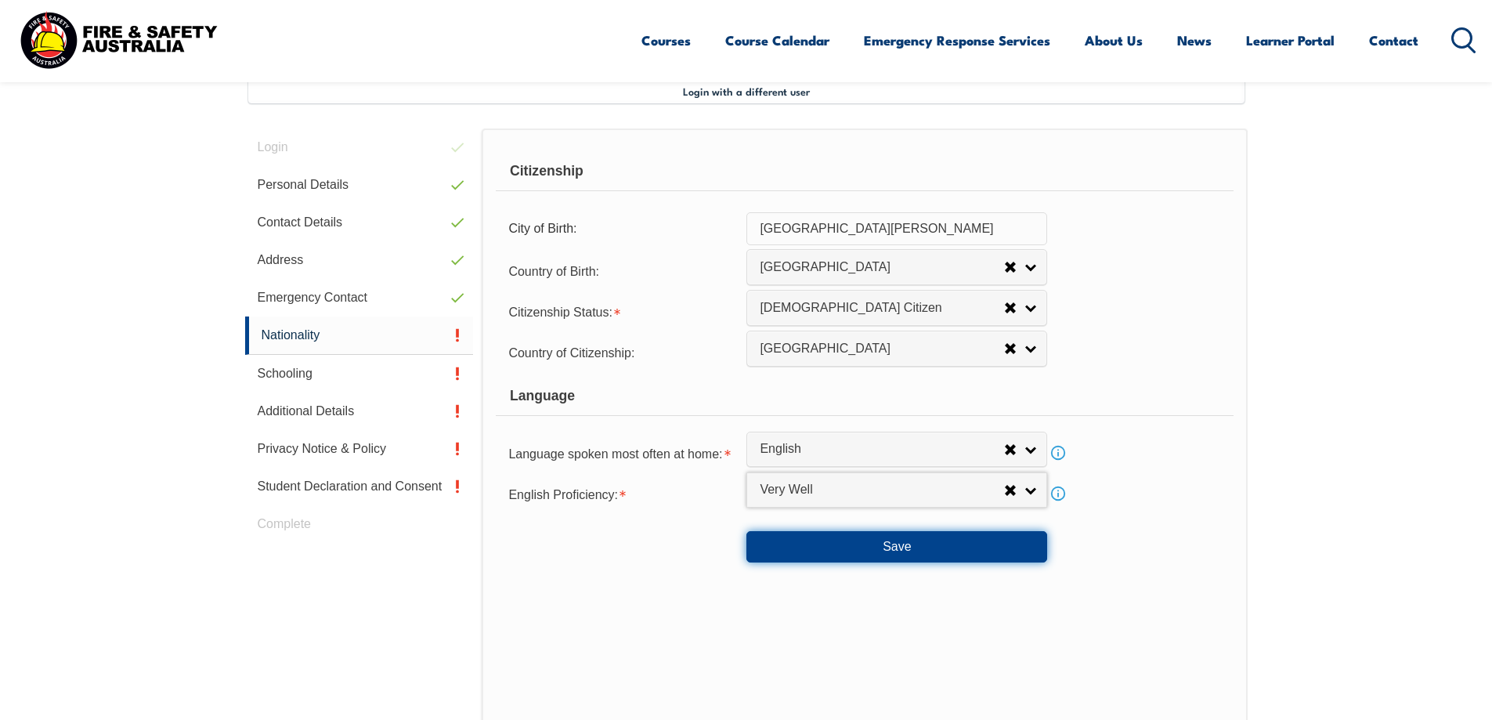
click at [907, 546] on button "Save" at bounding box center [896, 546] width 301 height 31
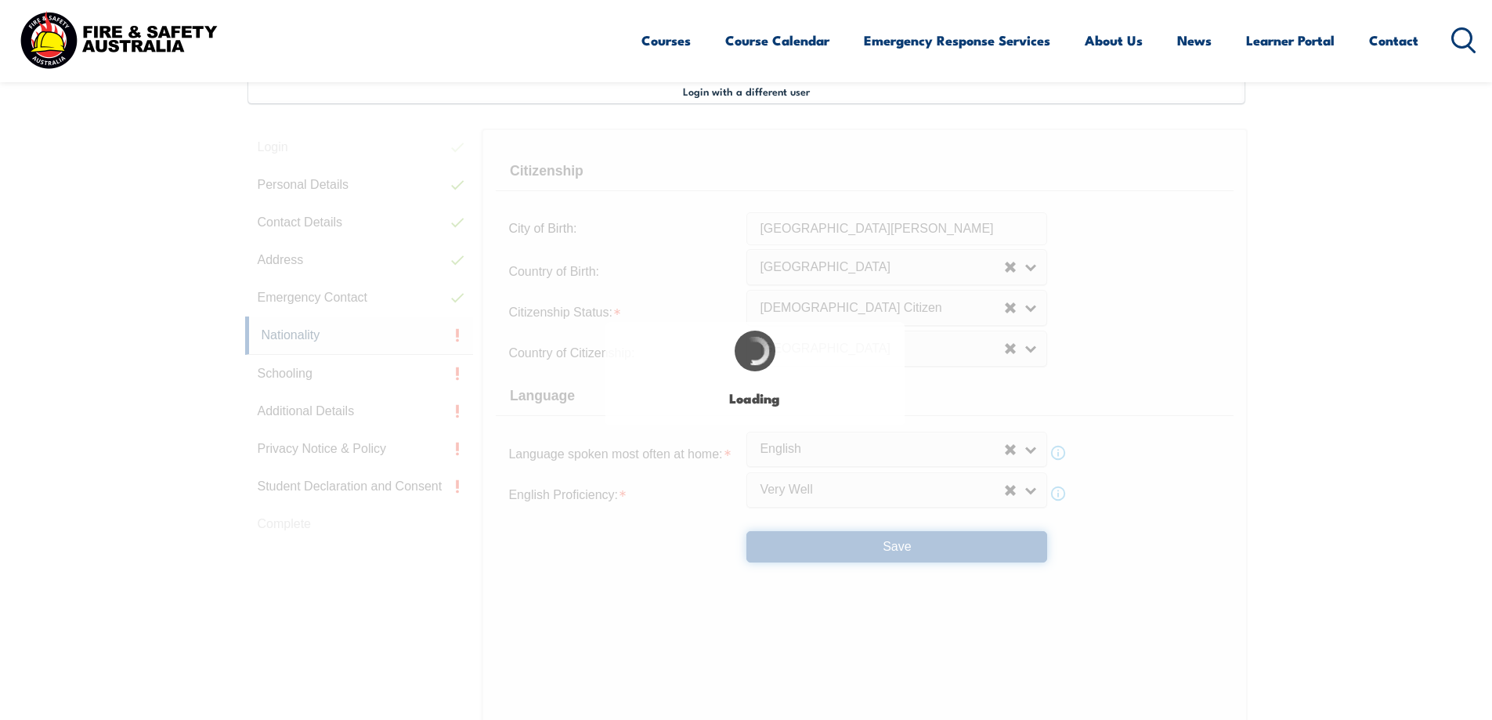
scroll to position [0, 0]
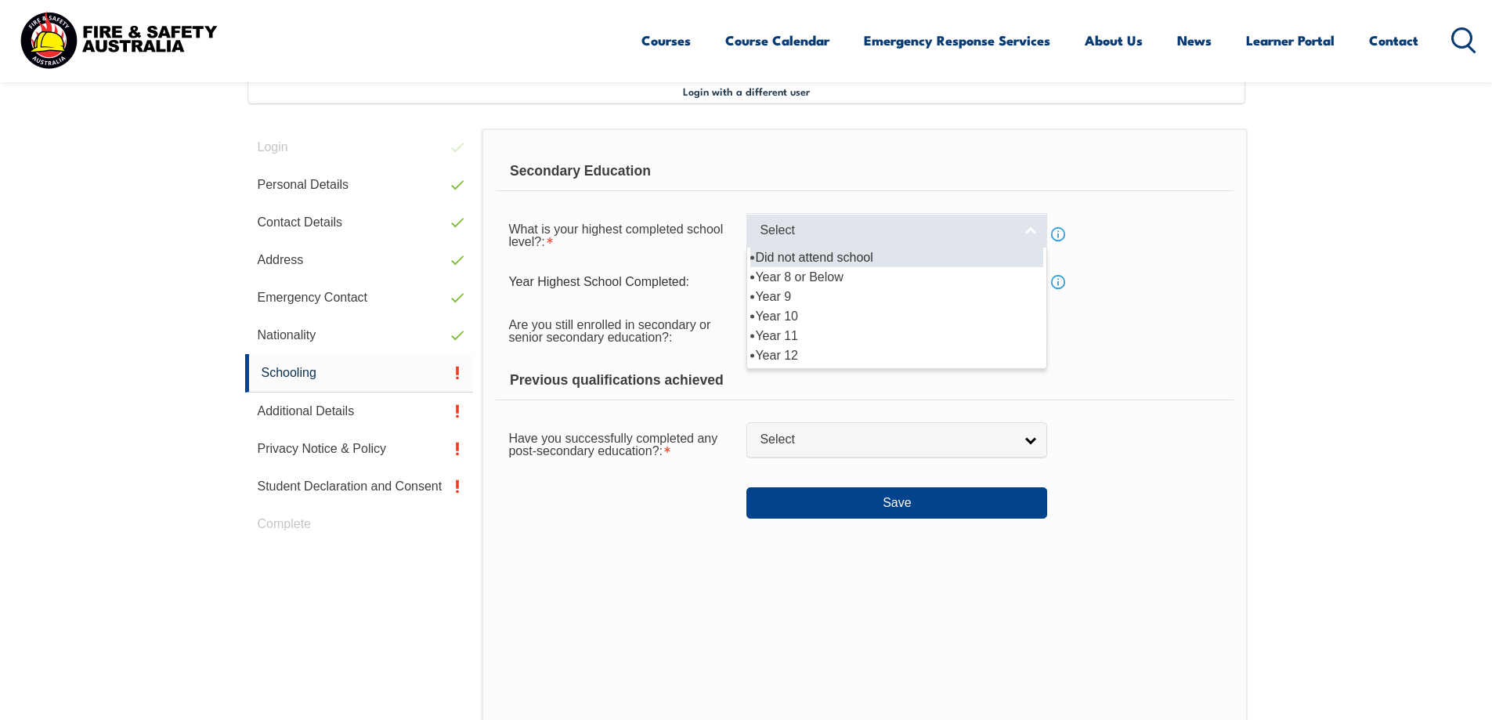
click at [1017, 234] on link "Select" at bounding box center [896, 230] width 301 height 35
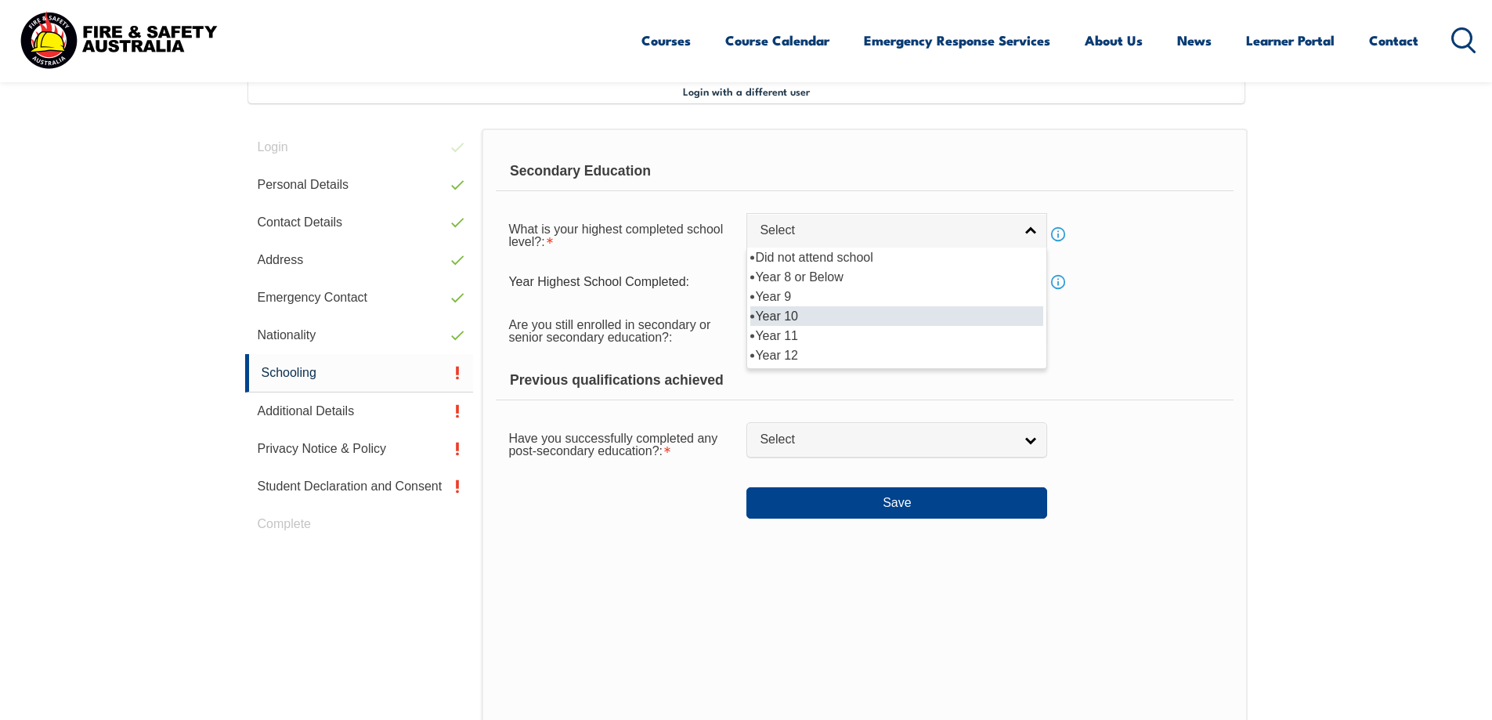
click at [779, 315] on li "Year 10" at bounding box center [896, 316] width 293 height 20
select select "10"
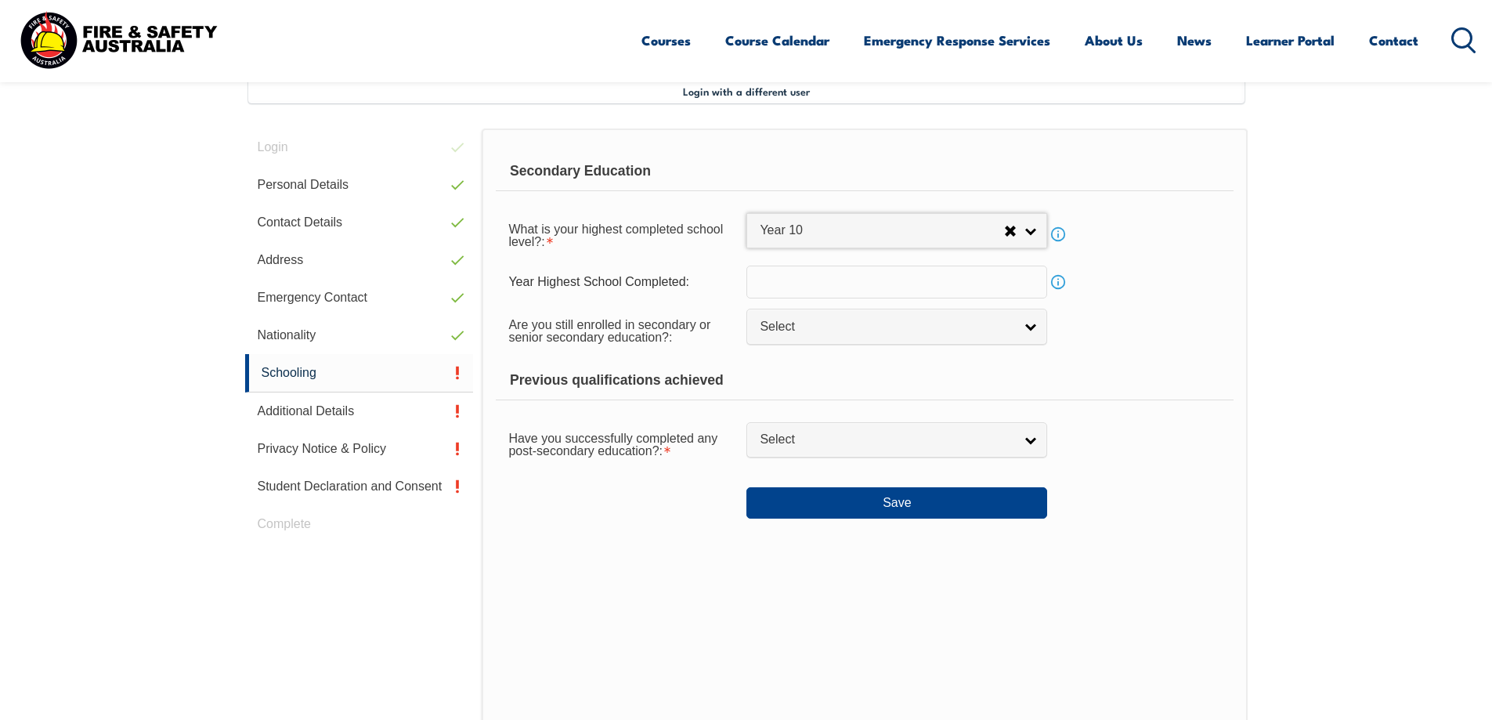
click at [948, 279] on input "text" at bounding box center [896, 281] width 301 height 33
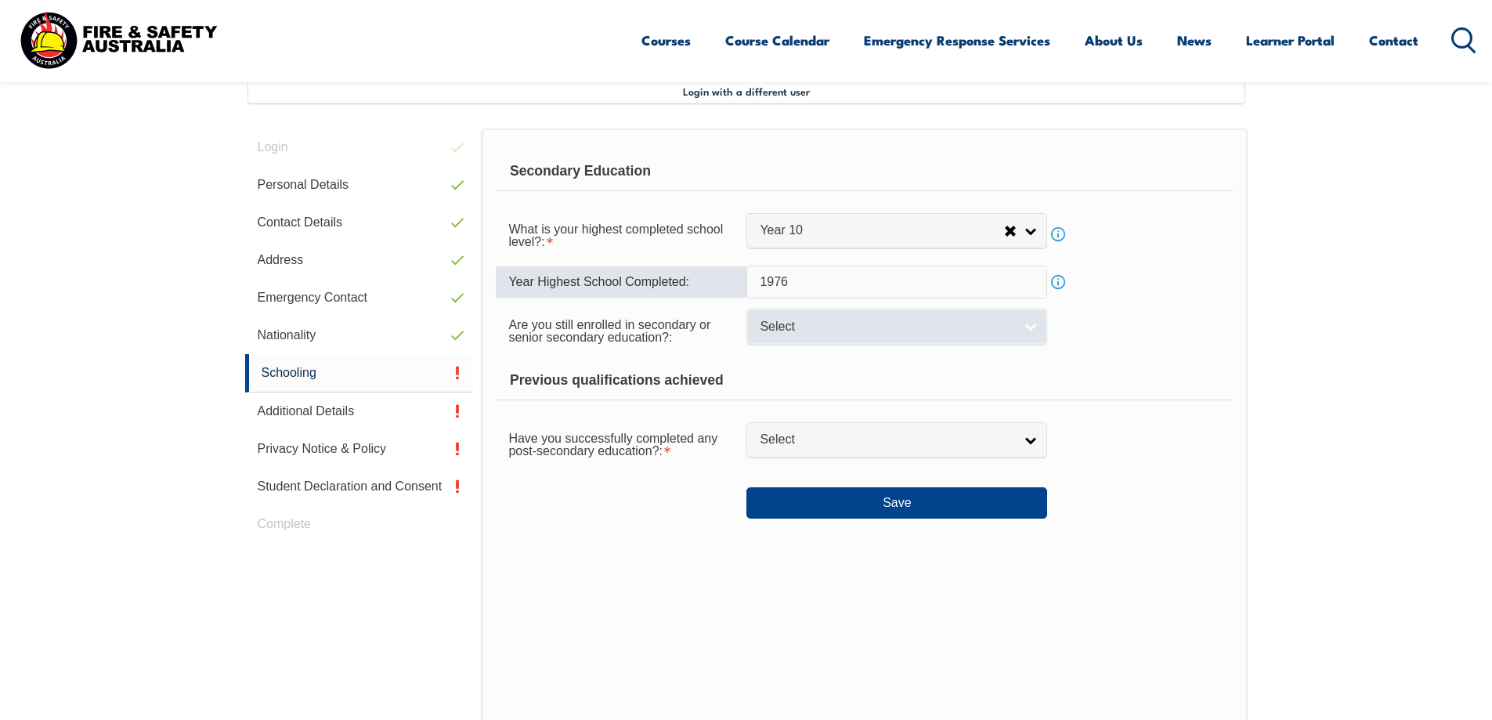
type input "1976"
click at [956, 323] on span "Select" at bounding box center [887, 327] width 254 height 16
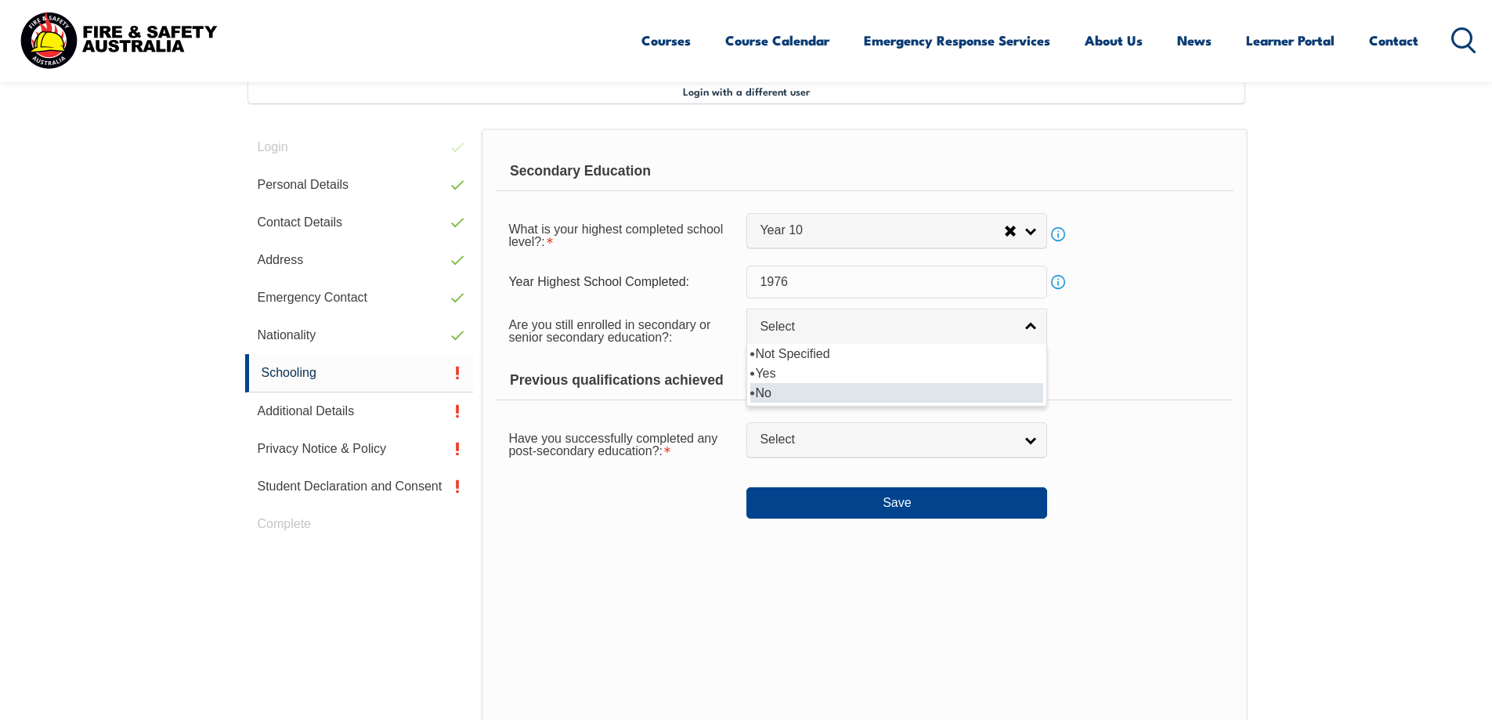
click at [764, 391] on li "No" at bounding box center [896, 393] width 293 height 20
select select "false"
click at [837, 377] on div "Previous qualifications achieved" at bounding box center [864, 380] width 737 height 39
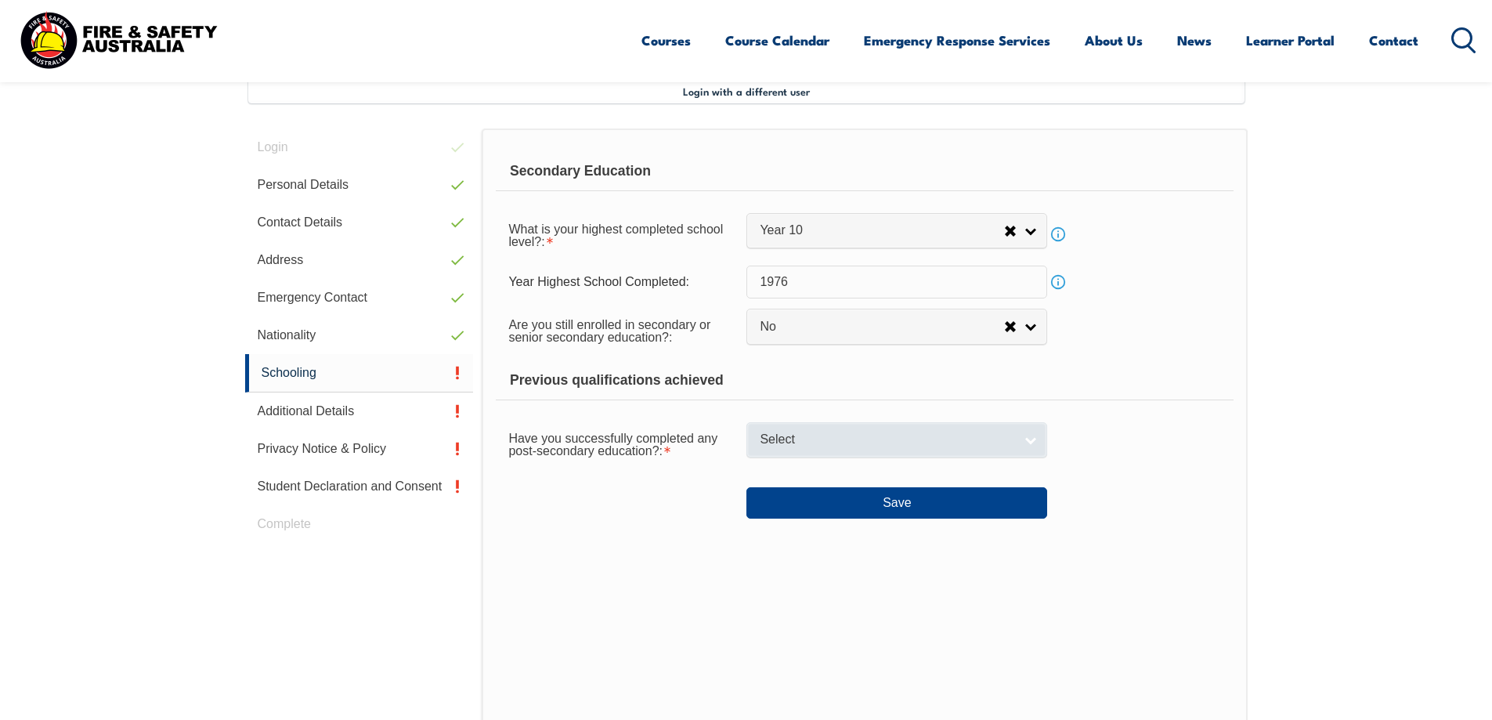
click at [792, 438] on span "Select" at bounding box center [887, 439] width 254 height 16
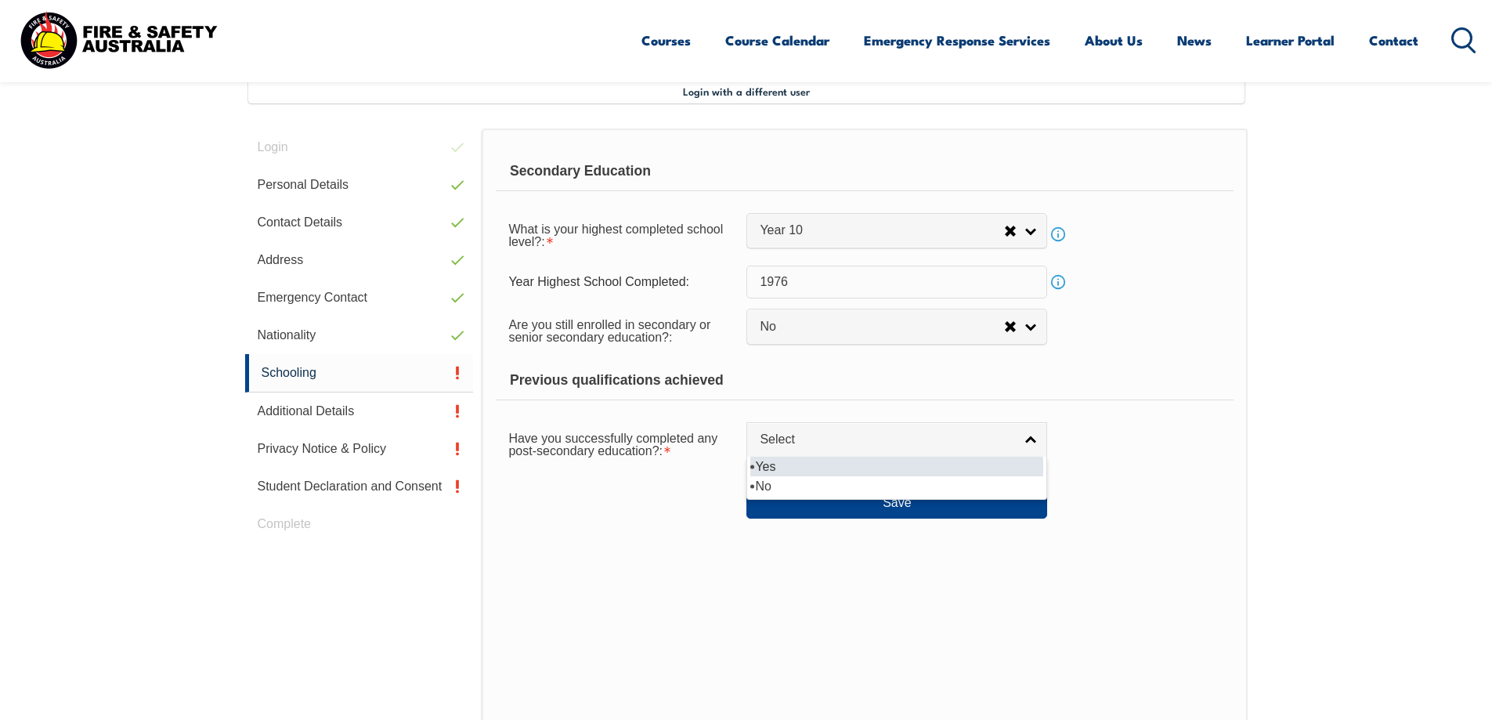
click at [772, 465] on li "Yes" at bounding box center [896, 467] width 293 height 20
select select "true"
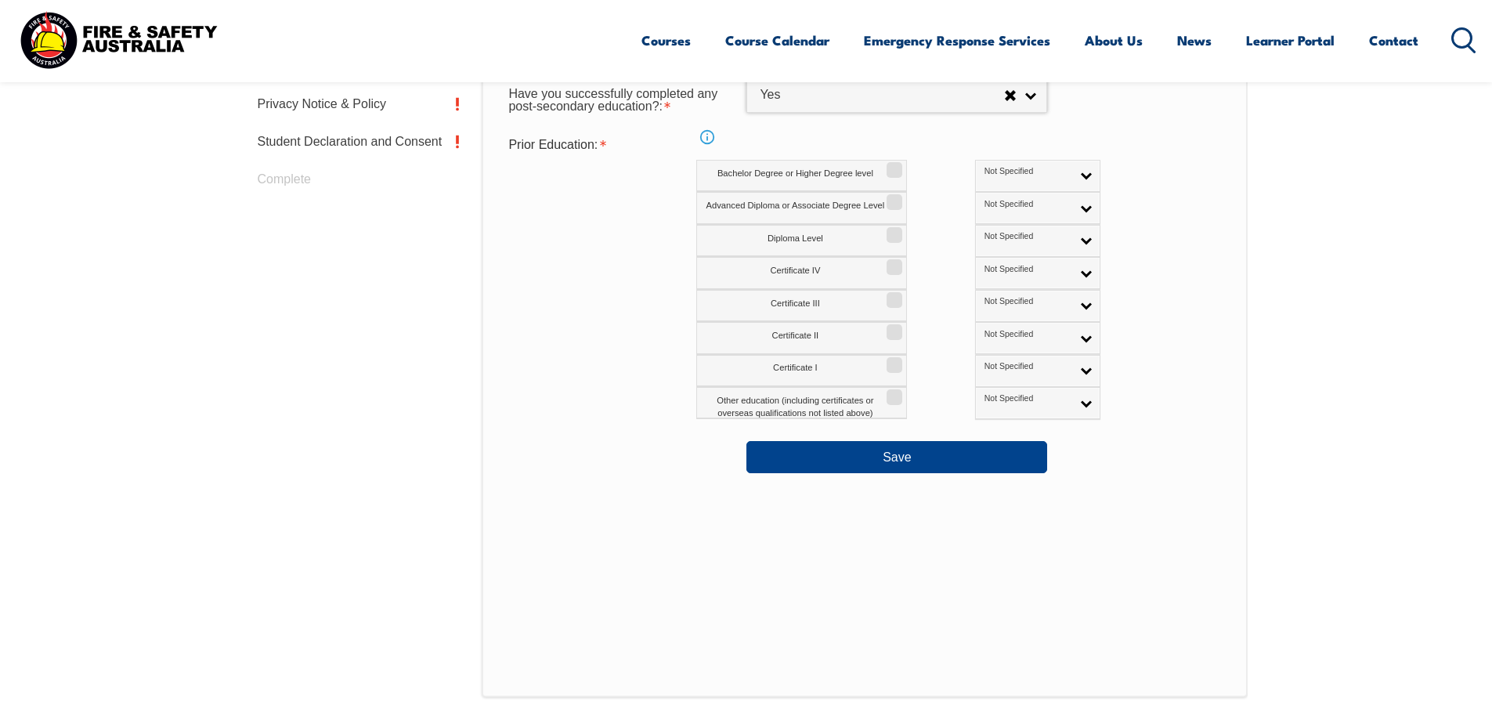
scroll to position [752, 0]
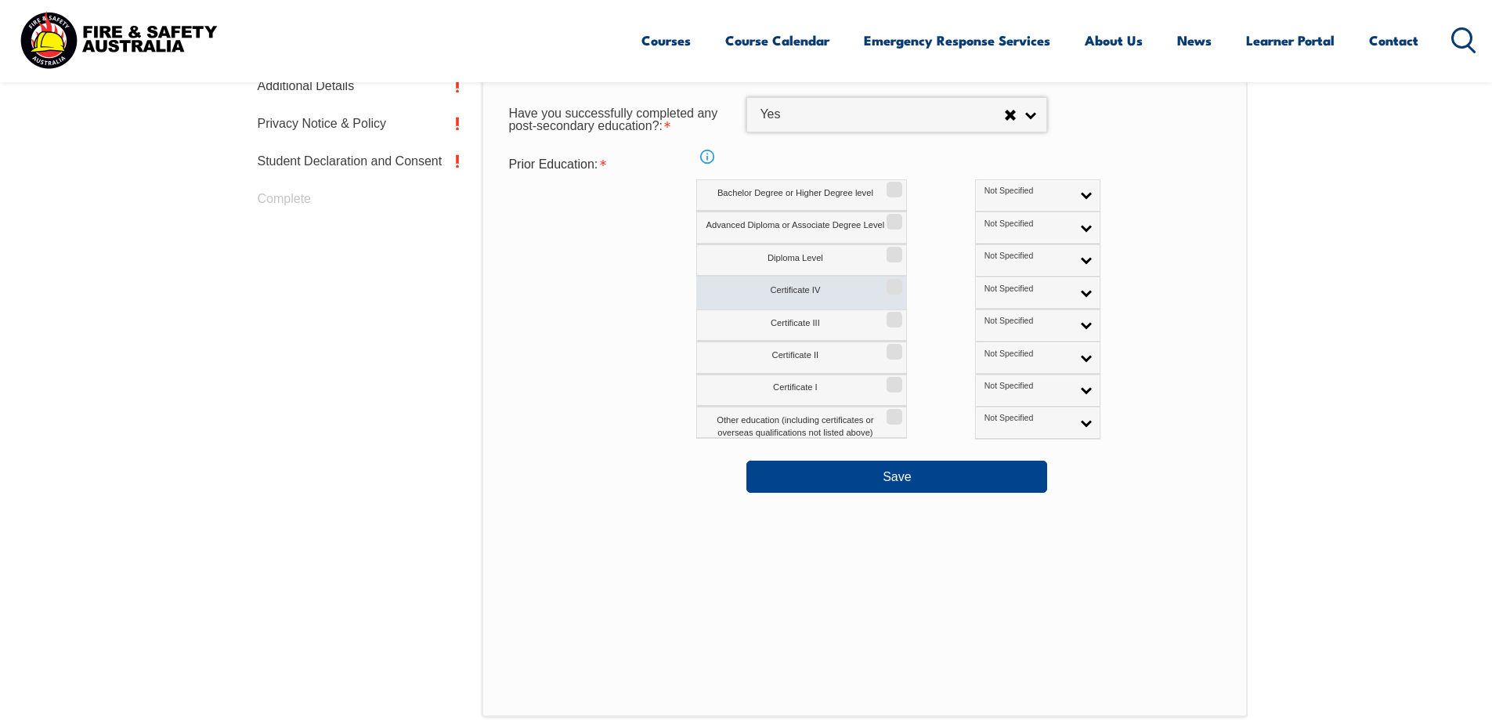
click at [817, 286] on label "Certificate IV" at bounding box center [801, 292] width 211 height 32
click at [887, 282] on input "Certificate IV" at bounding box center [891, 281] width 9 height 2
checkbox input "true"
click at [825, 322] on label "Certificate III" at bounding box center [801, 325] width 211 height 32
click at [887, 315] on input "Certificate III" at bounding box center [891, 314] width 9 height 2
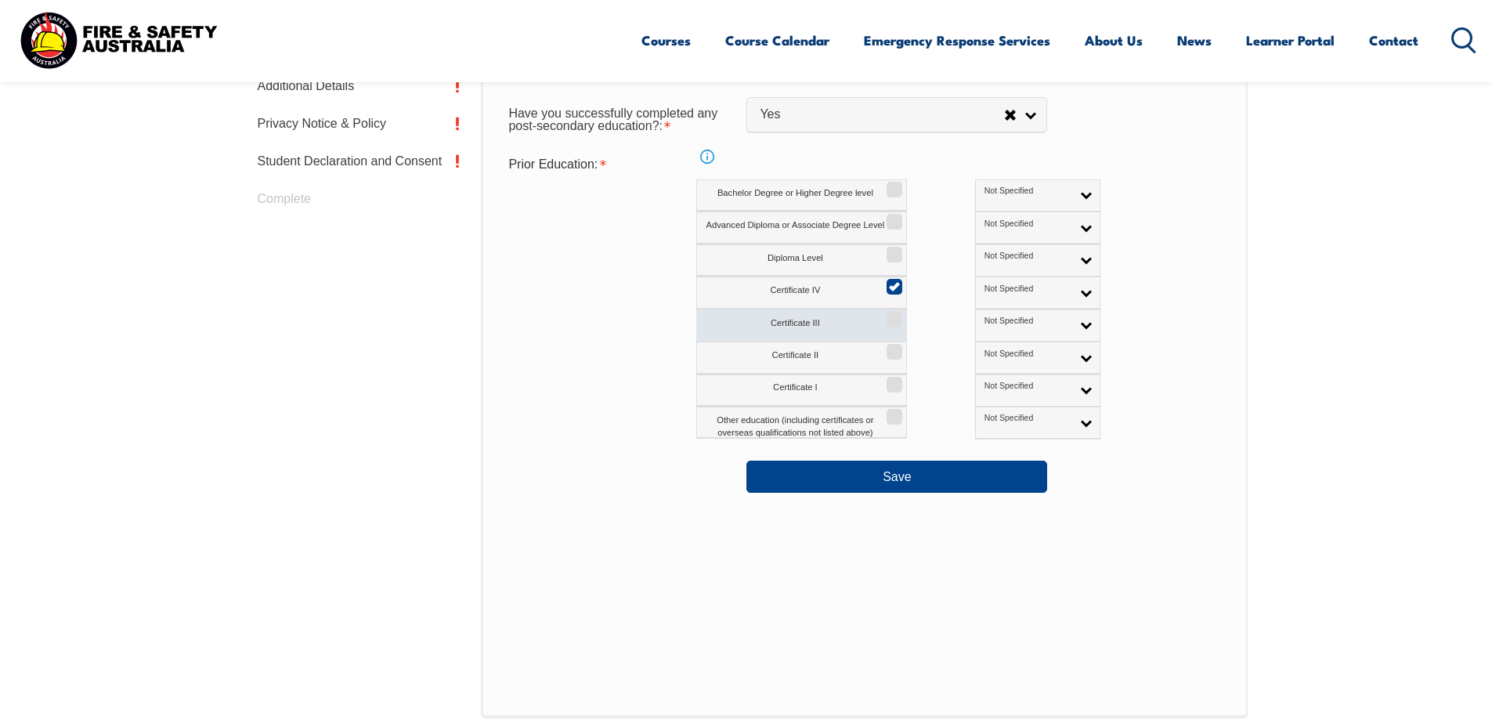
checkbox input "true"
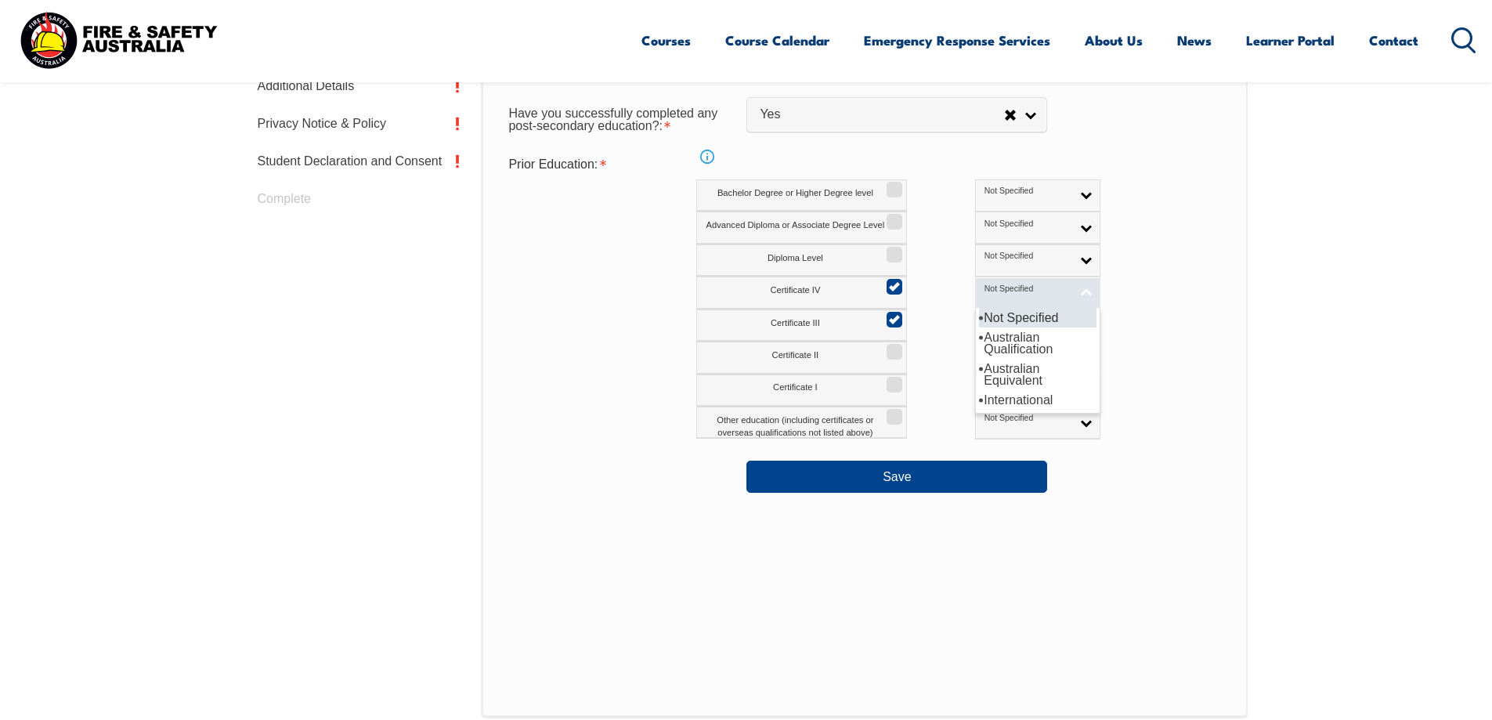
click at [1016, 289] on link "Not Specified" at bounding box center [1037, 292] width 125 height 32
click at [979, 341] on li "Australian Qualification" at bounding box center [1037, 342] width 117 height 31
click at [975, 314] on link "Not Specified" at bounding box center [1037, 325] width 125 height 32
click at [979, 376] on li "Australian Qualification" at bounding box center [1037, 375] width 117 height 31
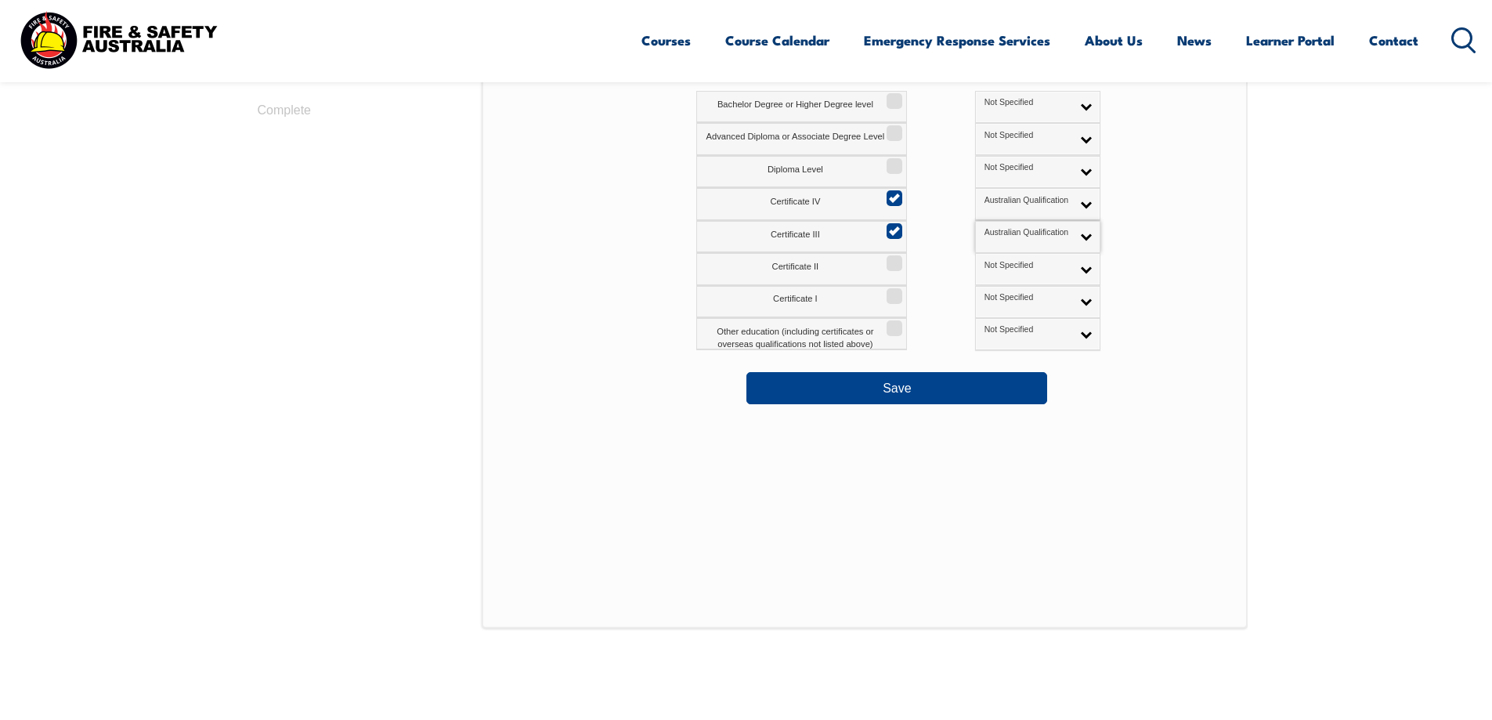
scroll to position [845, 0]
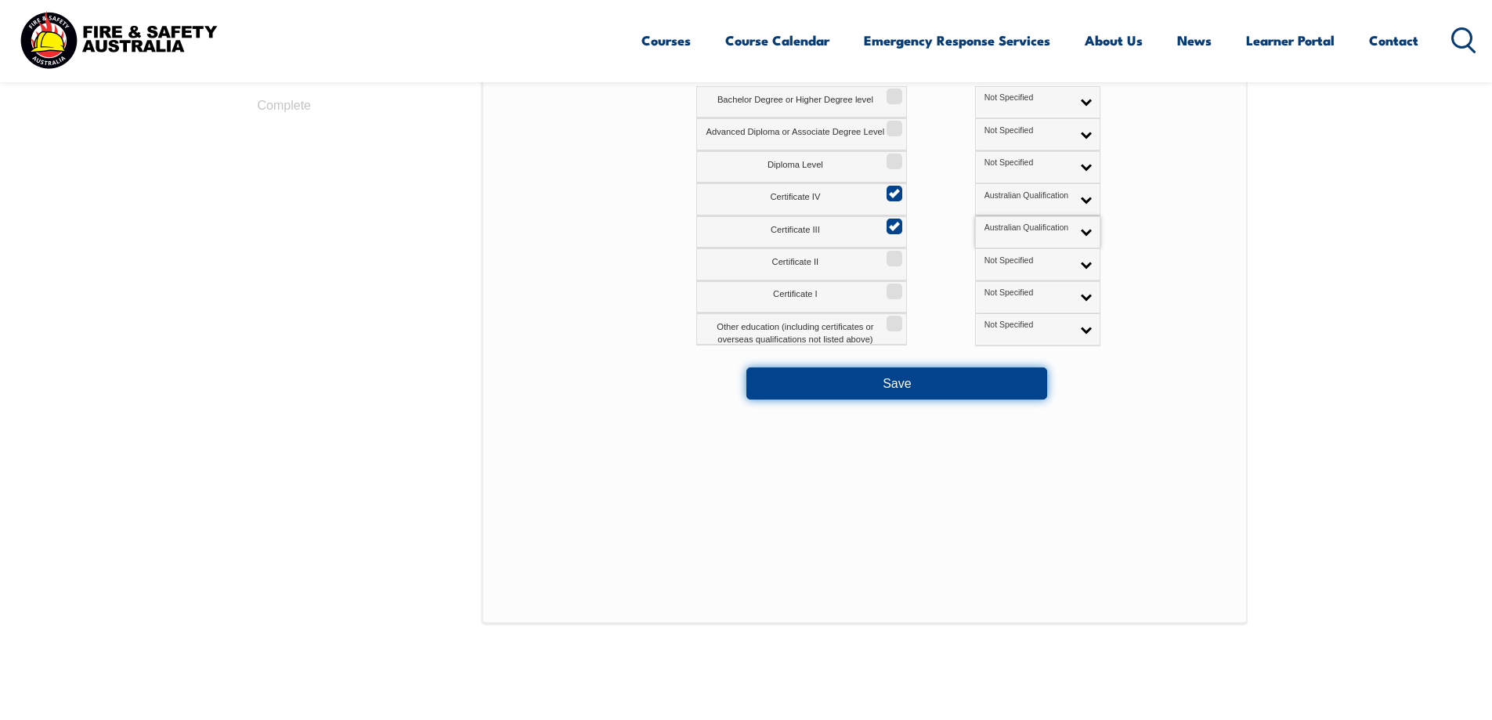
click at [914, 383] on button "Save" at bounding box center [896, 382] width 301 height 31
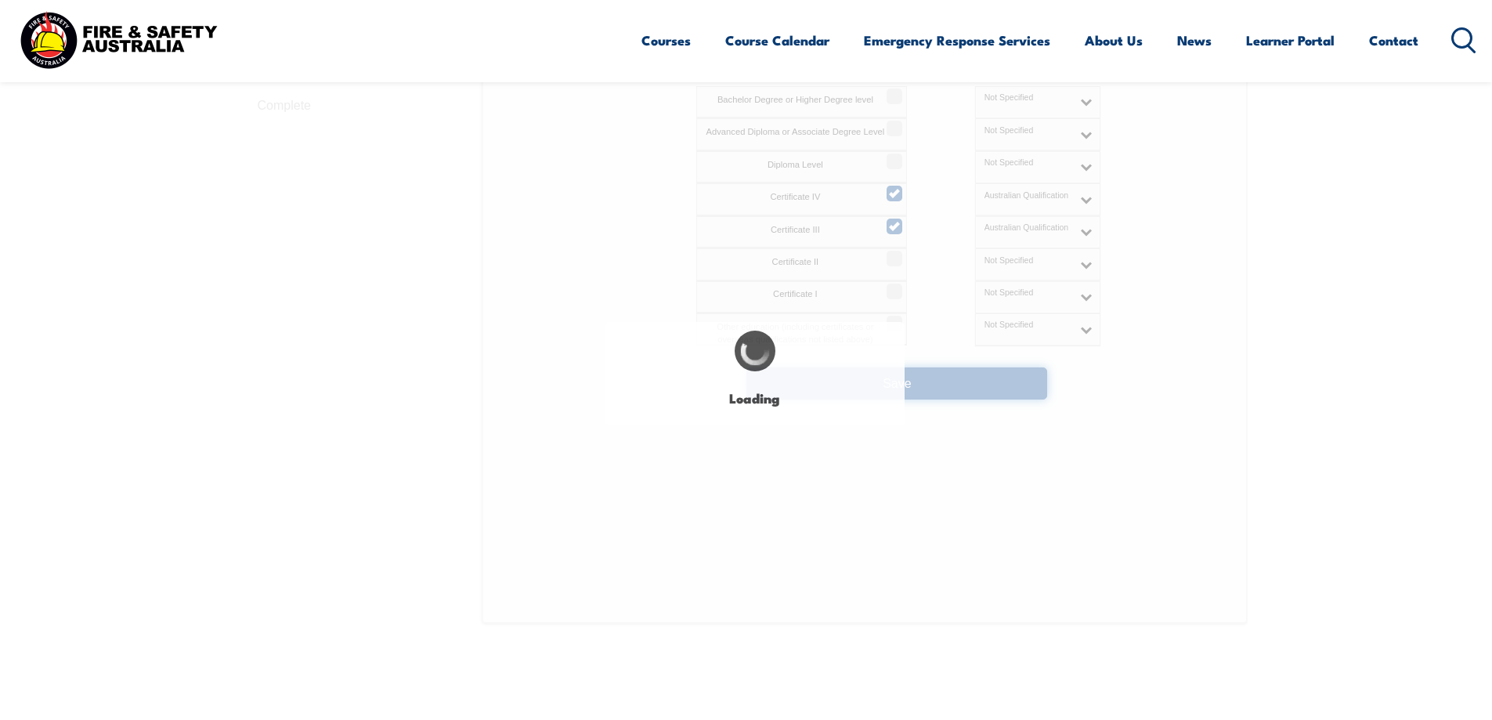
select select
select select "false"
select select "true"
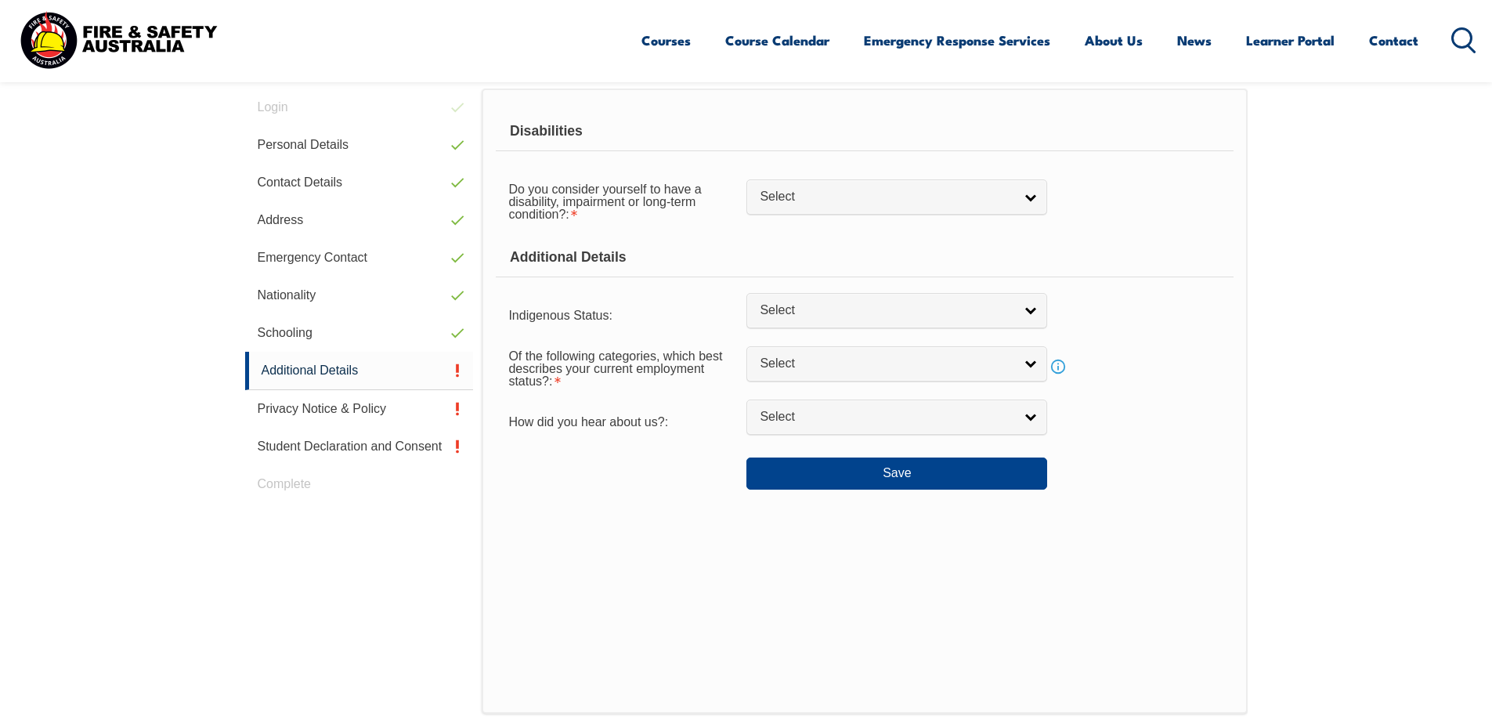
scroll to position [427, 0]
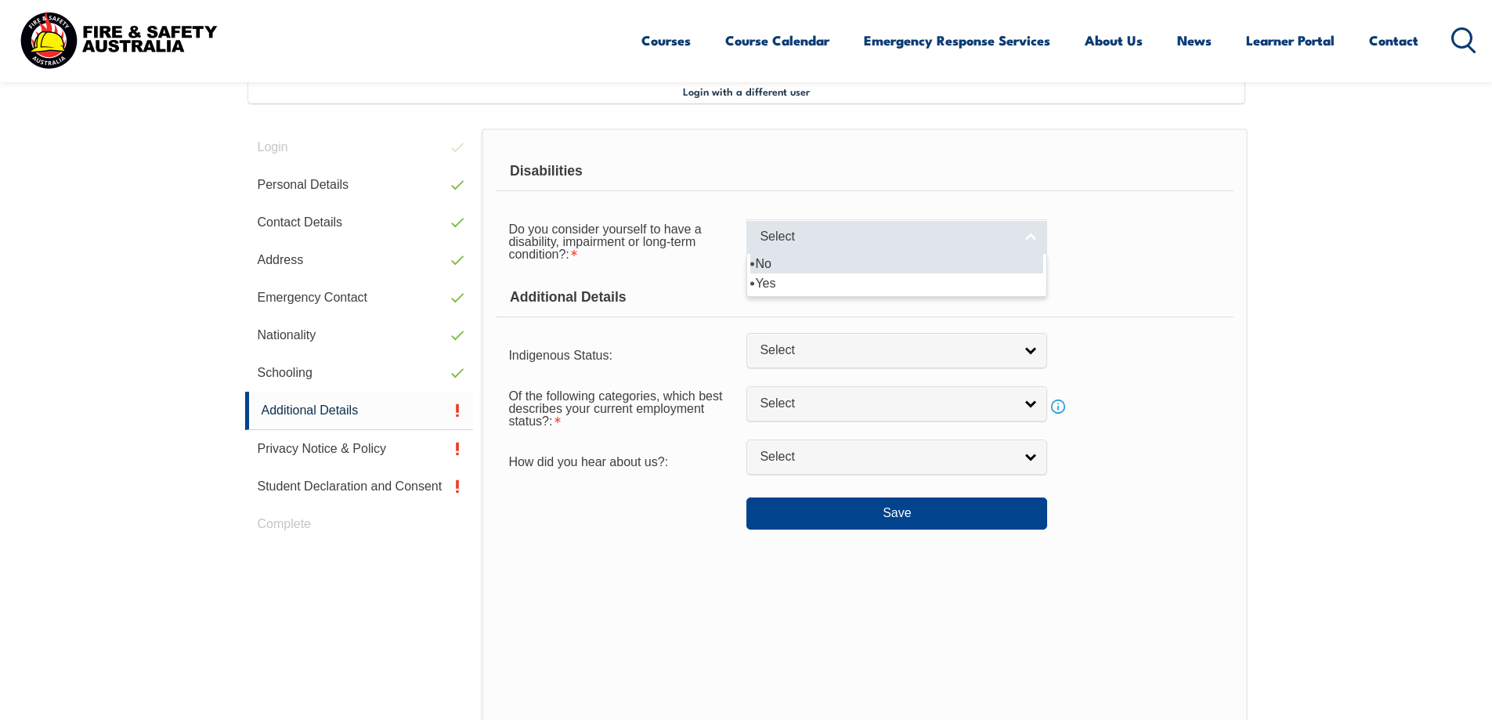
click at [1032, 241] on link "Select" at bounding box center [896, 236] width 301 height 35
click at [760, 262] on li "No" at bounding box center [896, 264] width 293 height 20
select select "false"
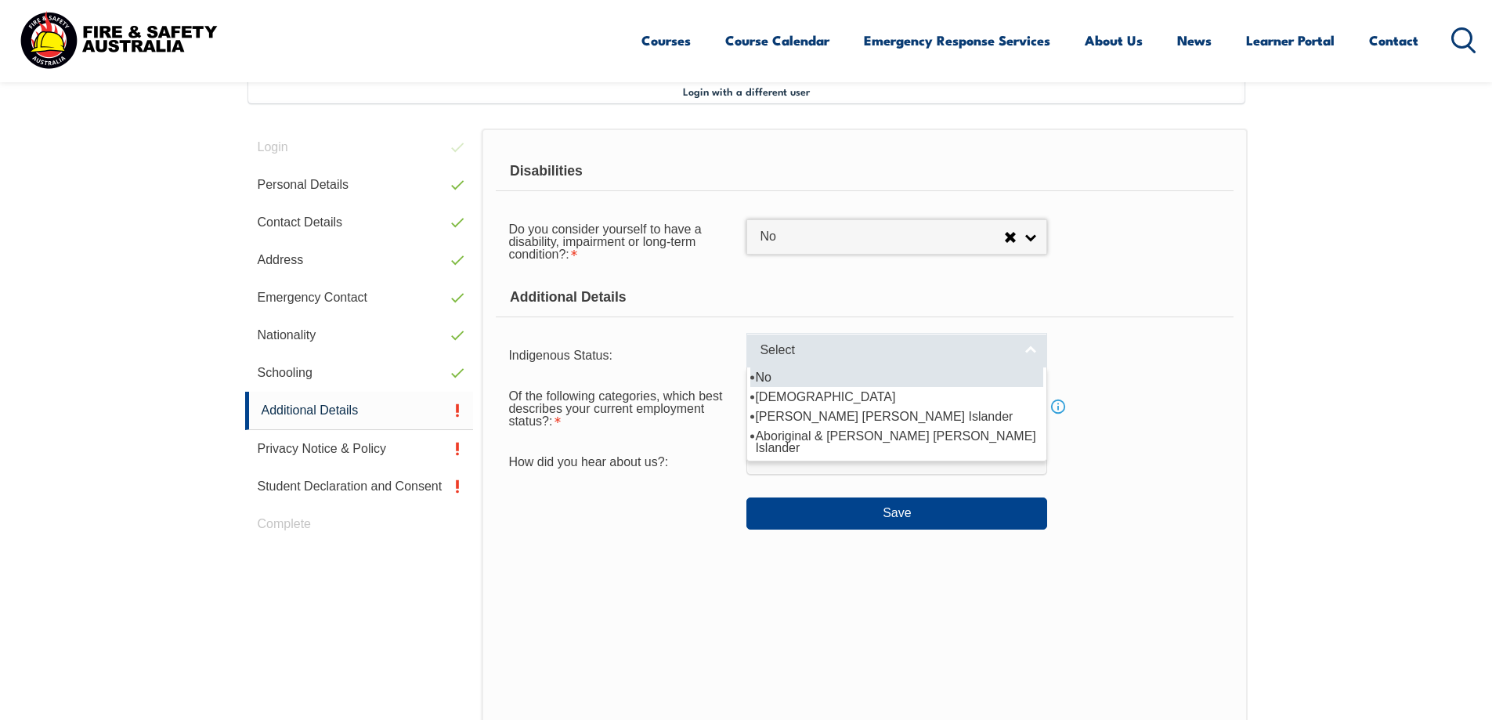
click at [1020, 350] on link "Select" at bounding box center [896, 350] width 301 height 35
click at [753, 374] on li "No" at bounding box center [896, 377] width 293 height 20
select select "4"
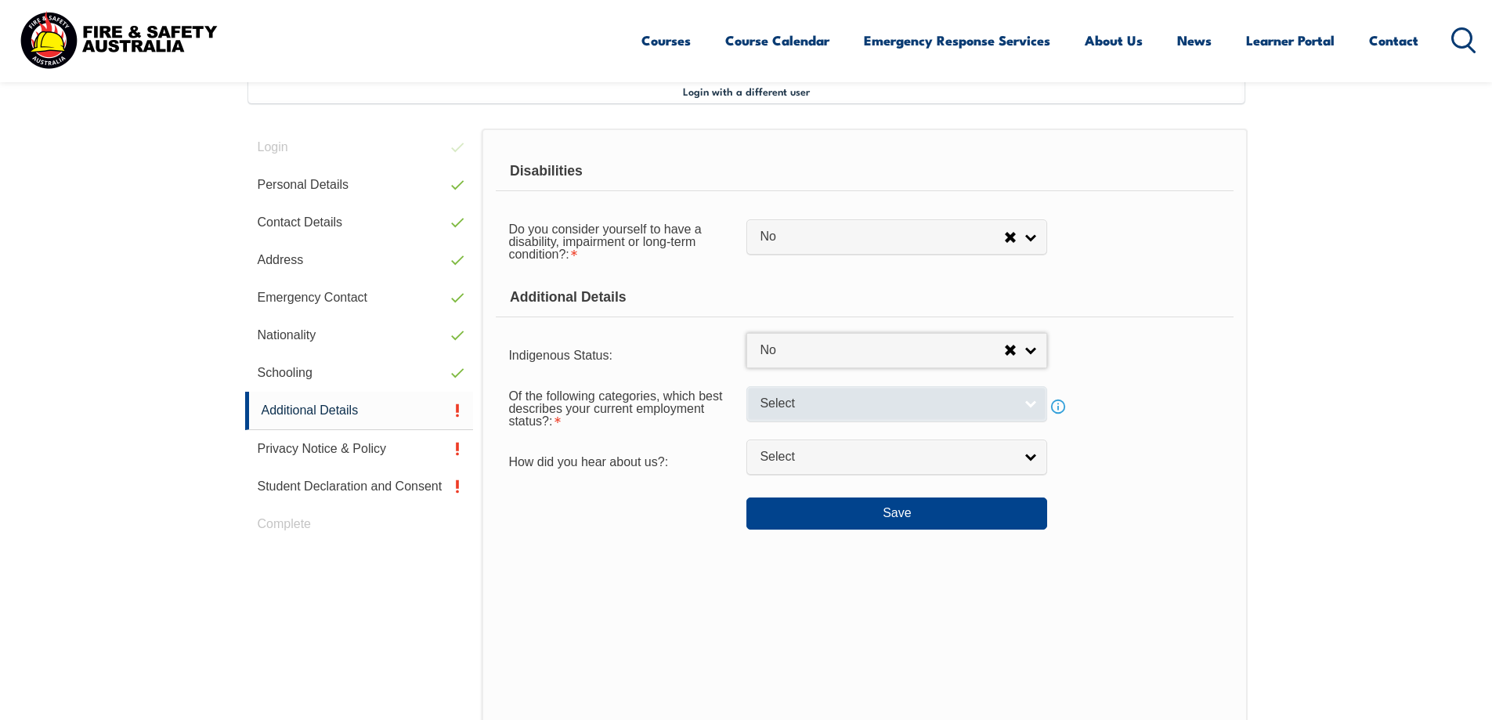
click at [1012, 405] on span "Select" at bounding box center [887, 403] width 254 height 16
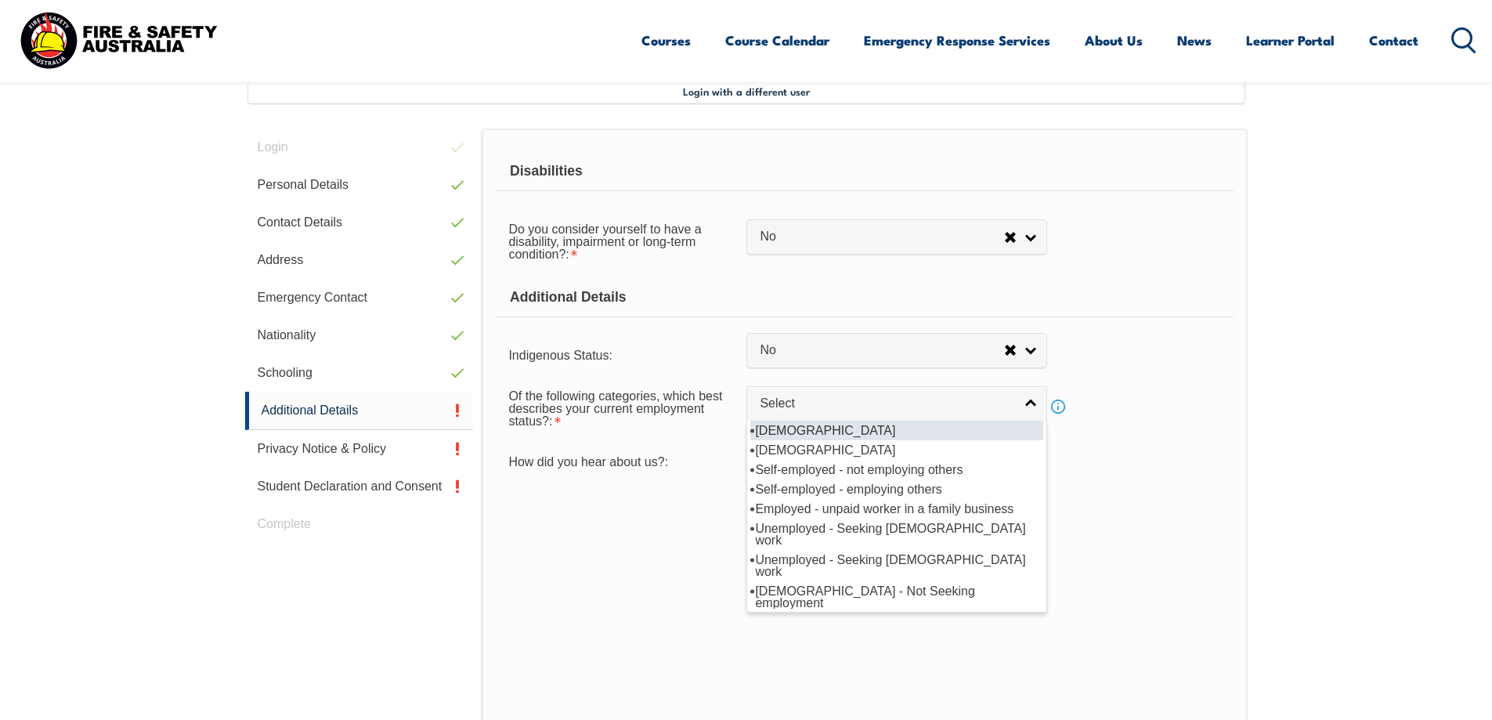
click at [835, 428] on li "Full-time employee" at bounding box center [896, 430] width 293 height 20
select select "1"
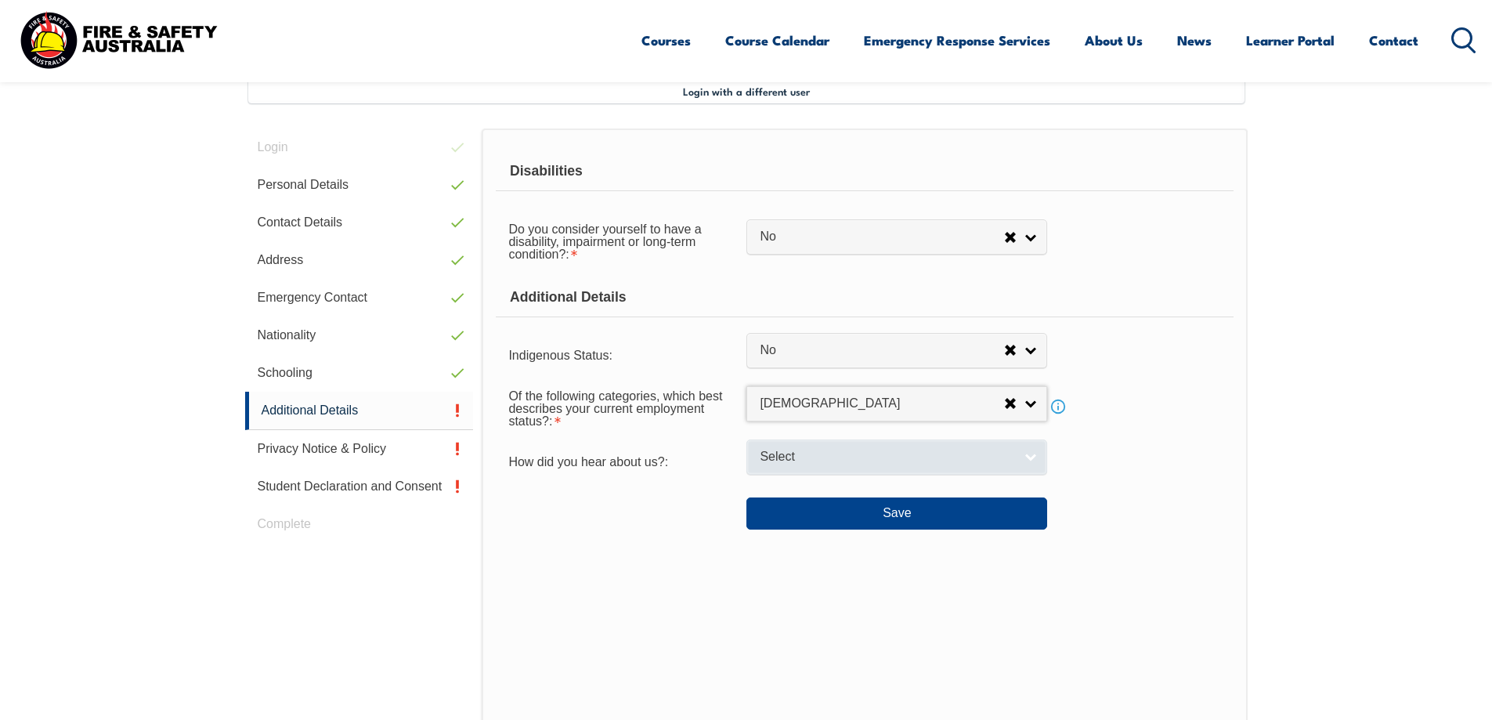
click at [781, 451] on span "Select" at bounding box center [887, 457] width 254 height 16
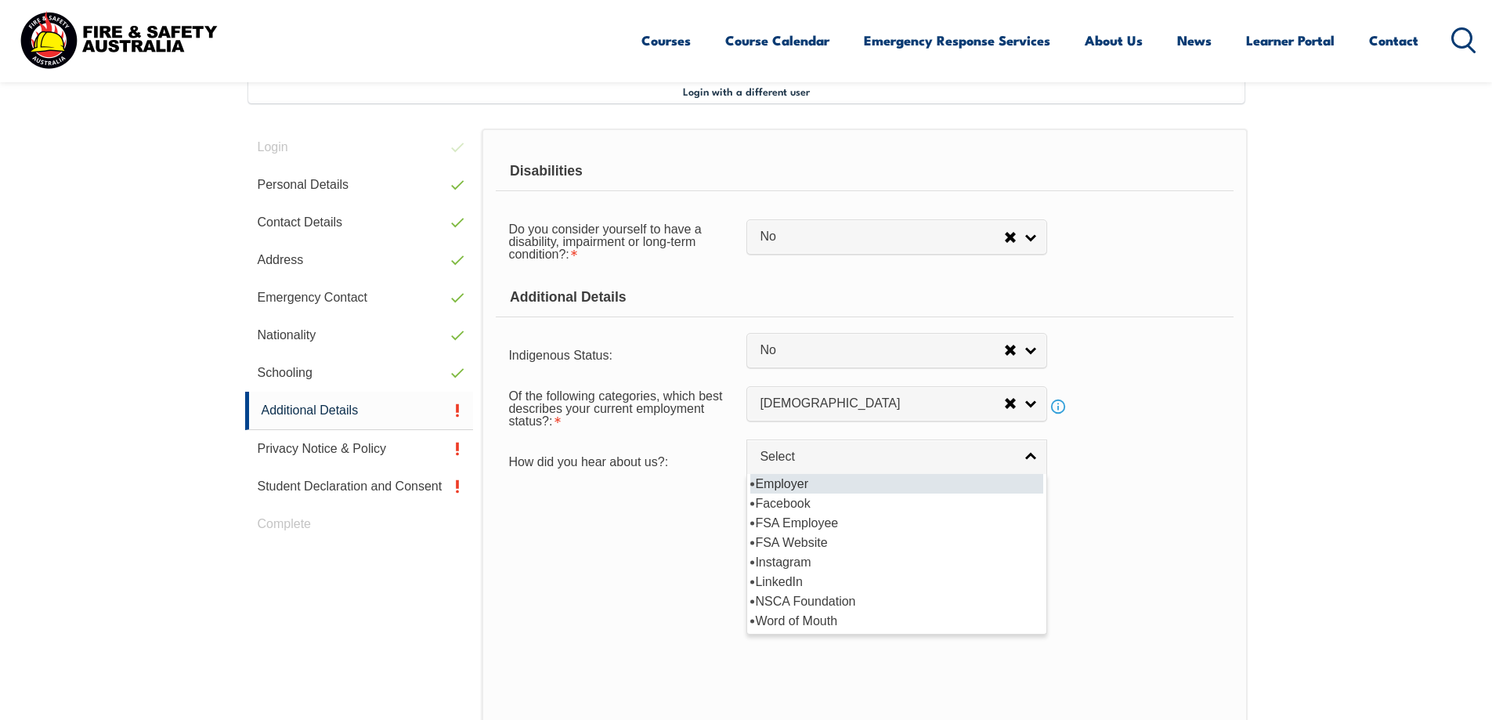
click at [783, 480] on li "Employer" at bounding box center [896, 484] width 293 height 20
select select "8019"
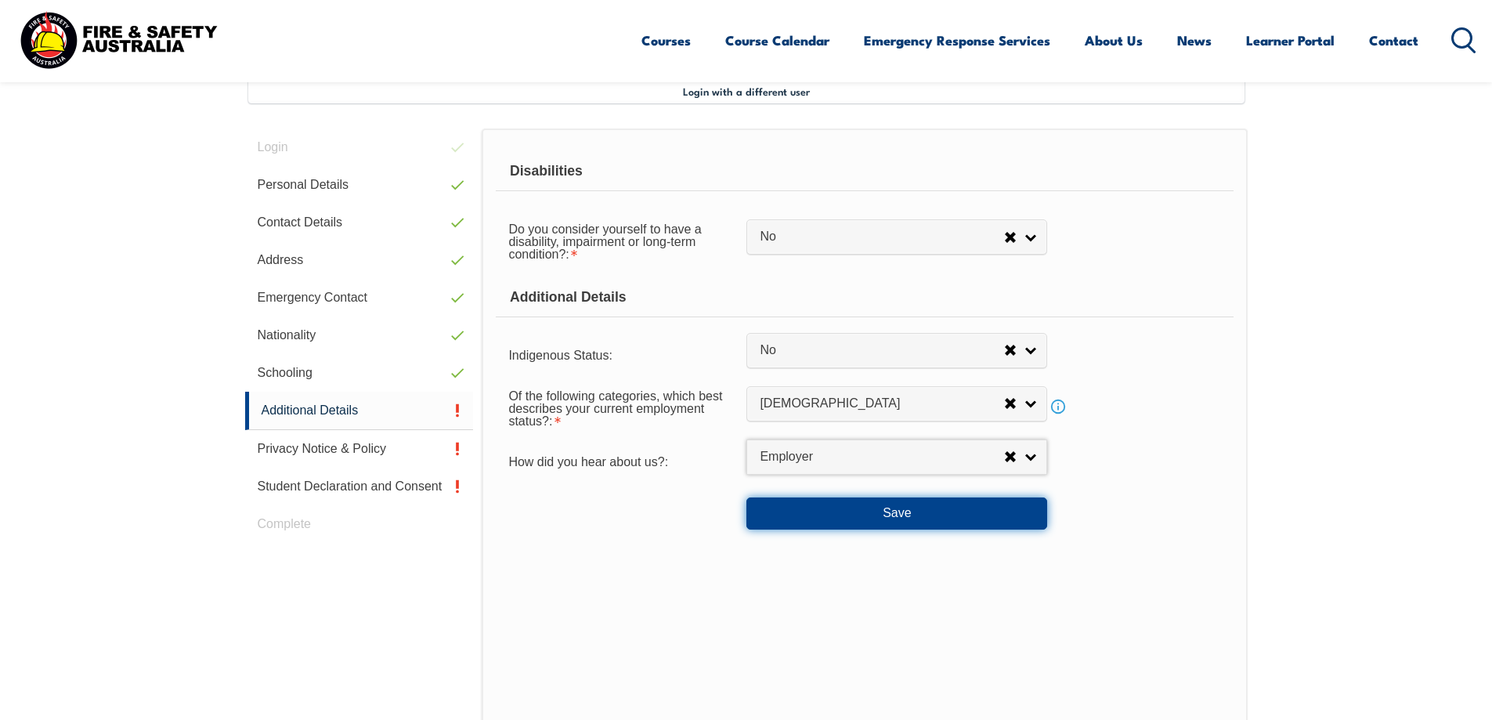
click at [892, 508] on button "Save" at bounding box center [896, 512] width 301 height 31
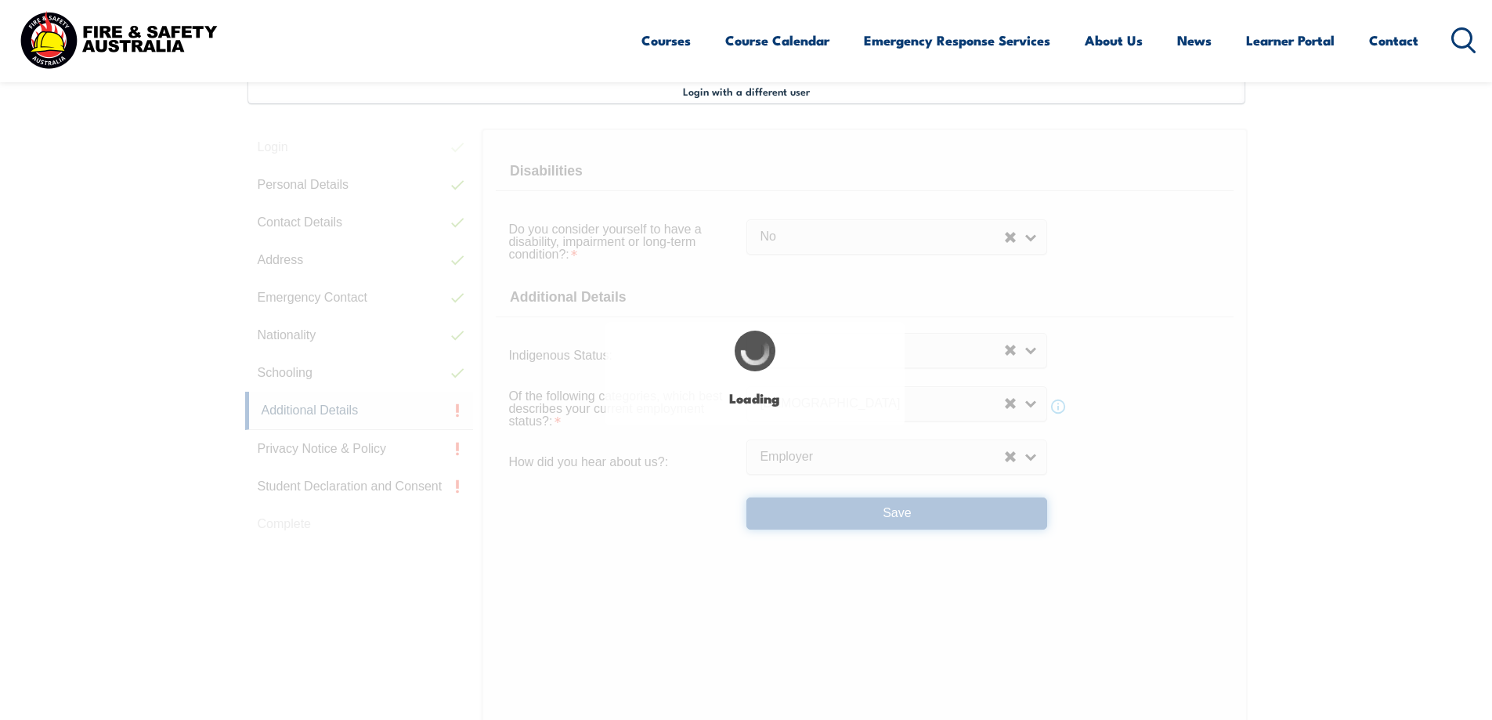
select select "false"
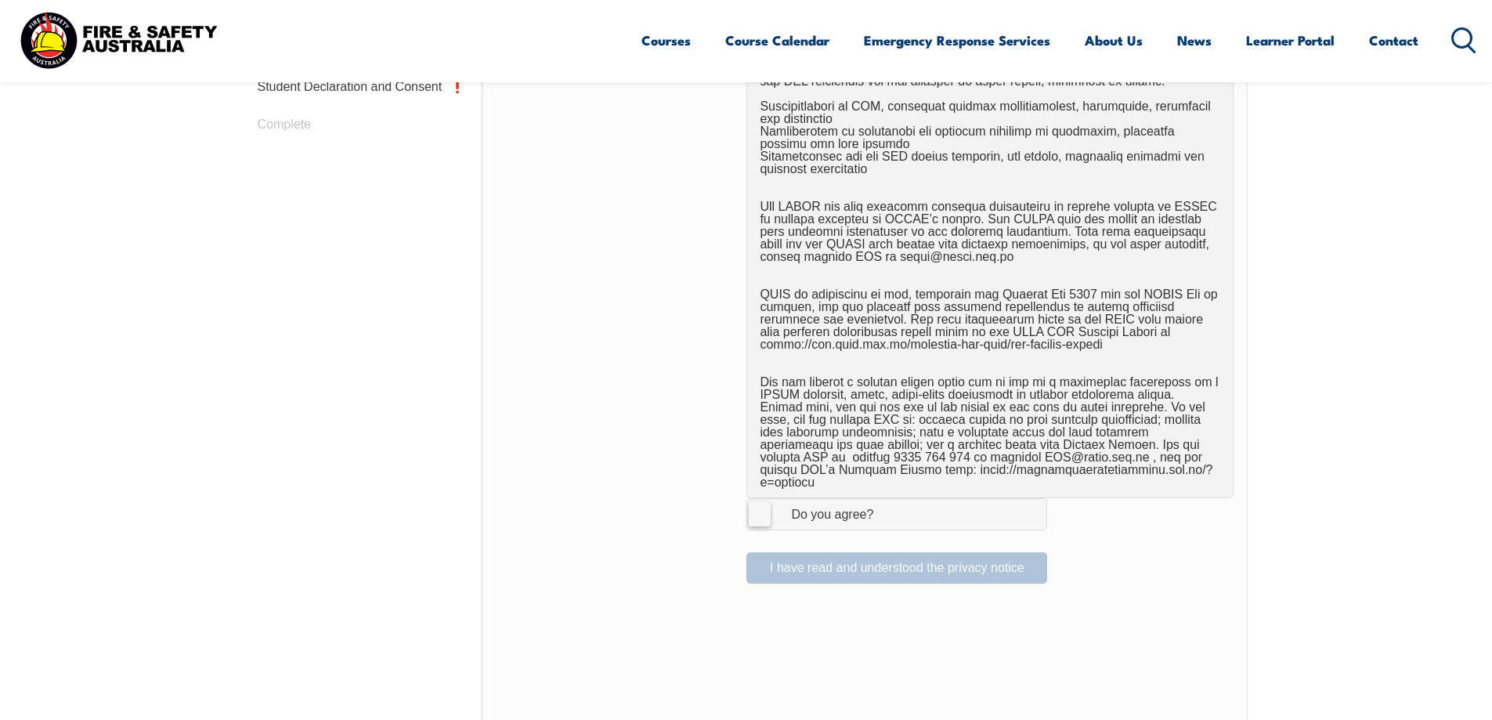
scroll to position [834, 0]
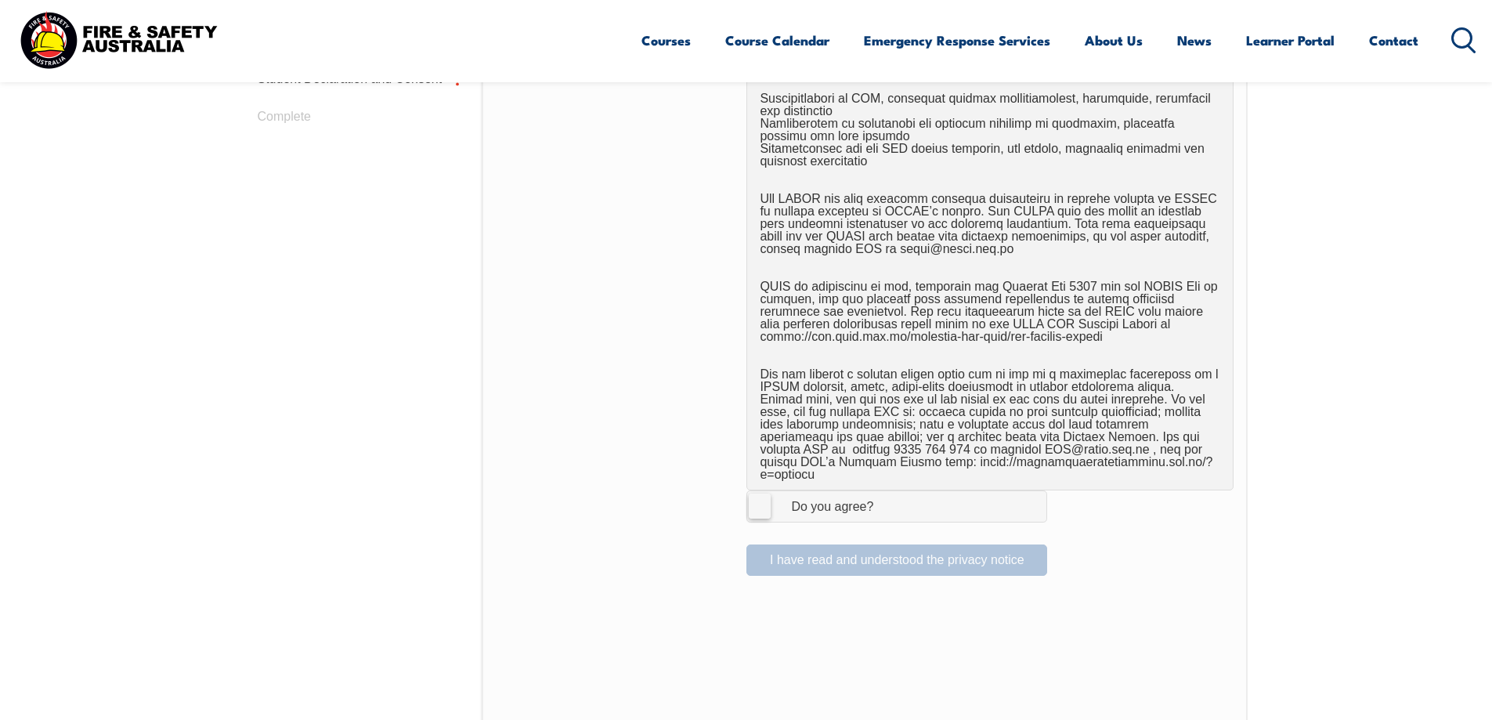
click at [756, 498] on label "I Agree Do you agree?" at bounding box center [896, 505] width 301 height 31
click at [886, 498] on input "I Agree Do you agree?" at bounding box center [899, 506] width 27 height 30
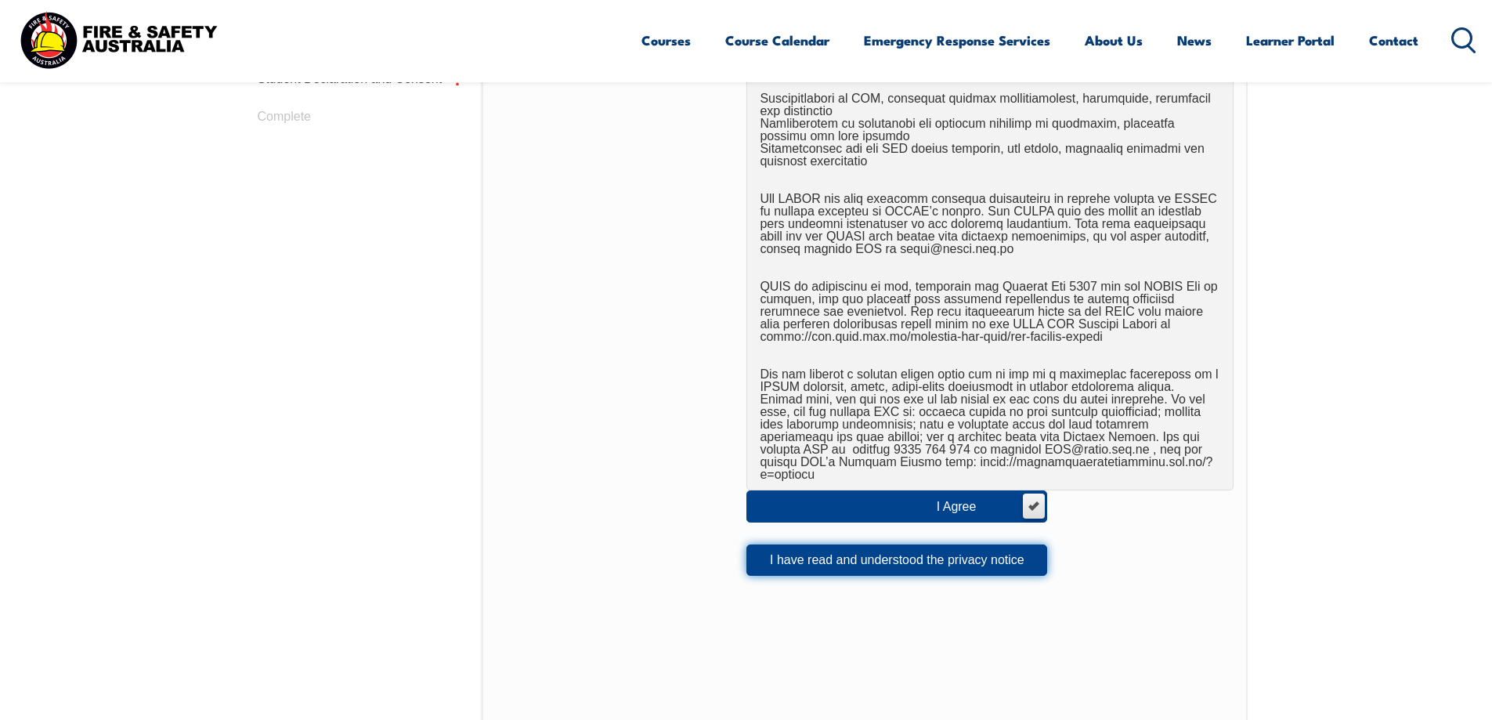
click at [910, 546] on button "I have read and understood the privacy notice" at bounding box center [896, 559] width 301 height 31
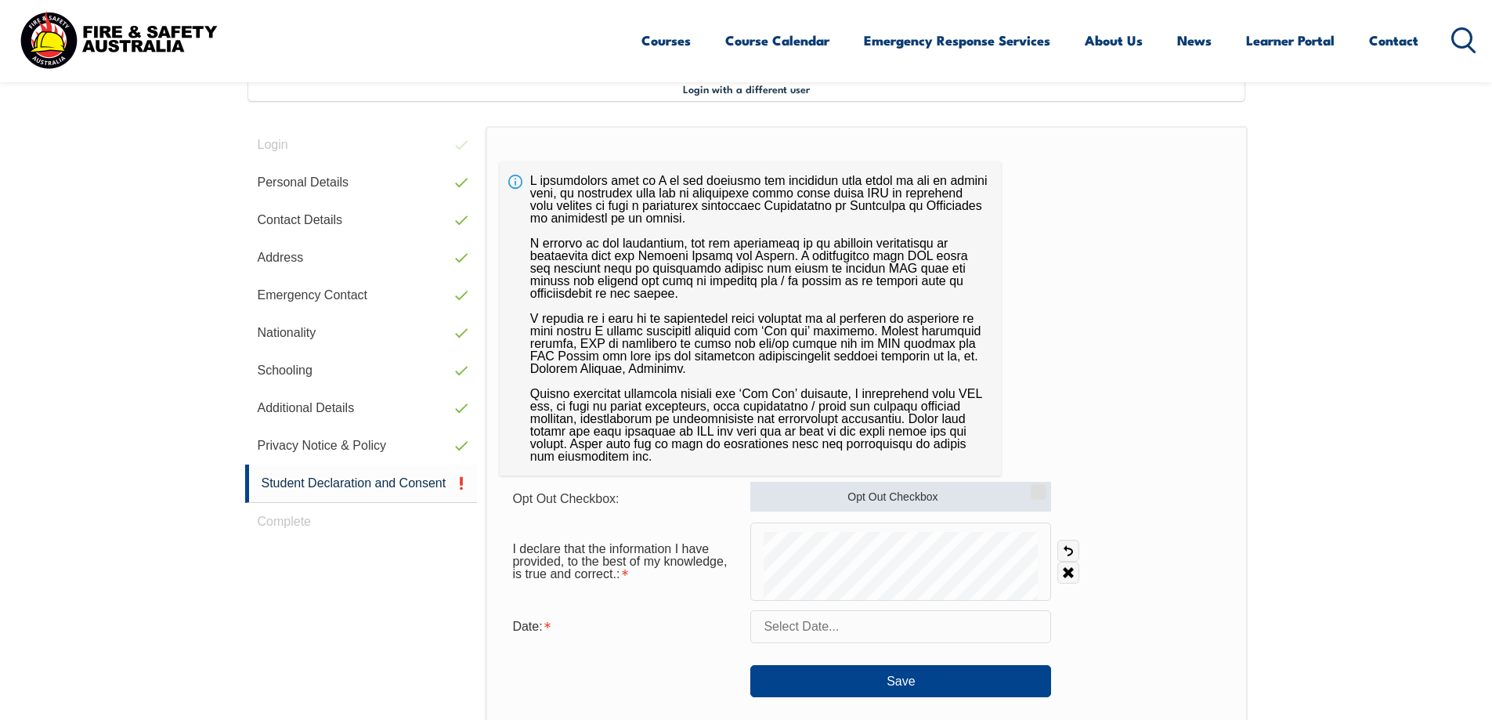
scroll to position [427, 0]
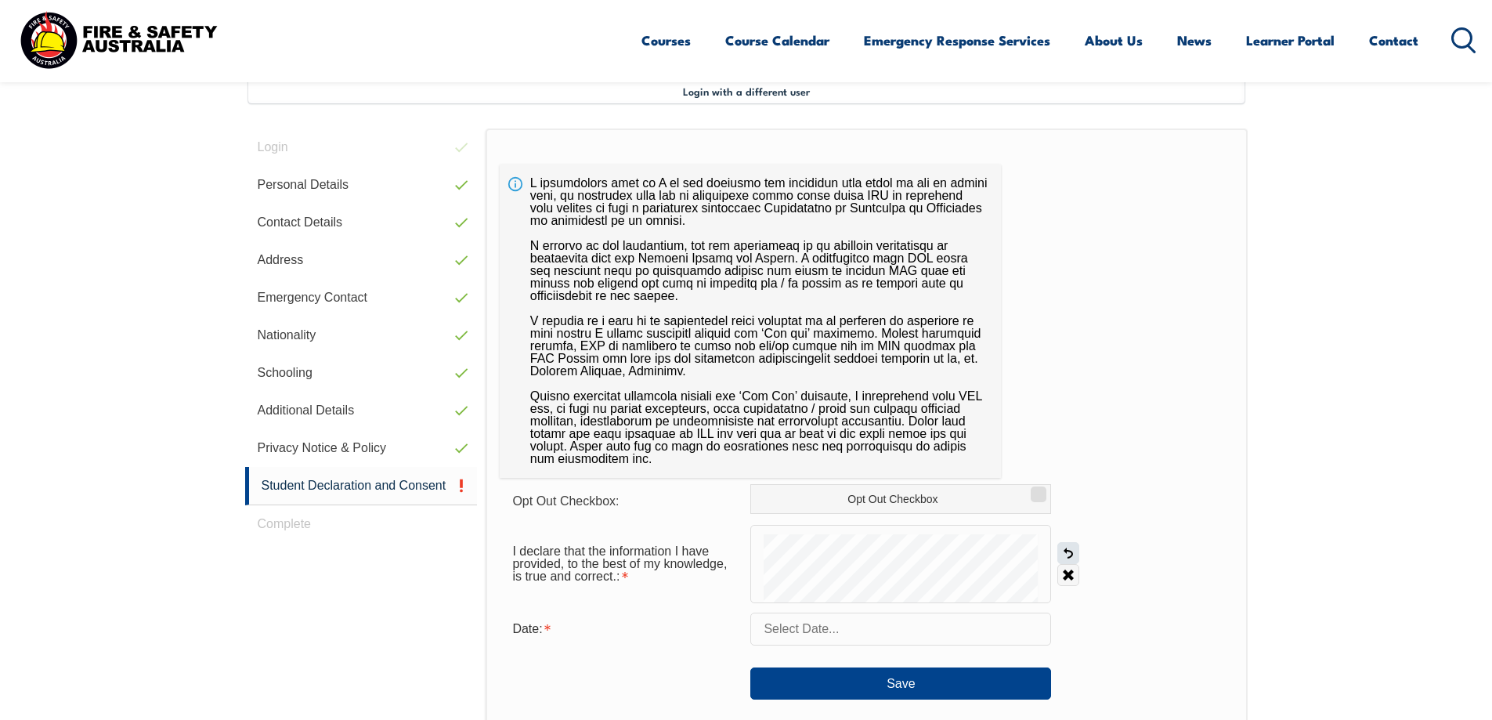
click at [1066, 549] on link "Undo" at bounding box center [1068, 553] width 22 height 22
click at [1065, 551] on link "Undo" at bounding box center [1068, 553] width 22 height 22
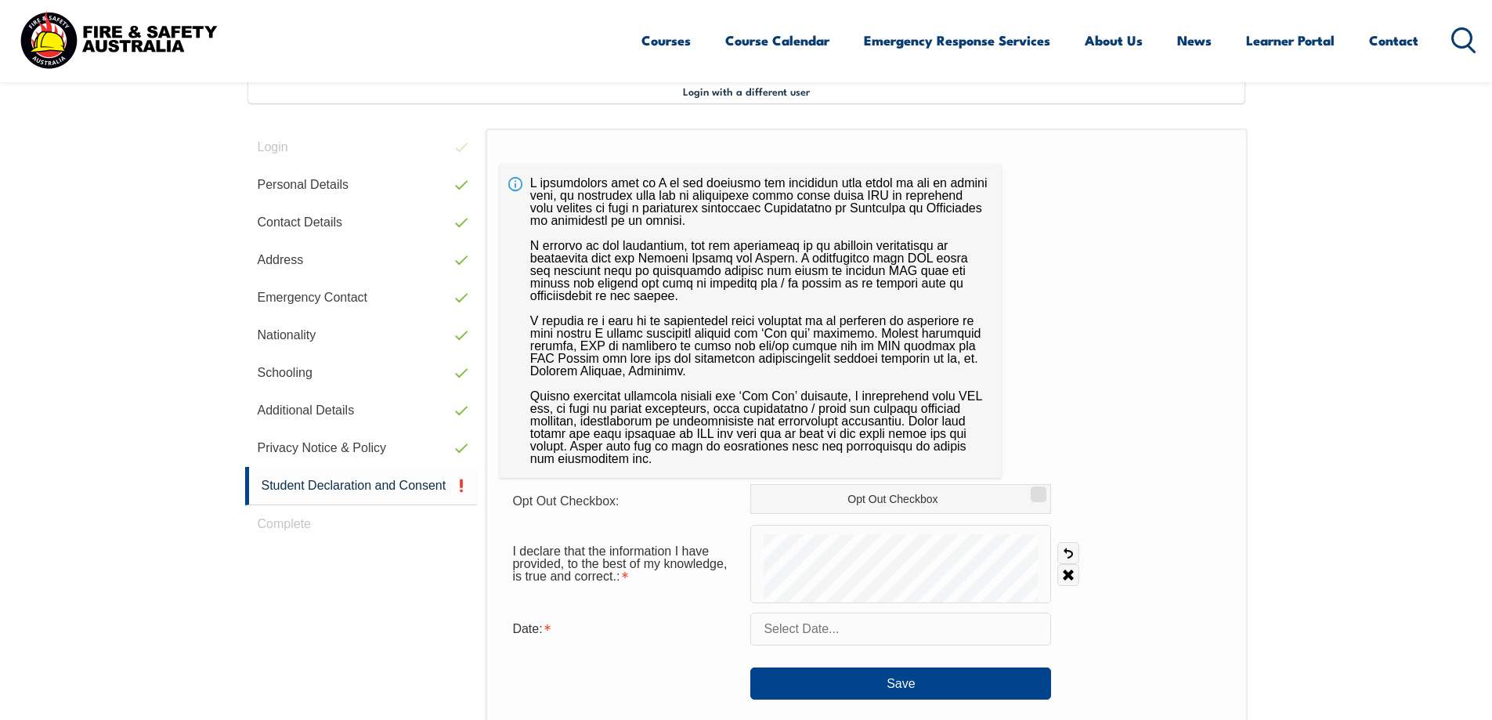
click at [787, 630] on input "text" at bounding box center [900, 628] width 301 height 33
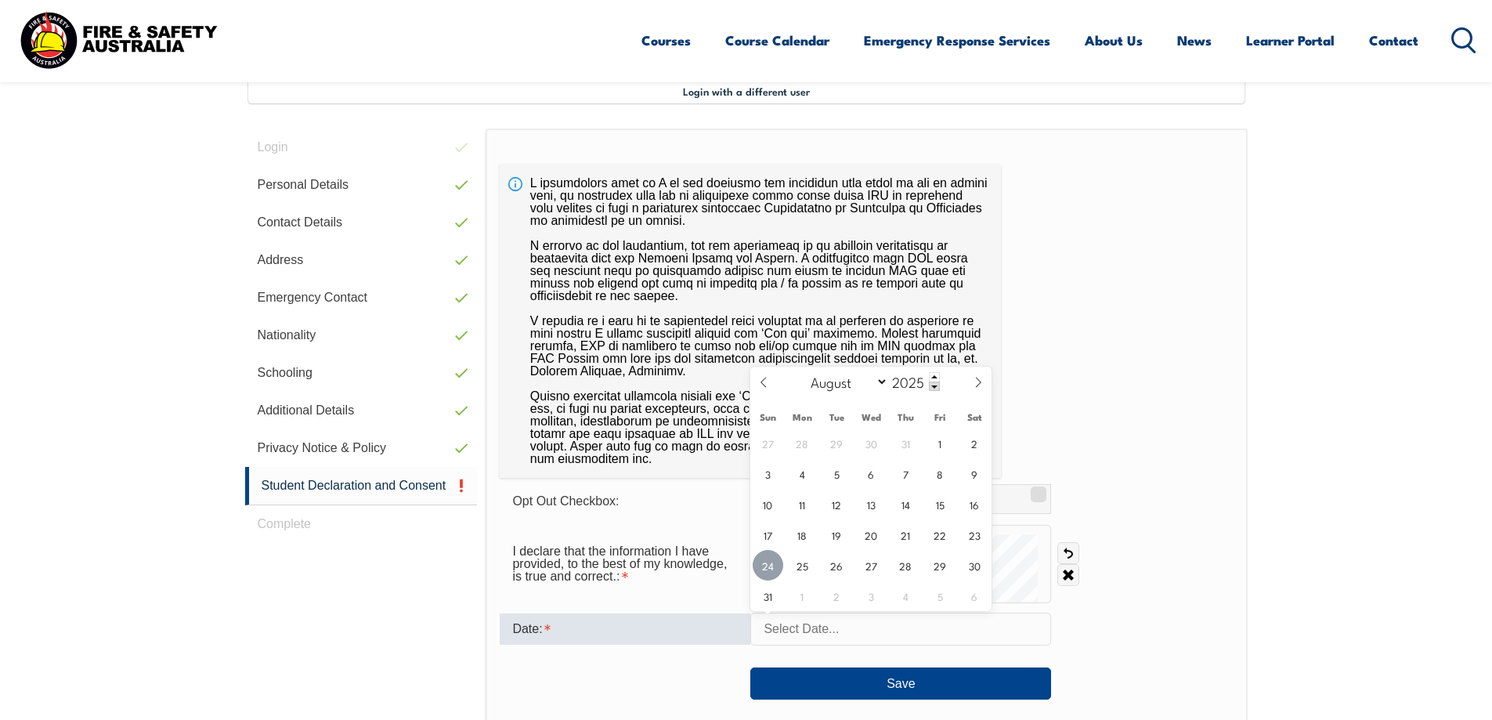
click at [768, 564] on span "24" at bounding box center [767, 565] width 31 height 31
type input "August 24, 2025"
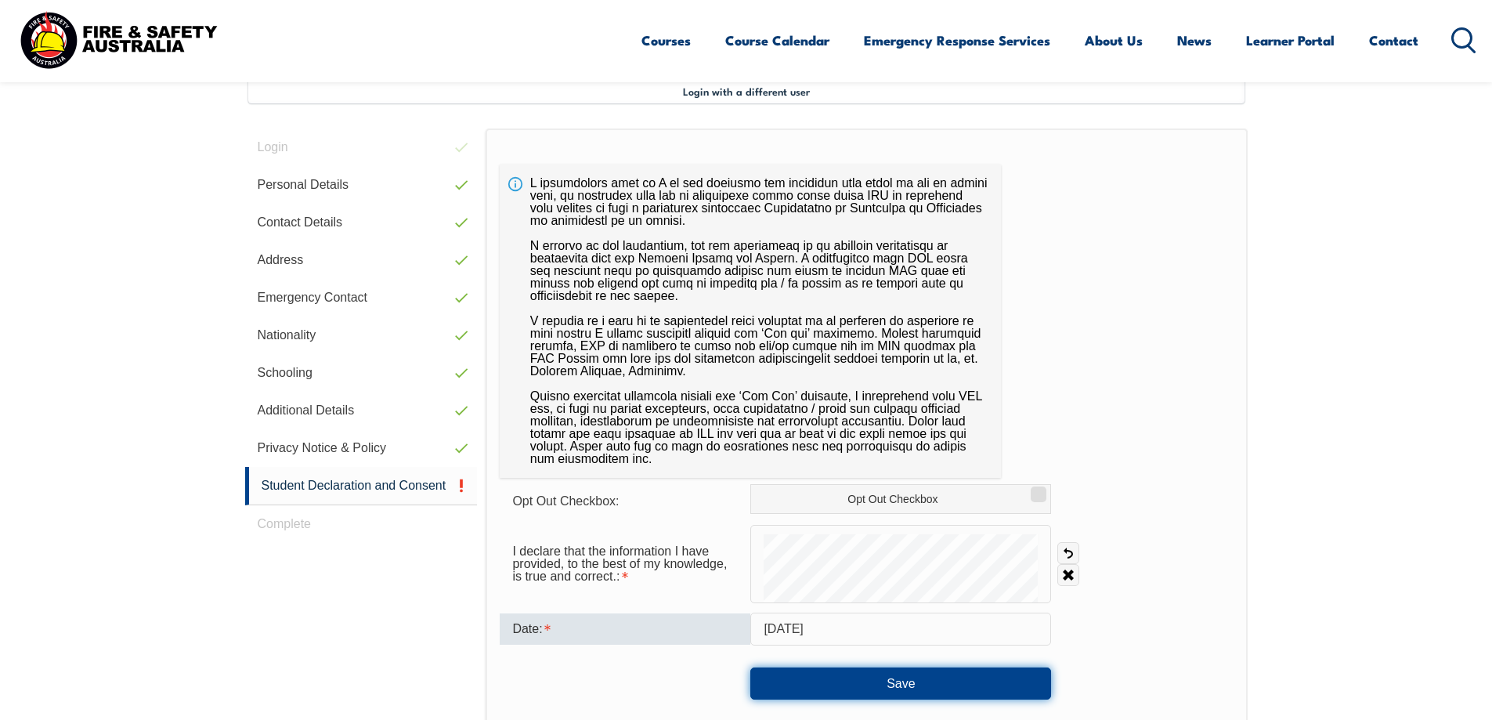
click at [900, 680] on button "Save" at bounding box center [900, 682] width 301 height 31
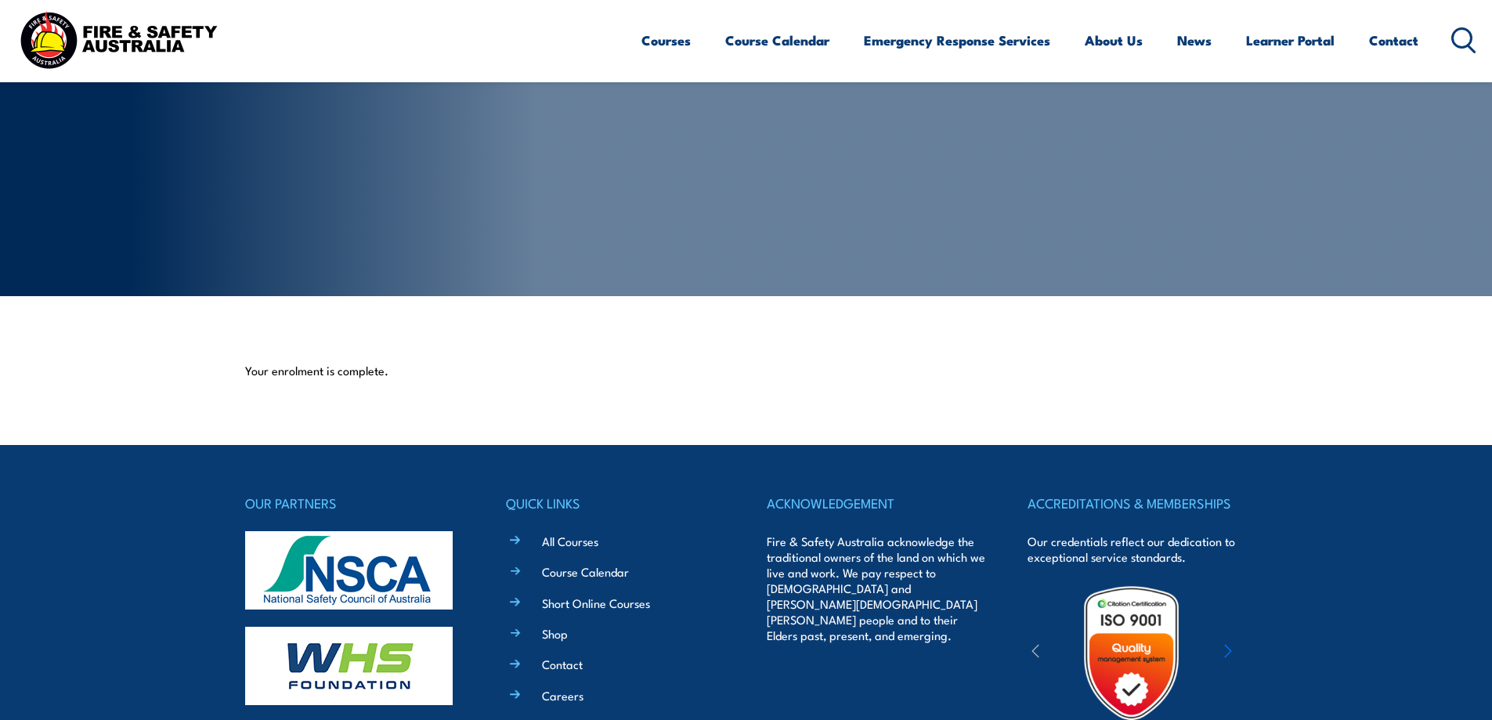
scroll to position [377, 0]
